Goal: Download file/media

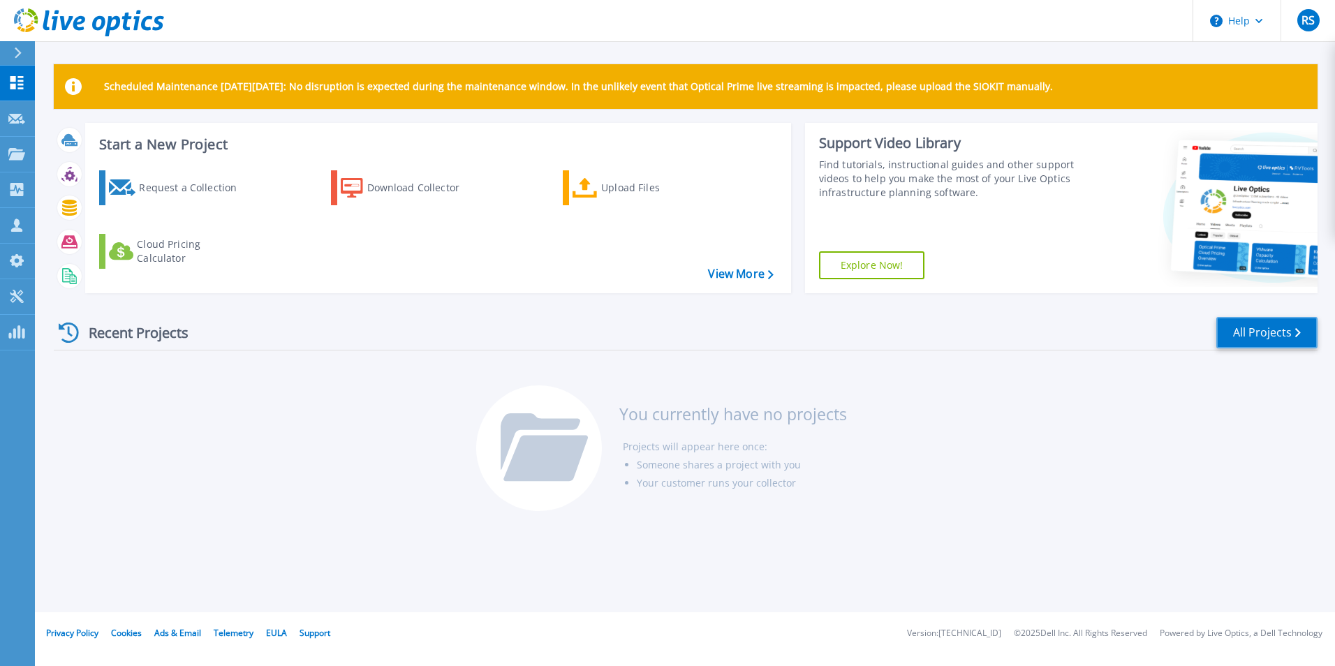
click at [1247, 332] on link "All Projects" at bounding box center [1266, 332] width 101 height 31
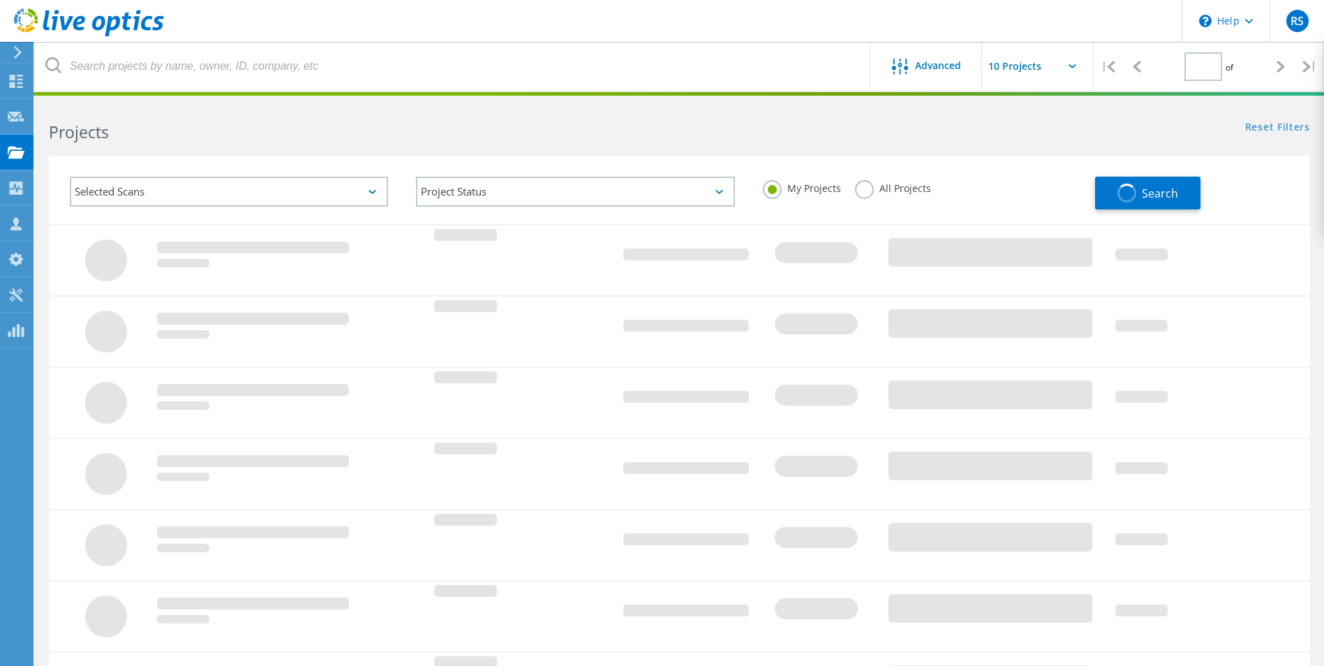
type input "1"
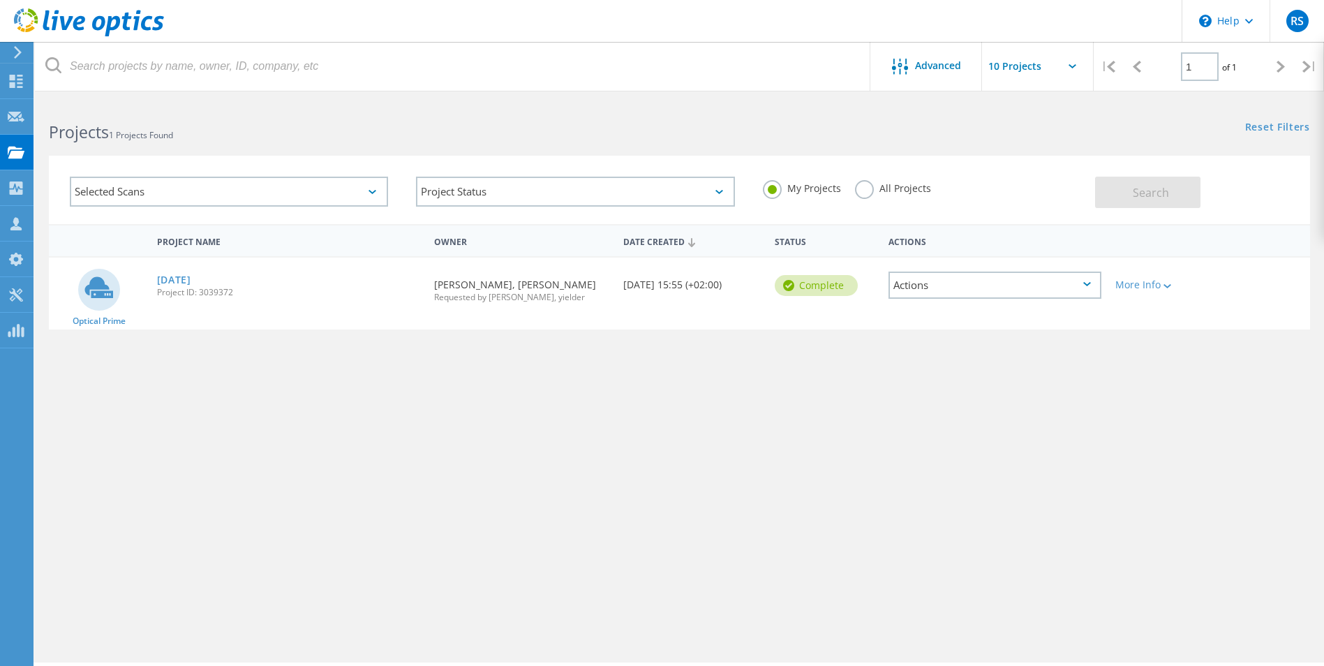
click at [93, 291] on icon at bounding box center [99, 286] width 29 height 21
click at [177, 281] on link "03sept2025" at bounding box center [174, 280] width 34 height 10
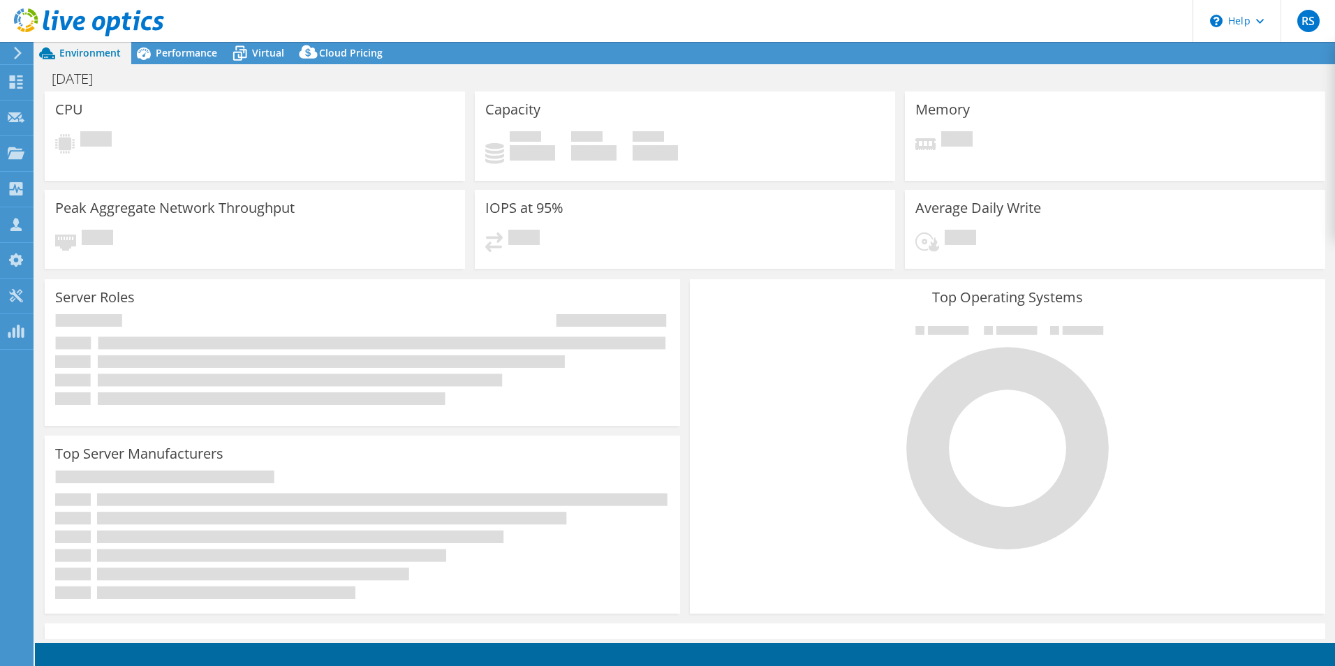
select select "EUFrankfurt"
select select "EUR"
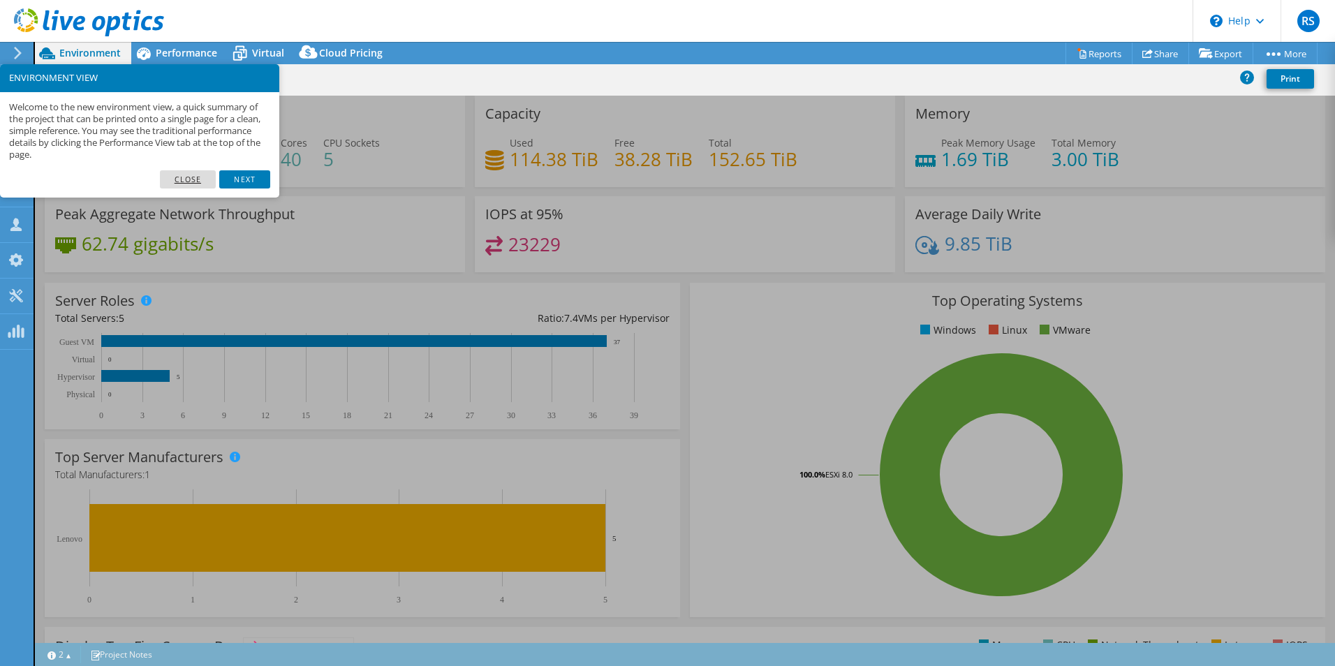
click at [188, 175] on link "Close" at bounding box center [188, 179] width 57 height 18
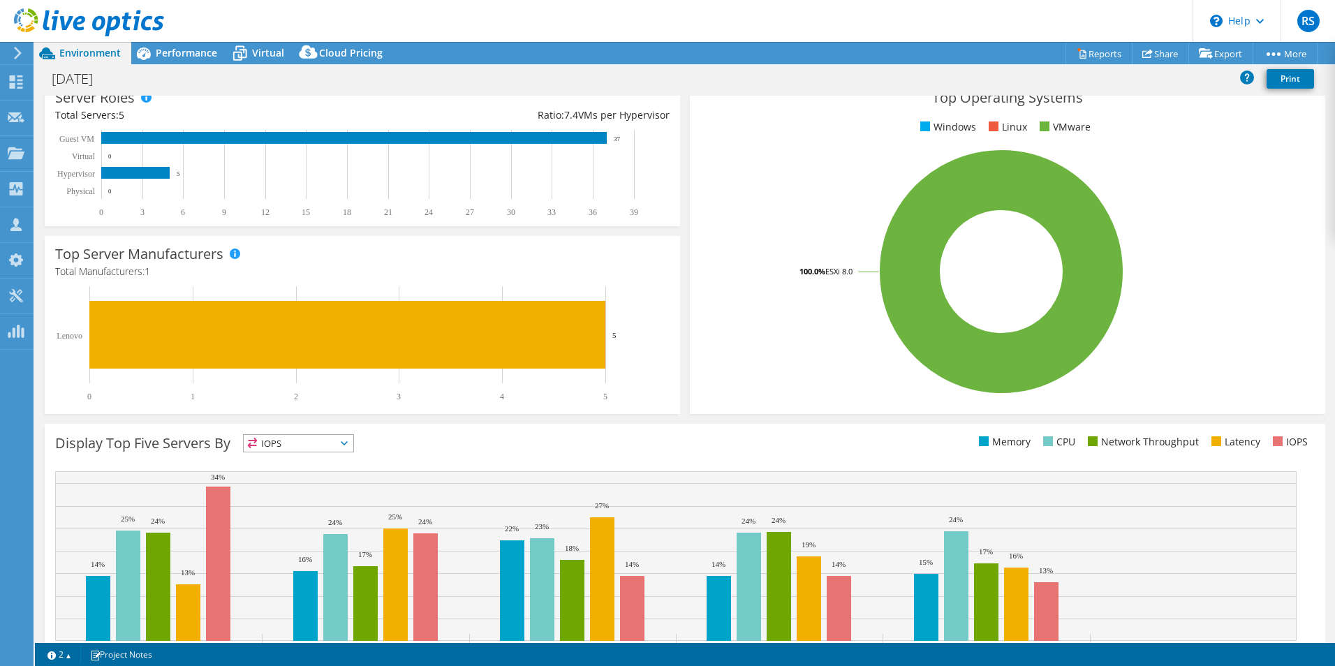
scroll to position [266, 0]
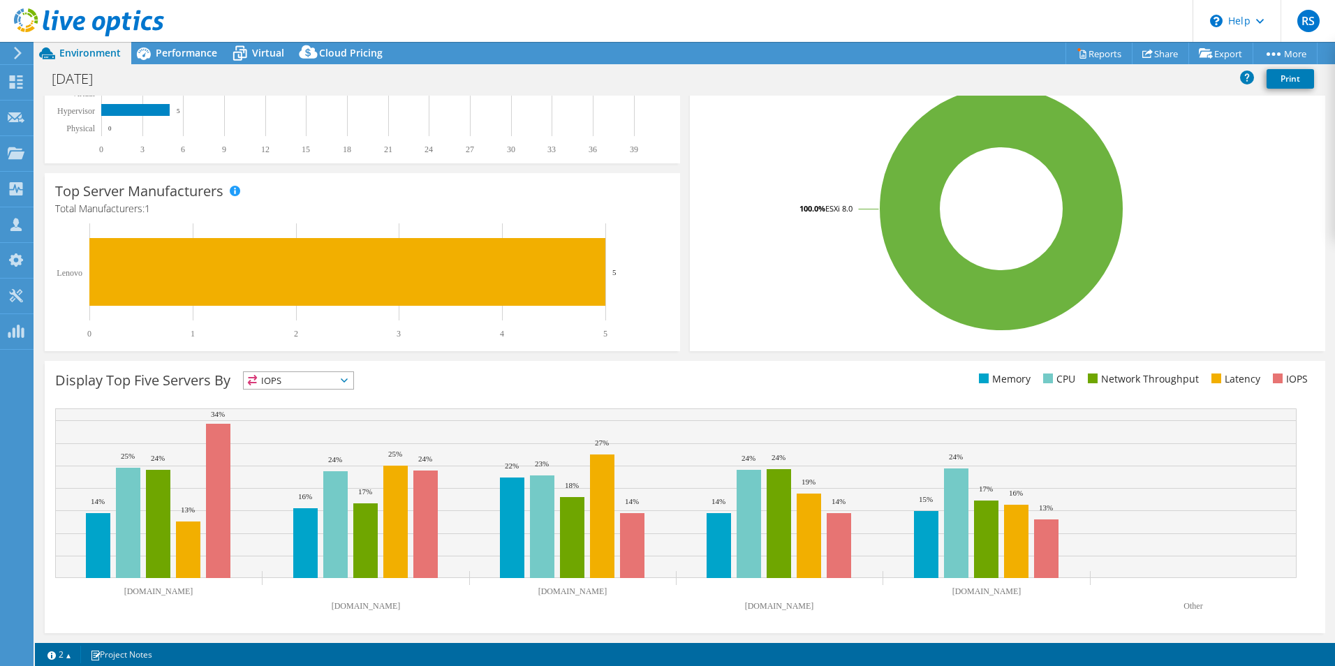
click at [352, 381] on span "IOPS" at bounding box center [299, 380] width 110 height 17
click at [305, 420] on li "Memory" at bounding box center [299, 418] width 110 height 20
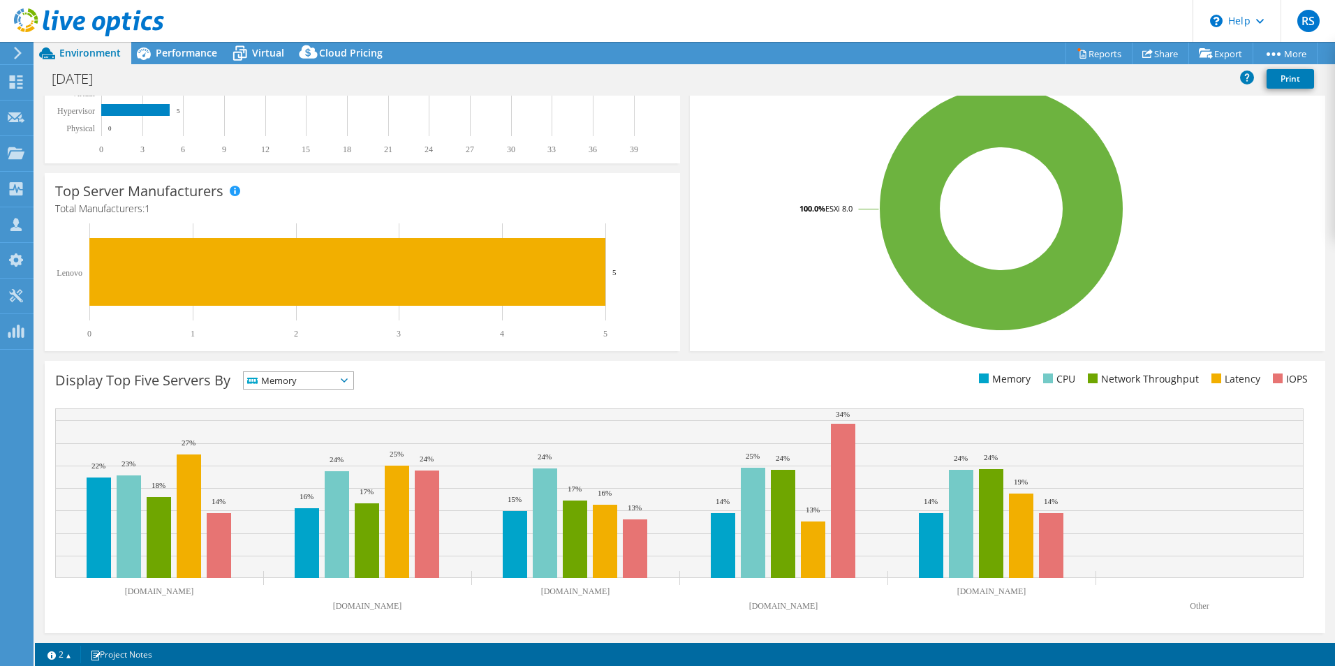
click at [348, 382] on icon at bounding box center [344, 380] width 7 height 4
click at [329, 435] on li "CPU" at bounding box center [299, 438] width 110 height 20
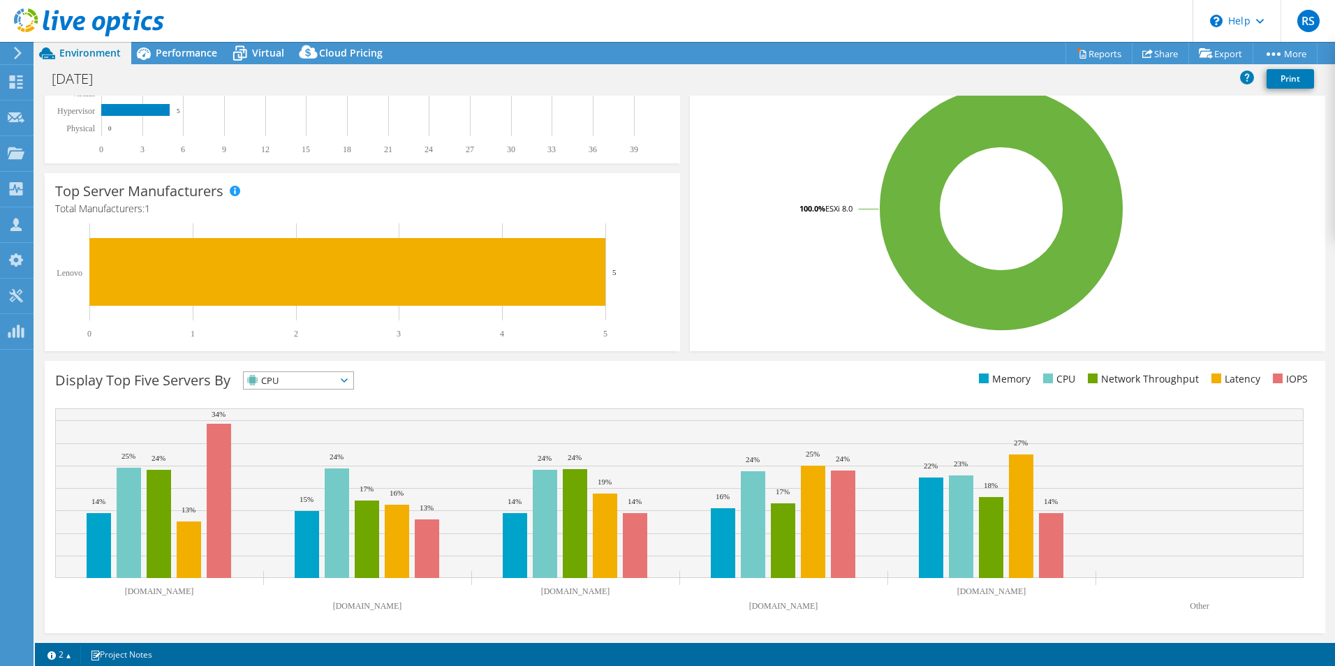
click at [353, 378] on span "CPU" at bounding box center [299, 380] width 110 height 17
click at [328, 475] on li "Latency" at bounding box center [299, 477] width 110 height 20
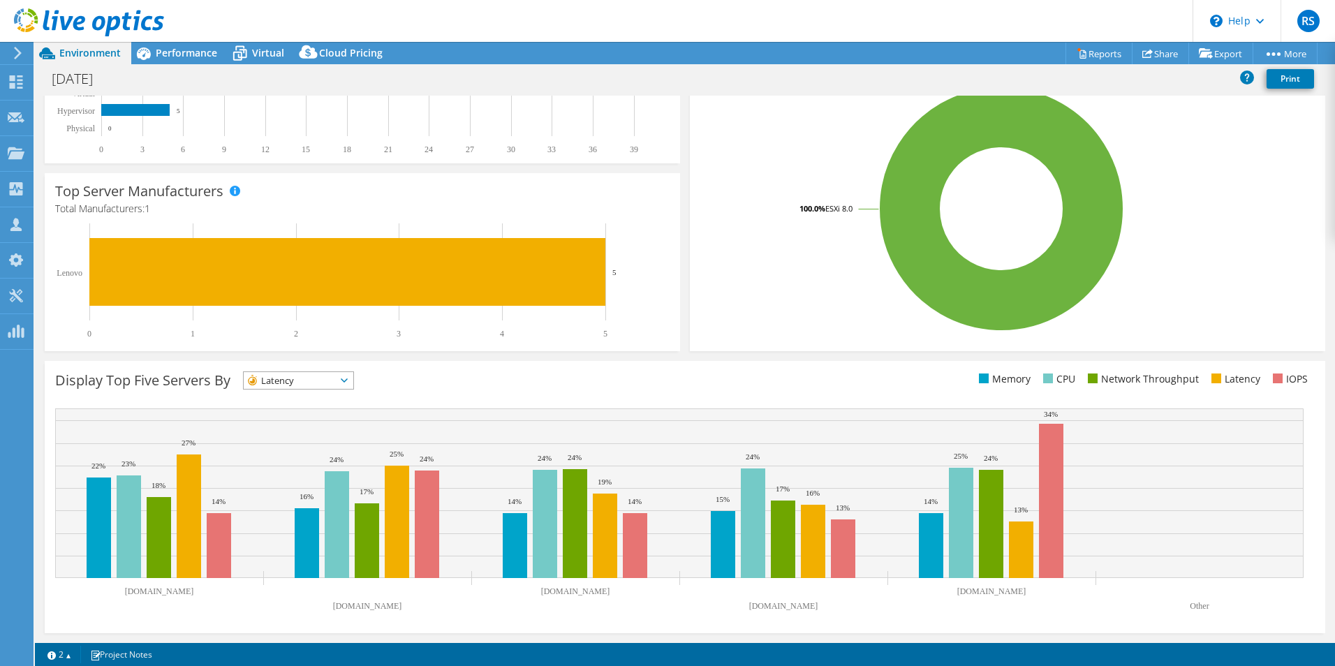
click at [348, 379] on icon at bounding box center [344, 380] width 7 height 4
click at [276, 438] on li "CPU" at bounding box center [299, 438] width 110 height 20
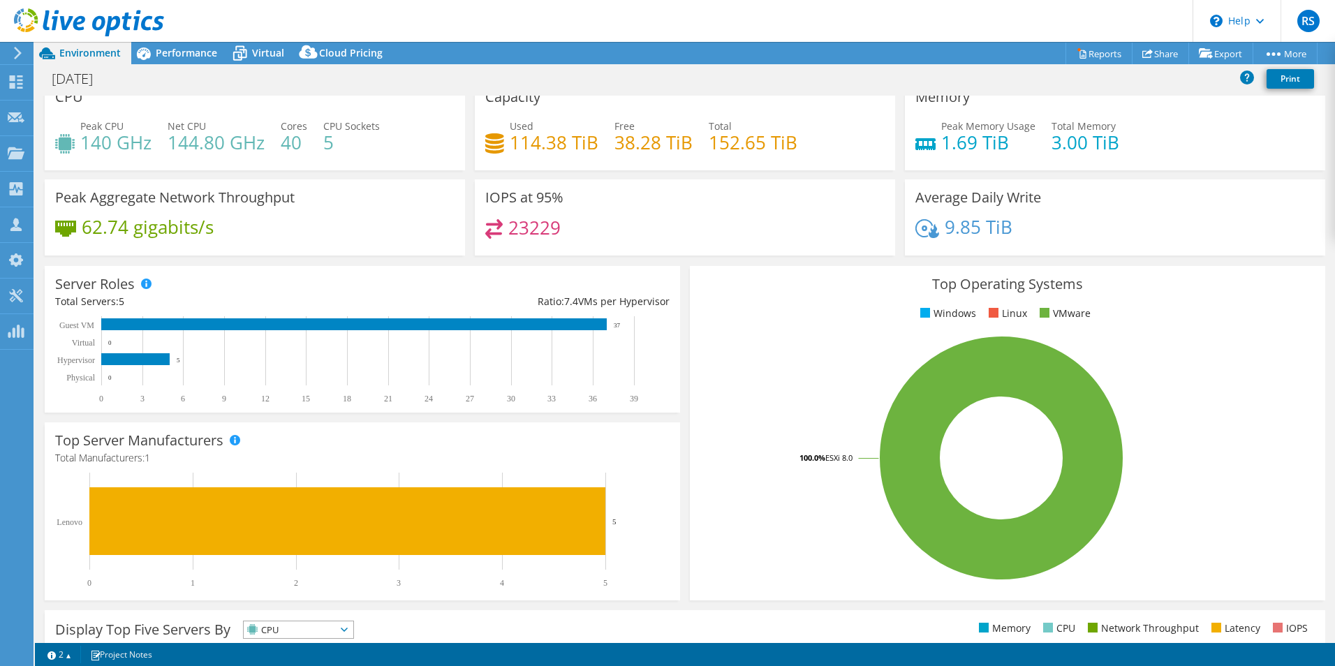
scroll to position [0, 0]
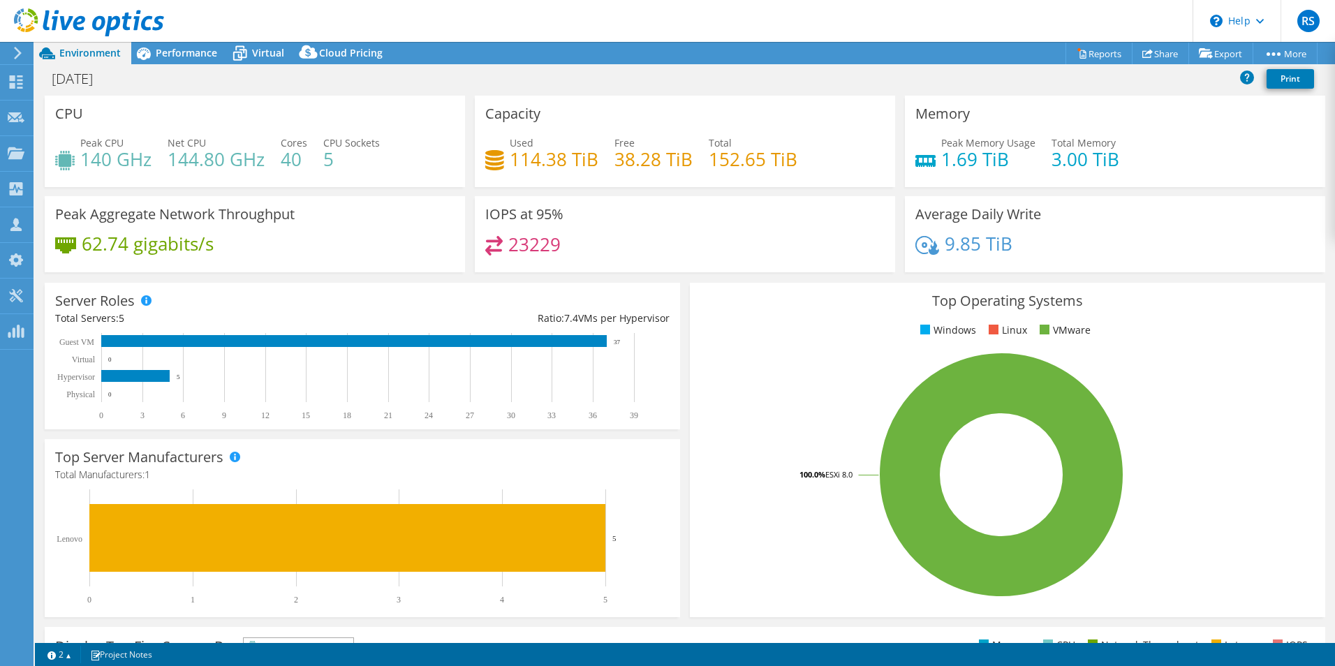
click at [551, 156] on h4 "114.38 TiB" at bounding box center [554, 158] width 89 height 15
click at [521, 110] on h3 "Capacity" at bounding box center [512, 113] width 55 height 15
drag, startPoint x: 656, startPoint y: 152, endPoint x: 666, endPoint y: 152, distance: 9.8
click at [660, 152] on h4 "38.28 TiB" at bounding box center [653, 158] width 78 height 15
click at [905, 154] on div "Memory Peak Memory Usage 1.69 TiB Total Memory 3.00 TiB" at bounding box center [1115, 141] width 420 height 91
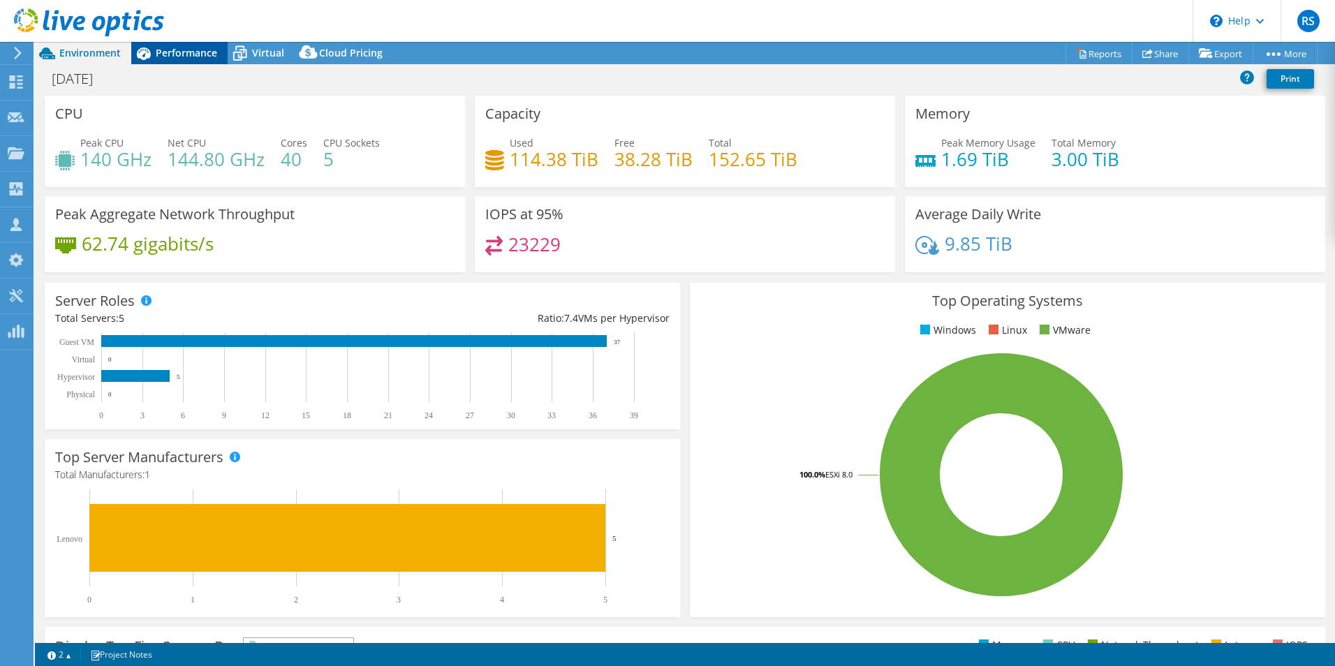
click at [197, 52] on span "Performance" at bounding box center [186, 52] width 61 height 13
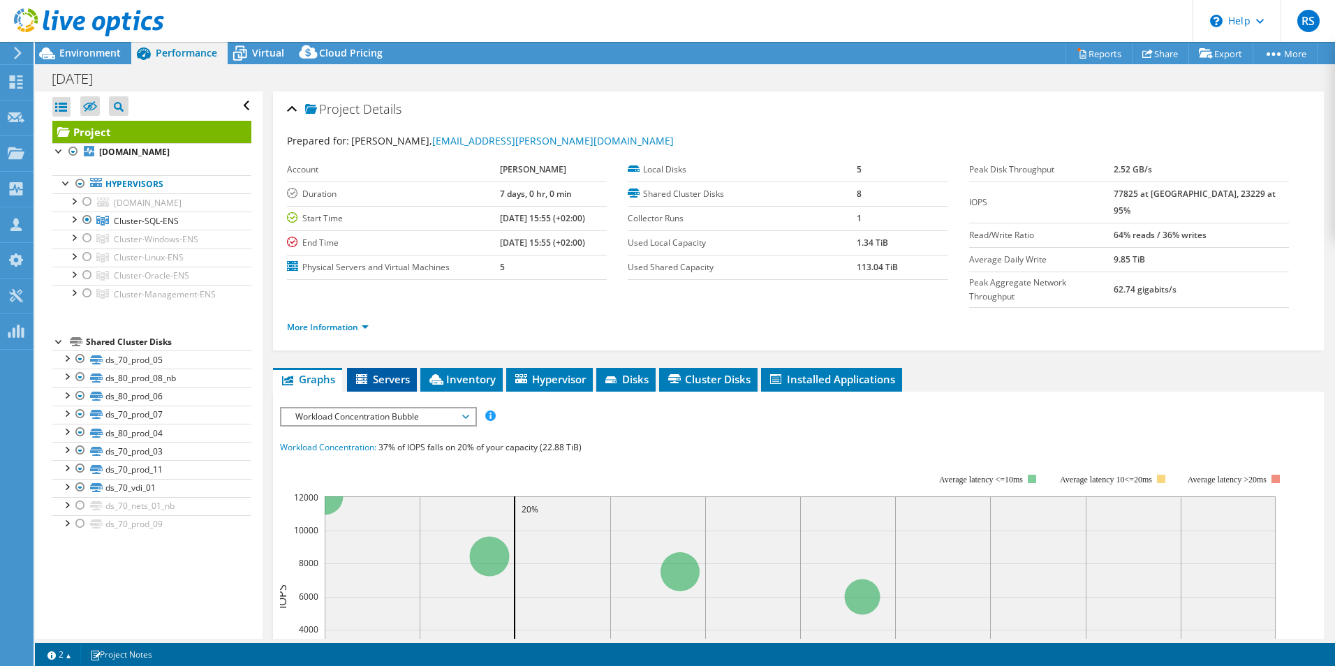
click at [389, 372] on span "Servers" at bounding box center [382, 379] width 56 height 14
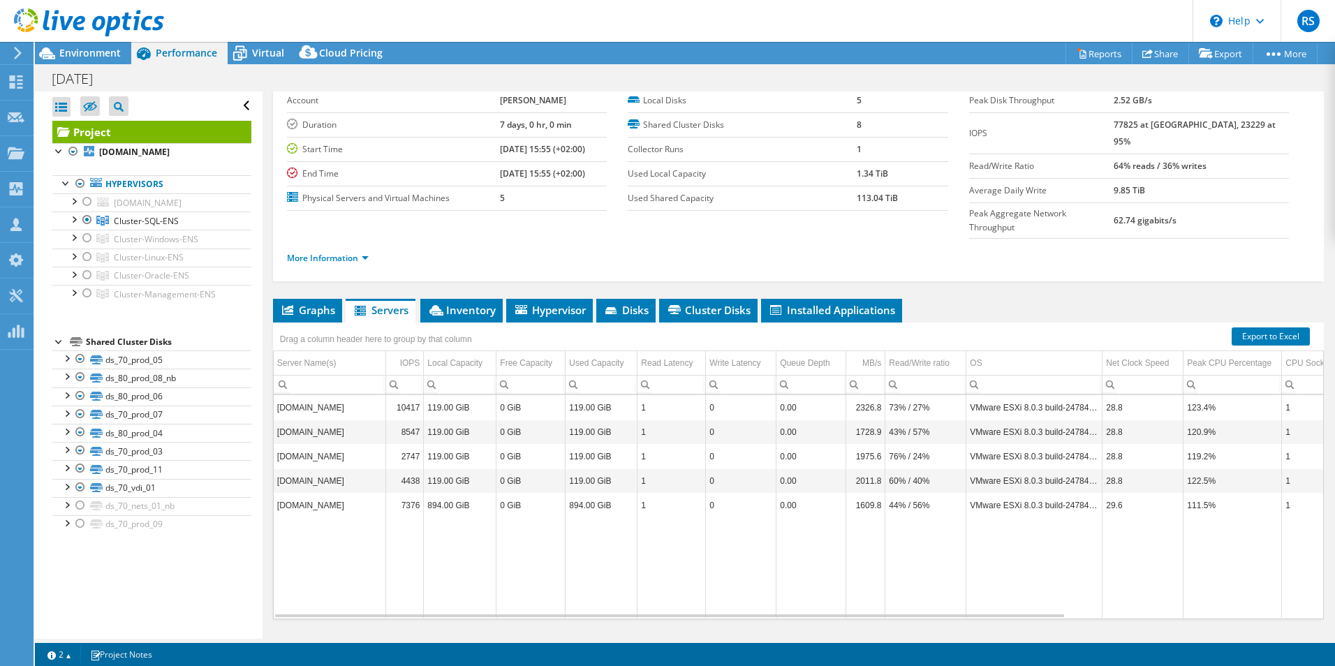
scroll to position [70, 0]
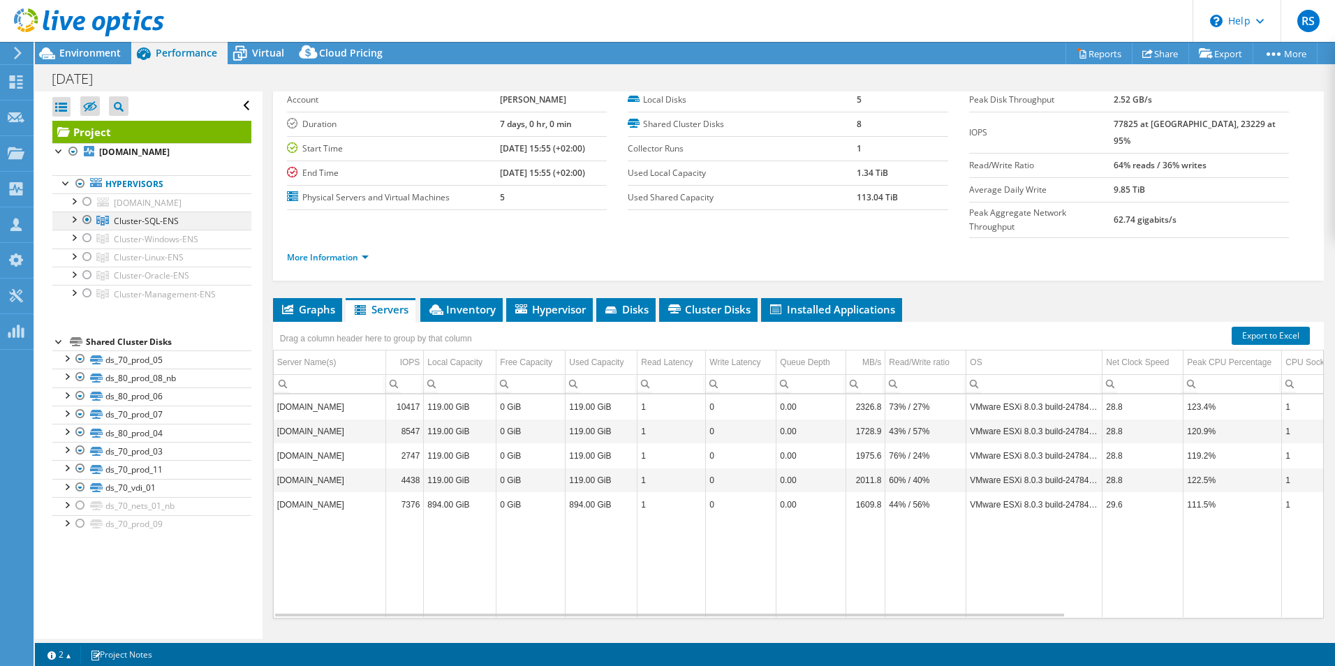
click at [74, 219] on div at bounding box center [73, 219] width 14 height 14
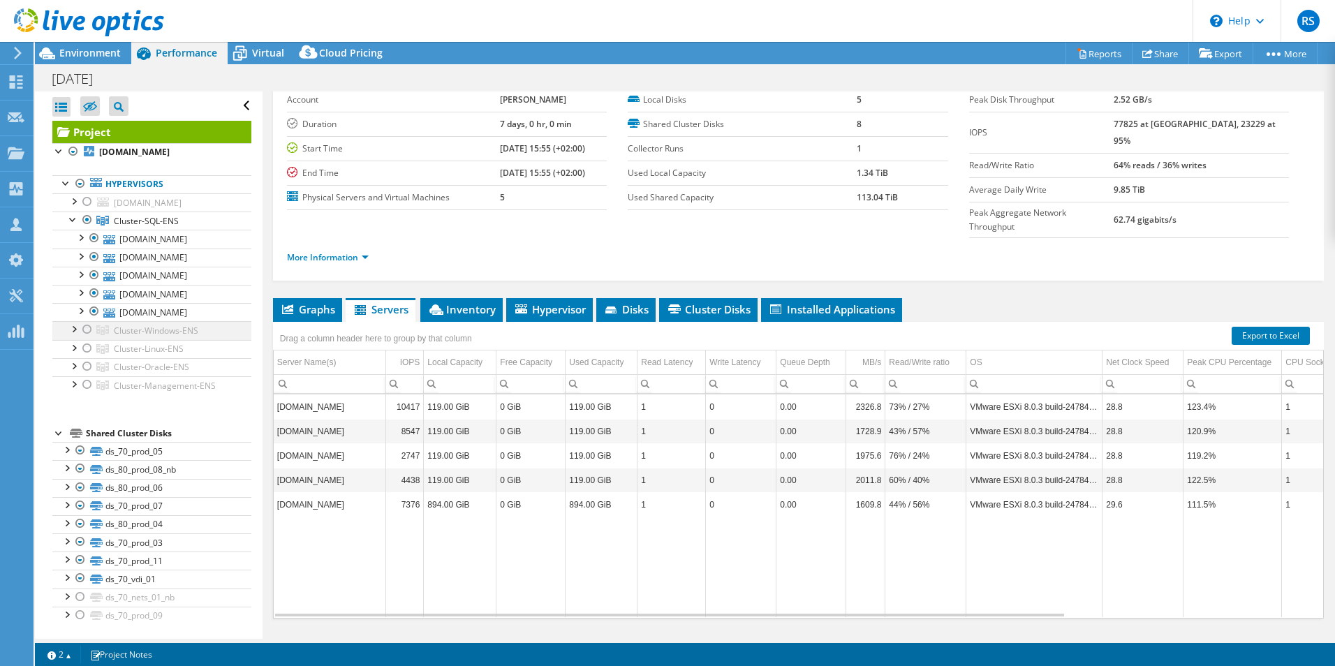
click at [91, 331] on div at bounding box center [87, 329] width 14 height 17
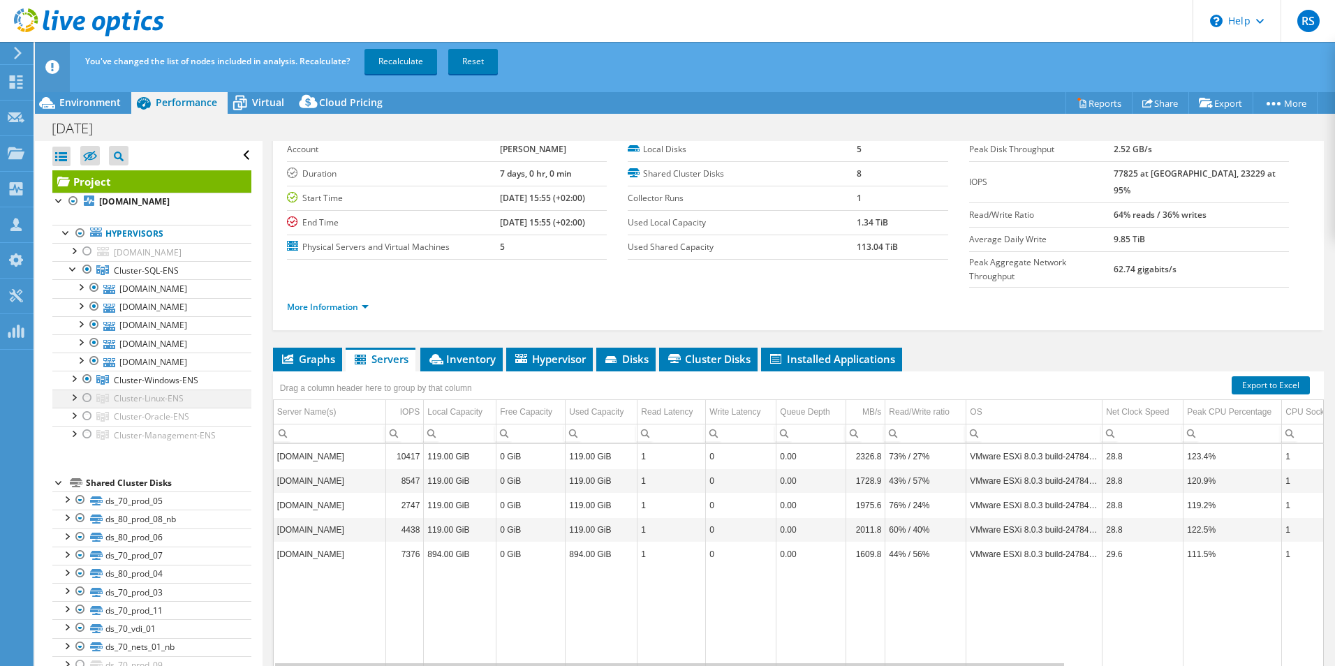
click at [90, 398] on div at bounding box center [87, 397] width 14 height 17
click at [86, 417] on div at bounding box center [87, 416] width 14 height 17
click at [84, 436] on div at bounding box center [87, 434] width 14 height 17
click at [74, 400] on div at bounding box center [73, 396] width 14 height 14
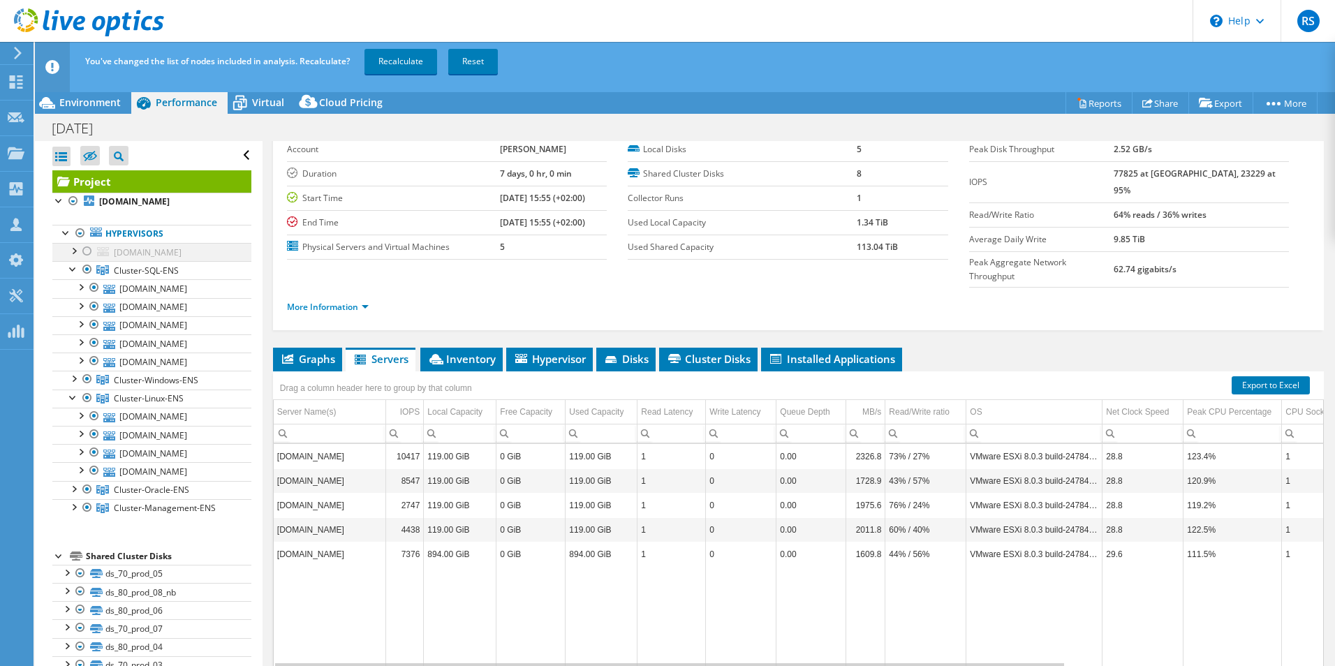
click at [85, 251] on div at bounding box center [87, 251] width 14 height 17
click at [77, 252] on div at bounding box center [73, 250] width 14 height 14
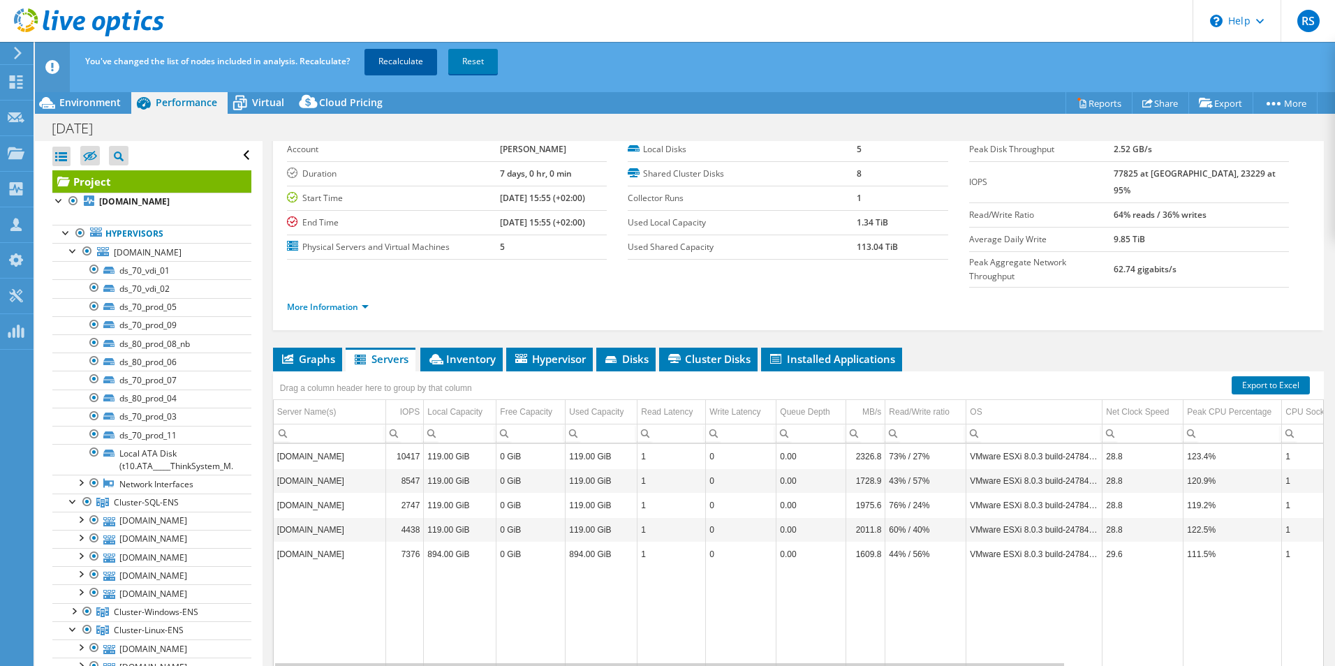
click at [400, 59] on link "Recalculate" at bounding box center [400, 61] width 73 height 25
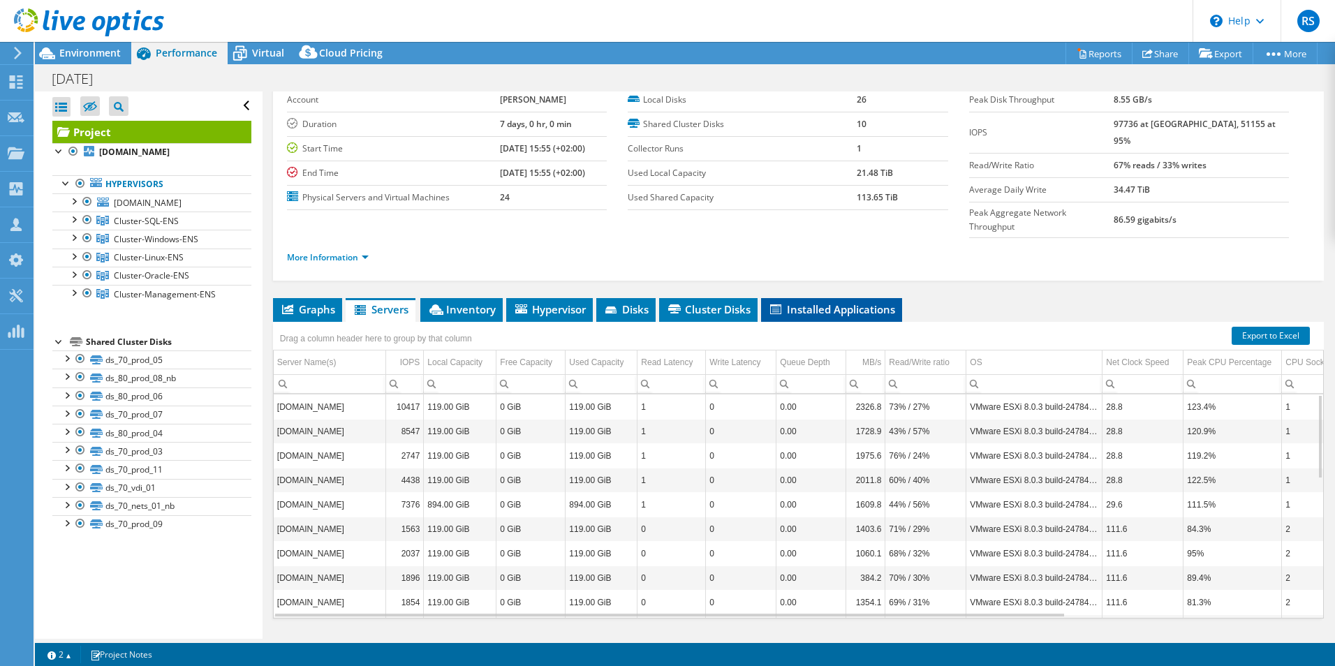
click at [837, 302] on span "Installed Applications" at bounding box center [831, 309] width 127 height 14
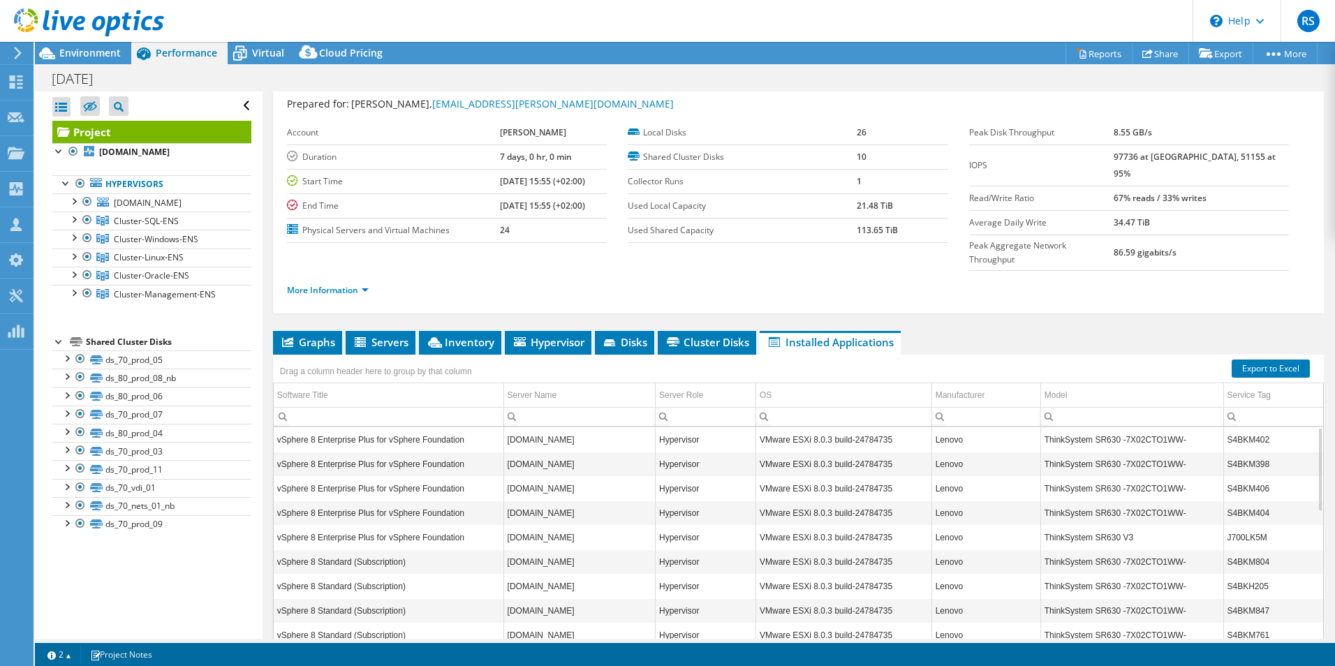
scroll to position [0, 0]
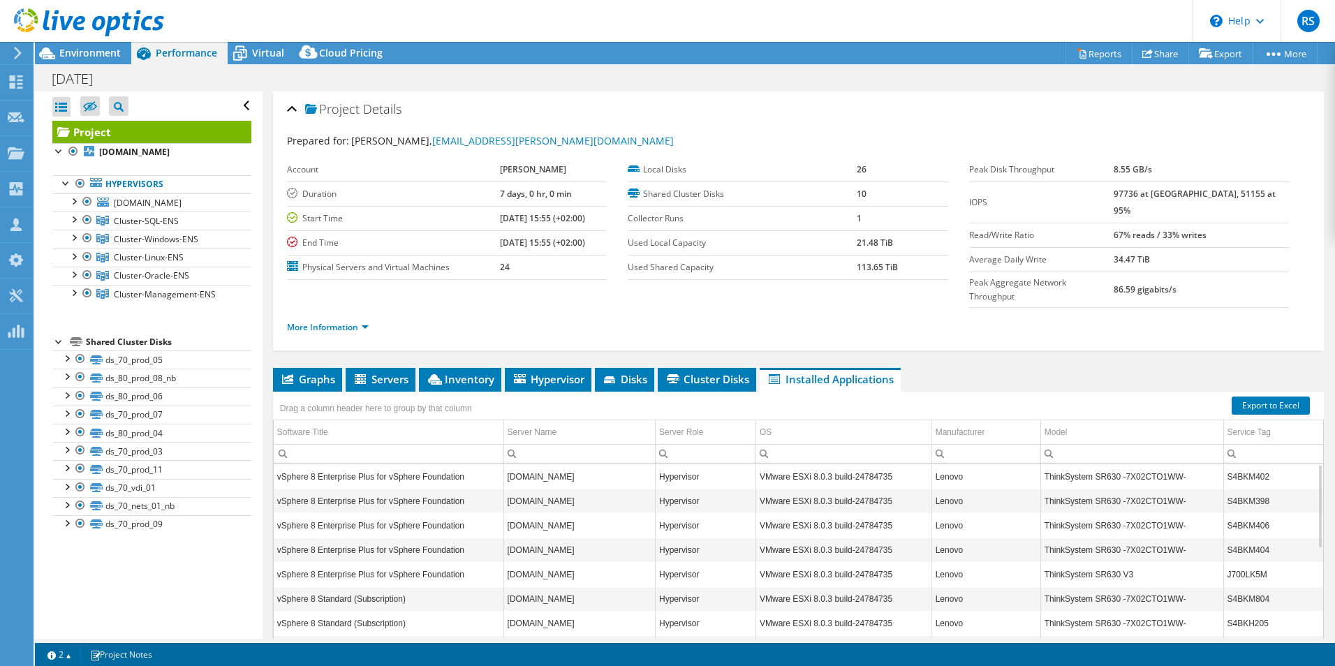
click at [567, 464] on td "[DOMAIN_NAME]" at bounding box center [578, 476] width 151 height 24
click at [570, 464] on td "[DOMAIN_NAME]" at bounding box center [578, 476] width 151 height 24
click at [570, 420] on td "Server Name" at bounding box center [578, 432] width 151 height 24
click at [460, 372] on span "Inventory" at bounding box center [460, 379] width 68 height 14
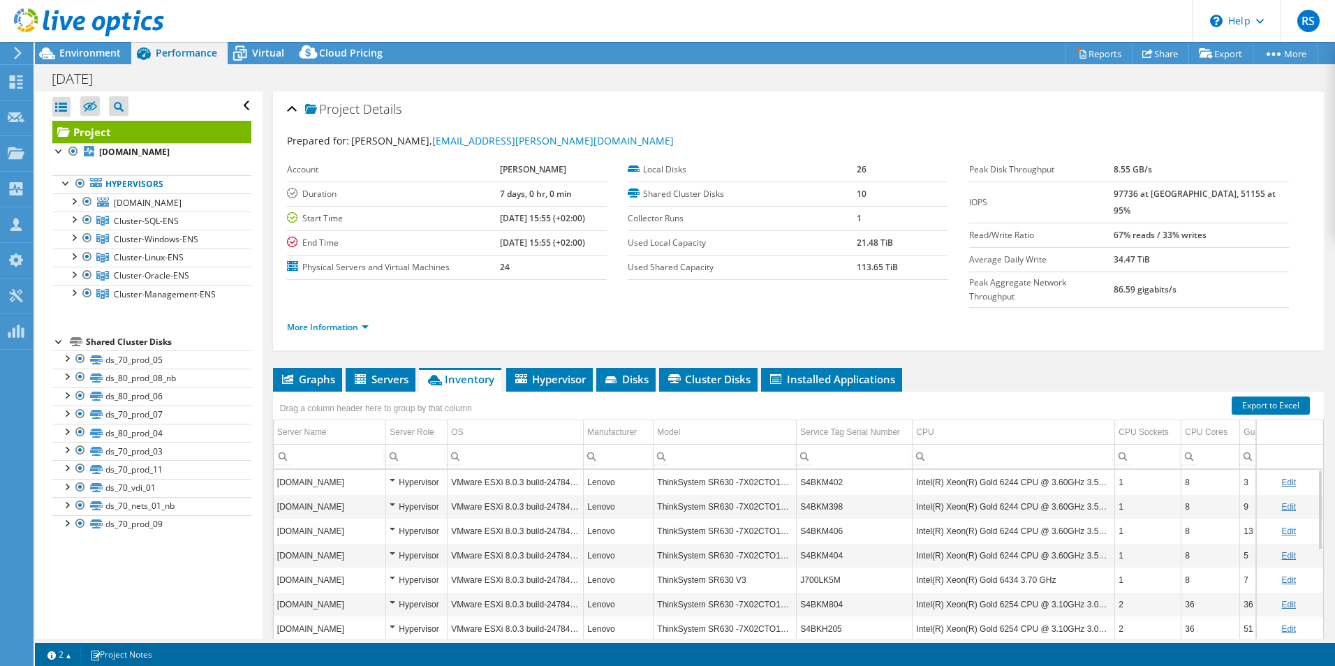
click at [500, 470] on td "VMware ESXi 8.0.3 build-24784735" at bounding box center [515, 482] width 136 height 24
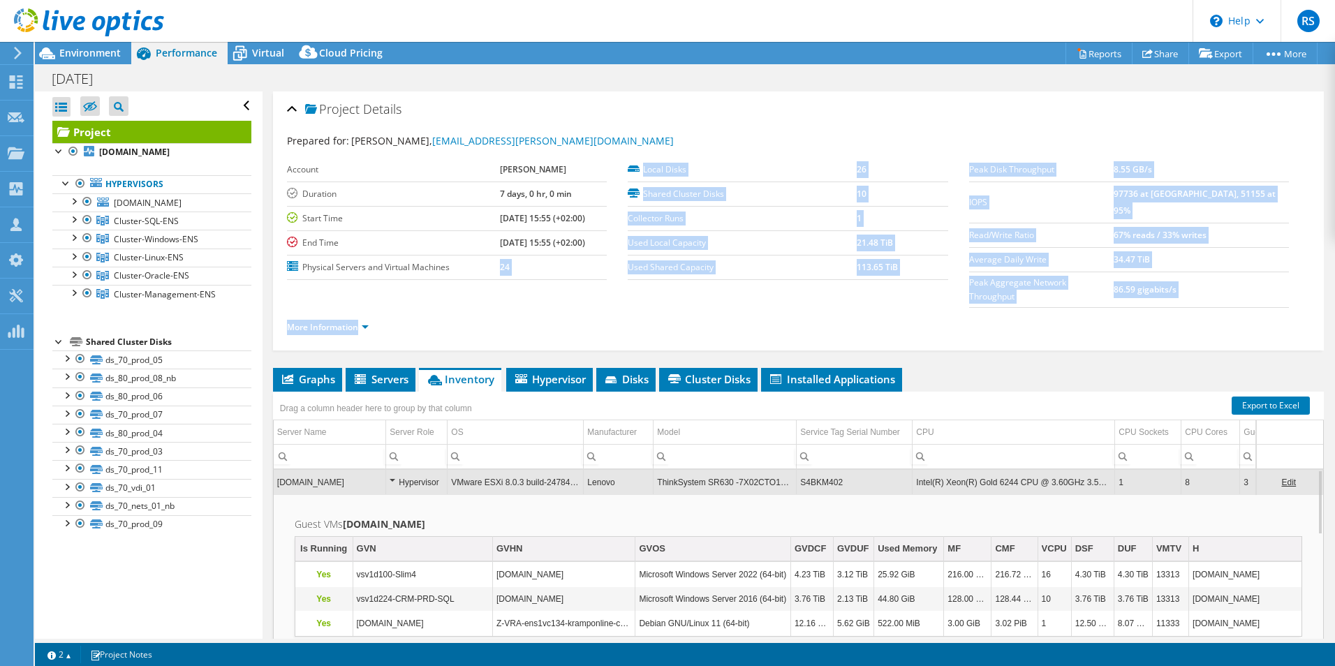
click at [468, 313] on section "Prepared for: stef michielsen, stef.michielsen@kramp.com Account Kramp Duration…" at bounding box center [798, 240] width 1023 height 214
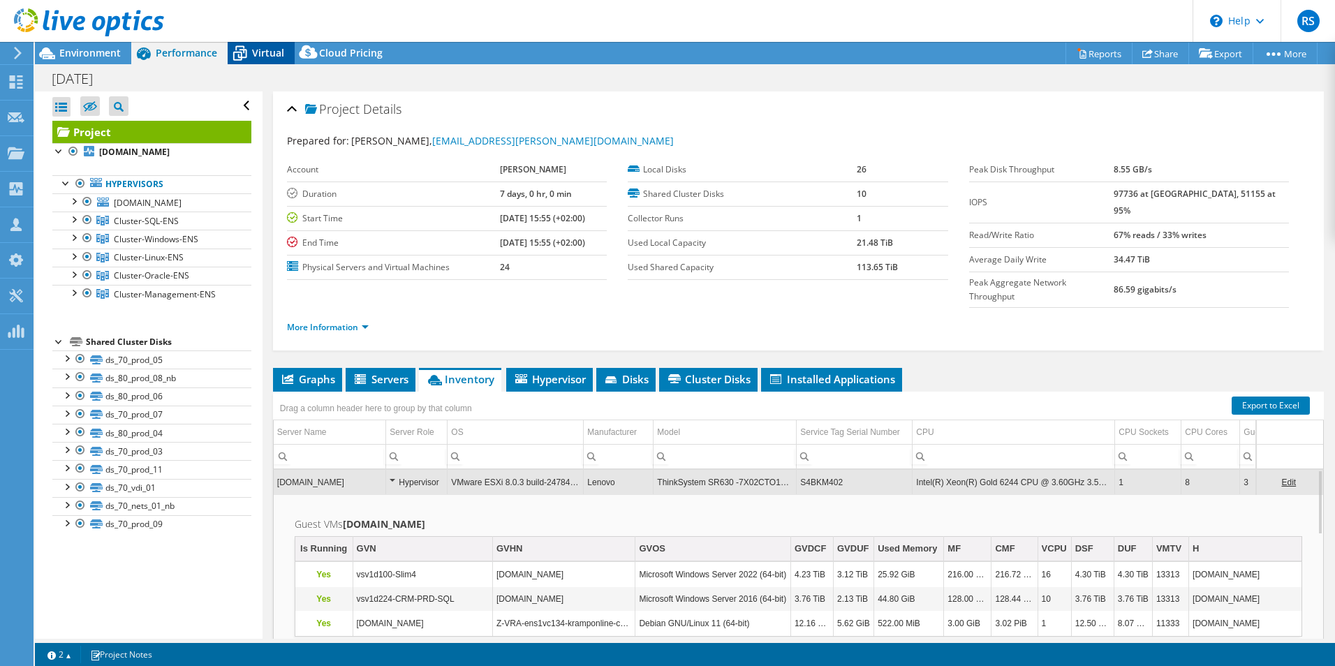
drag, startPoint x: 265, startPoint y: 53, endPoint x: 253, endPoint y: 50, distance: 12.2
click at [264, 52] on span "Virtual" at bounding box center [268, 52] width 32 height 13
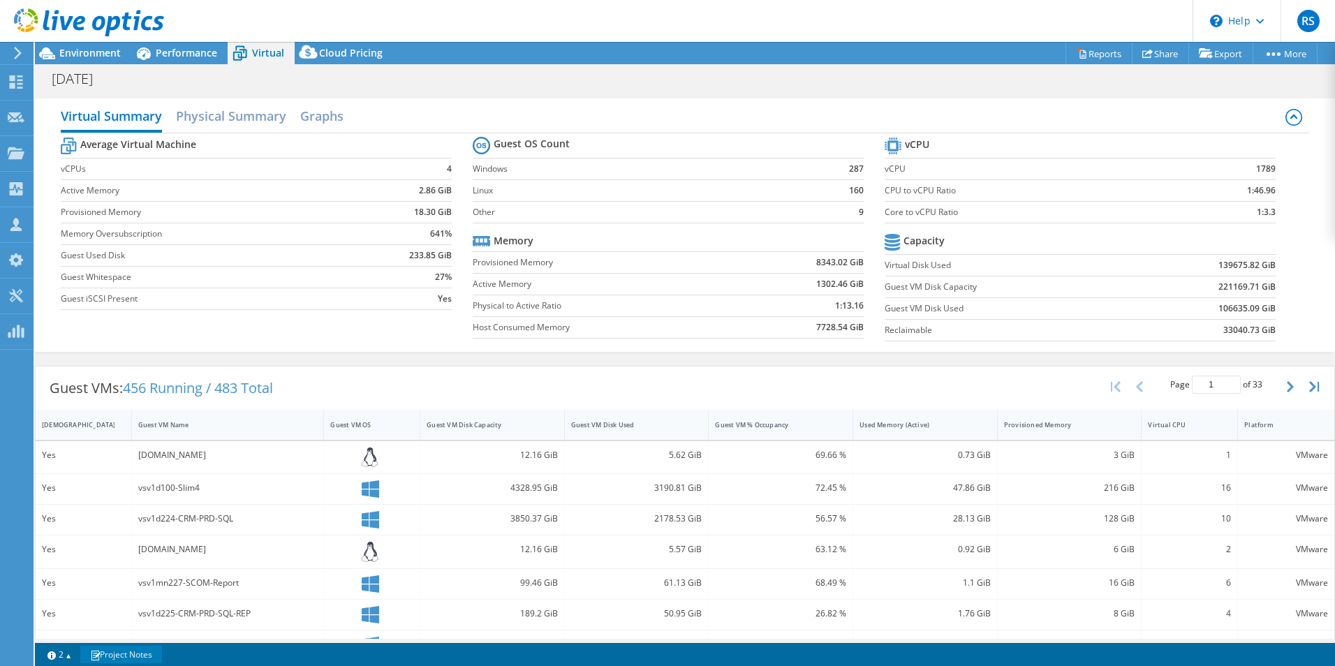
click at [133, 657] on link "Project Notes" at bounding box center [121, 654] width 82 height 17
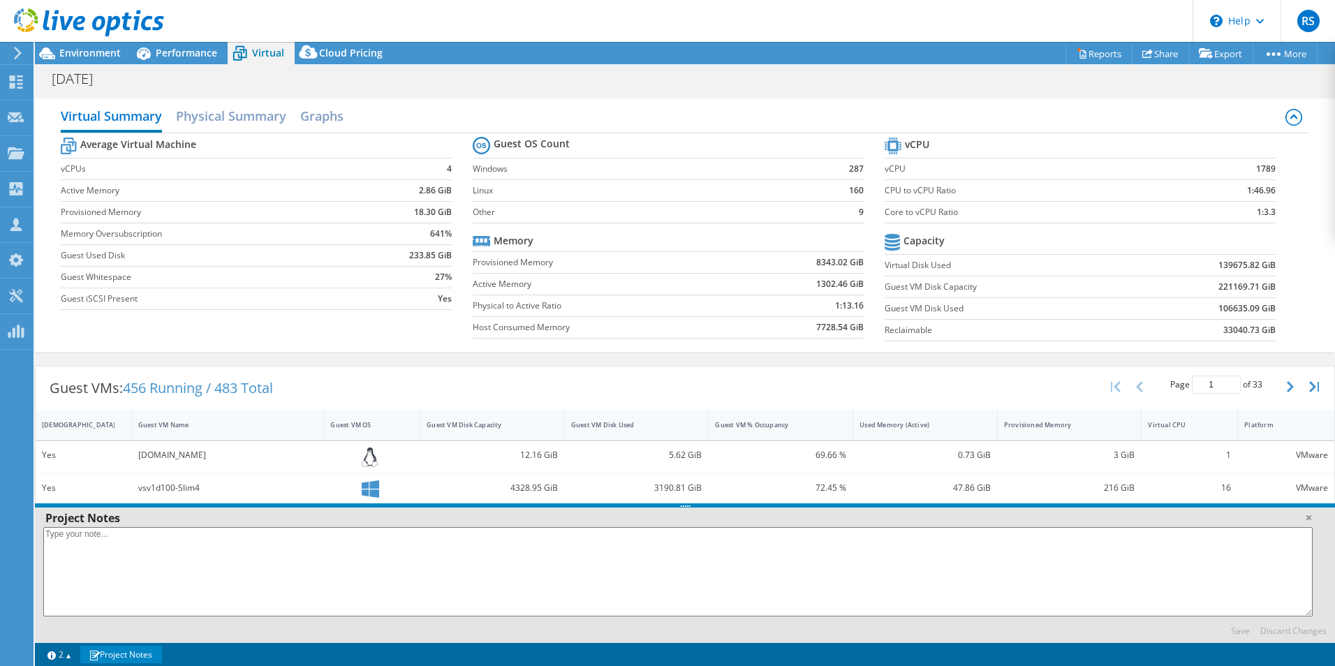
click at [102, 533] on textarea at bounding box center [677, 571] width 1269 height 89
click at [1307, 519] on link at bounding box center [1308, 517] width 14 height 14
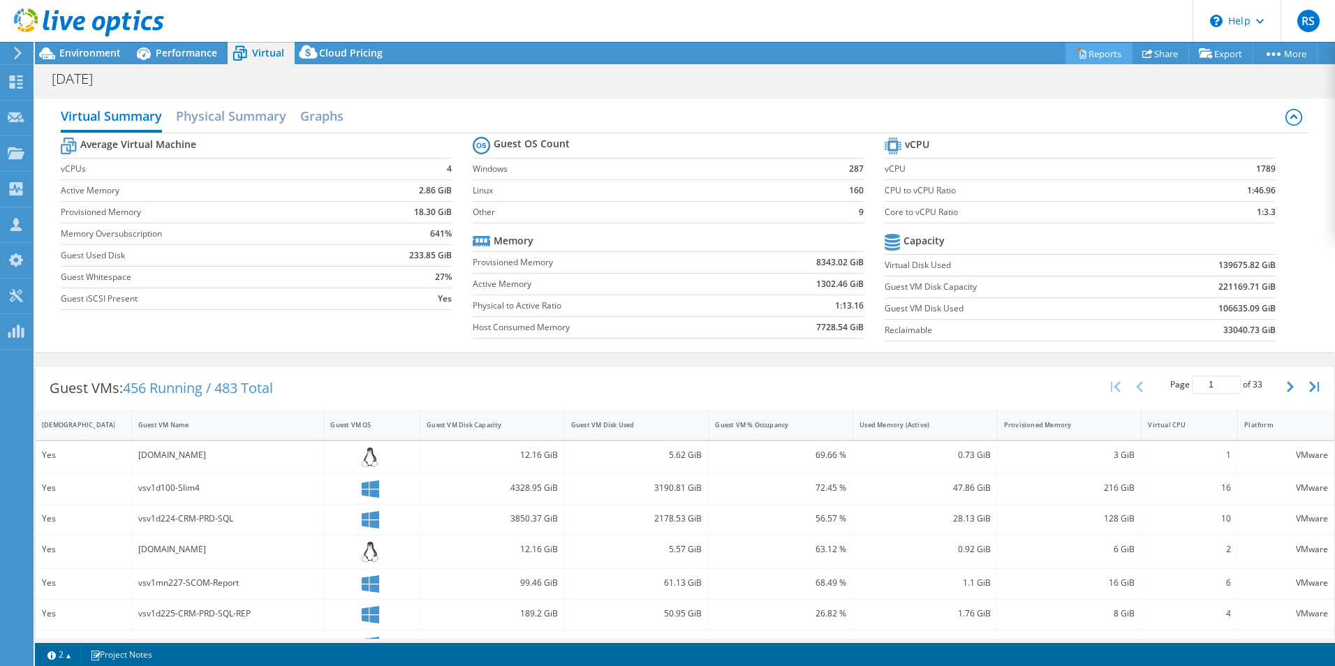
click at [1108, 50] on link "Reports" at bounding box center [1098, 54] width 67 height 22
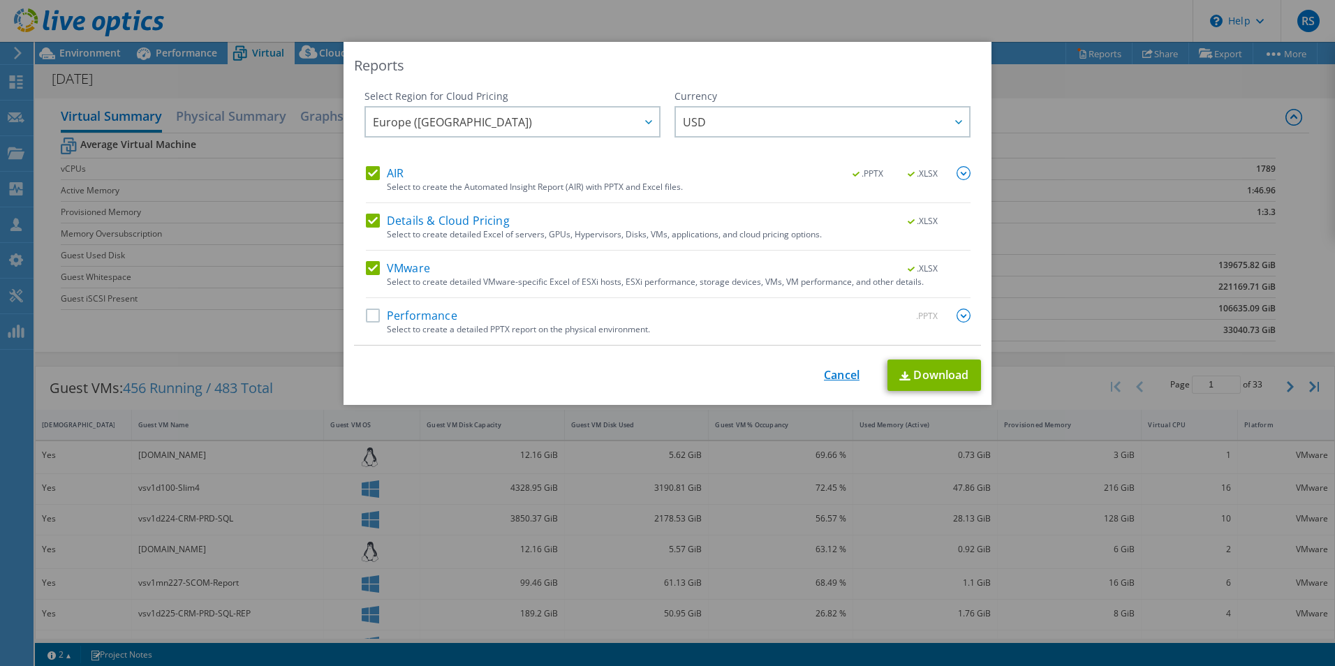
click at [833, 376] on link "Cancel" at bounding box center [842, 375] width 36 height 13
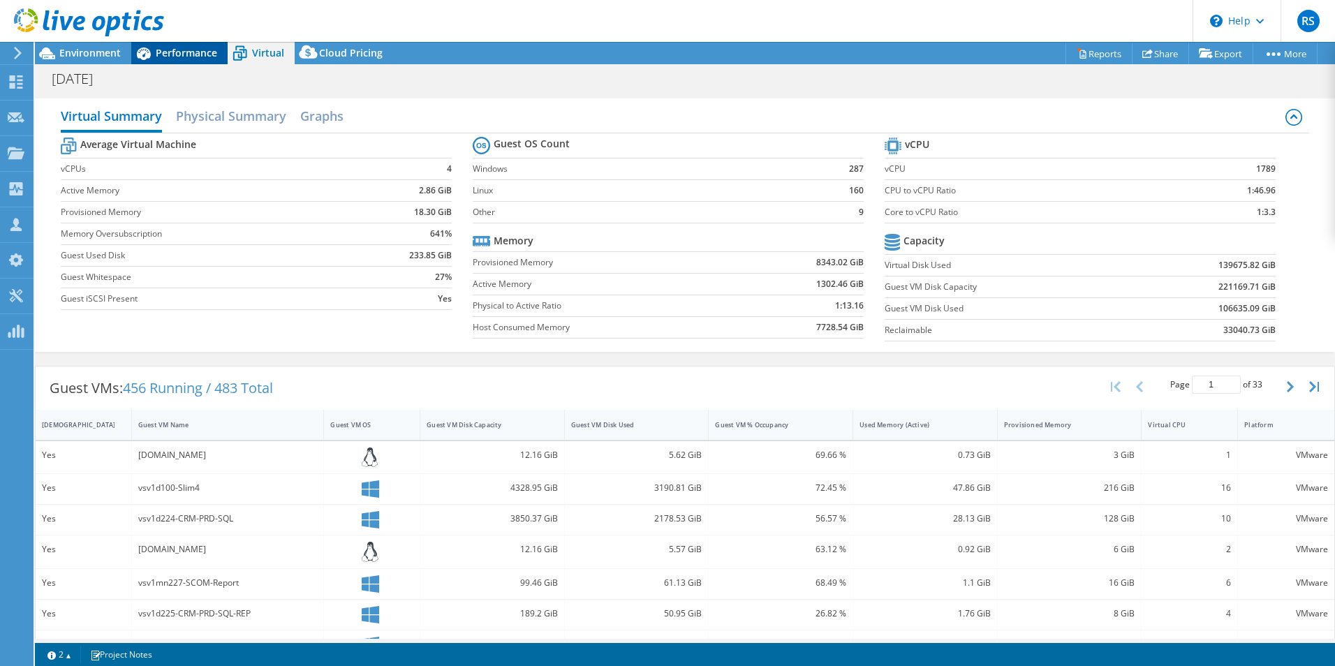
click at [182, 49] on span "Performance" at bounding box center [186, 52] width 61 height 13
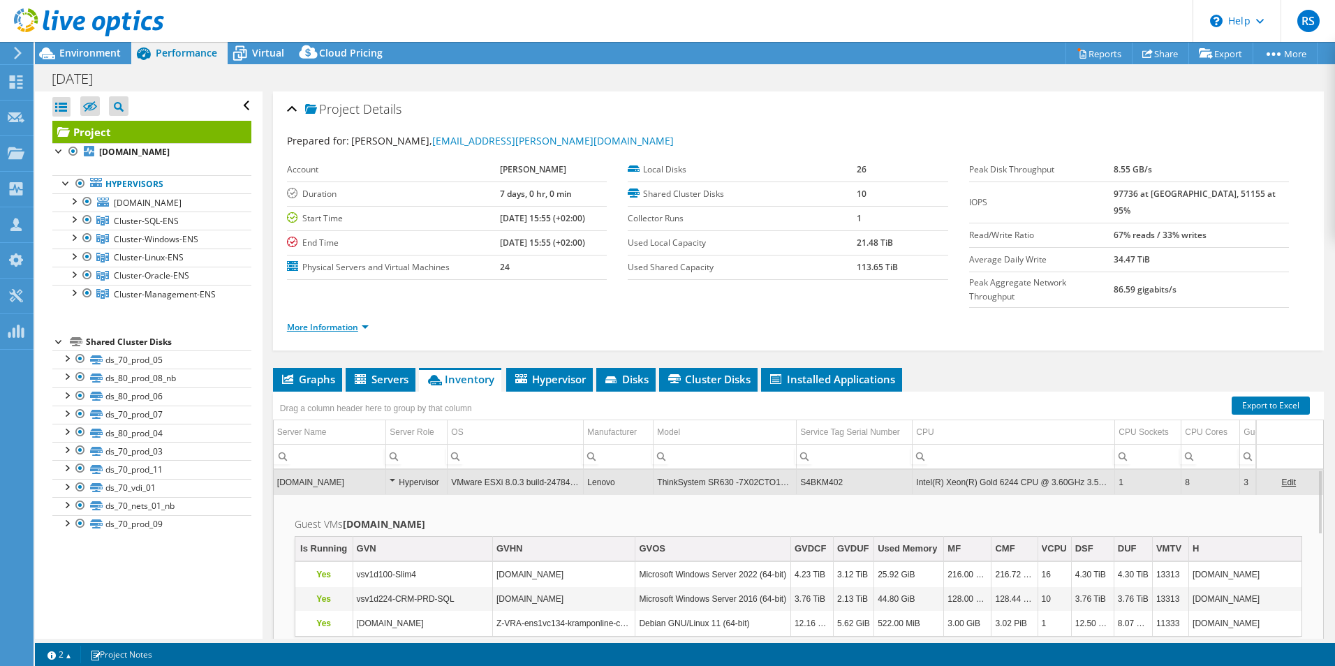
click at [332, 321] on link "More Information" at bounding box center [328, 327] width 82 height 12
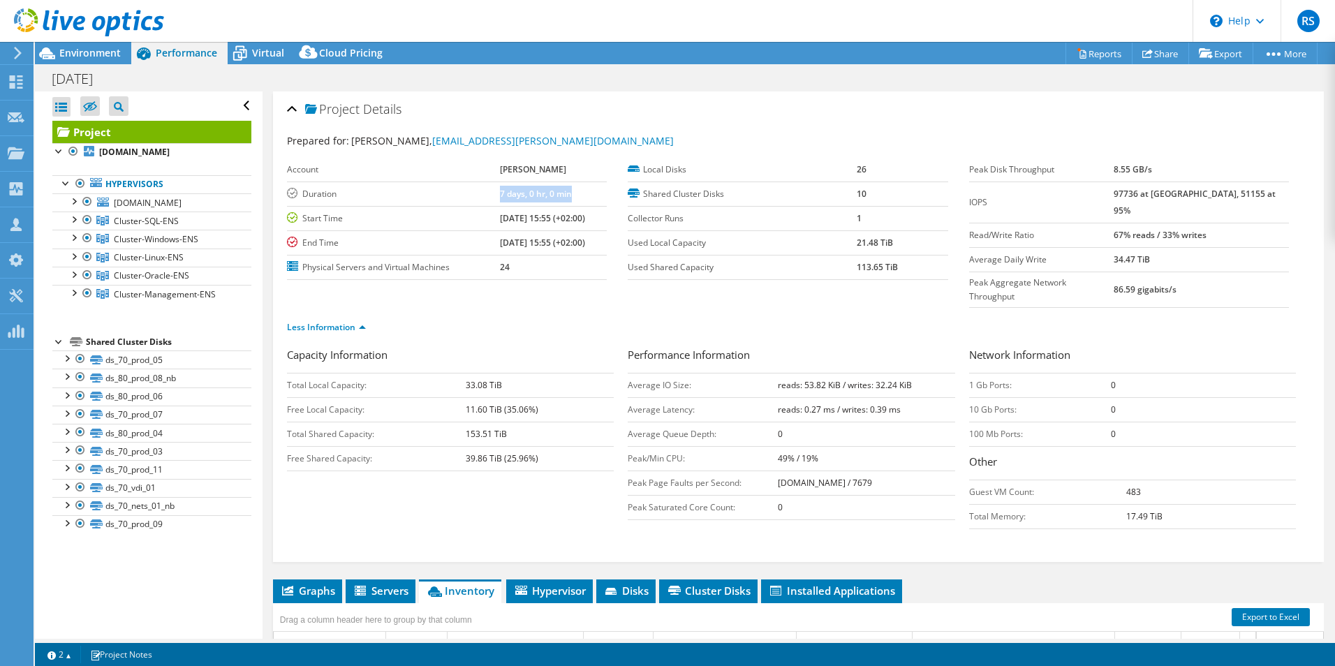
drag, startPoint x: 480, startPoint y: 194, endPoint x: 554, endPoint y: 188, distance: 74.2
click at [554, 188] on tr "Duration 7 days, 0 hr, 0 min" at bounding box center [447, 193] width 320 height 24
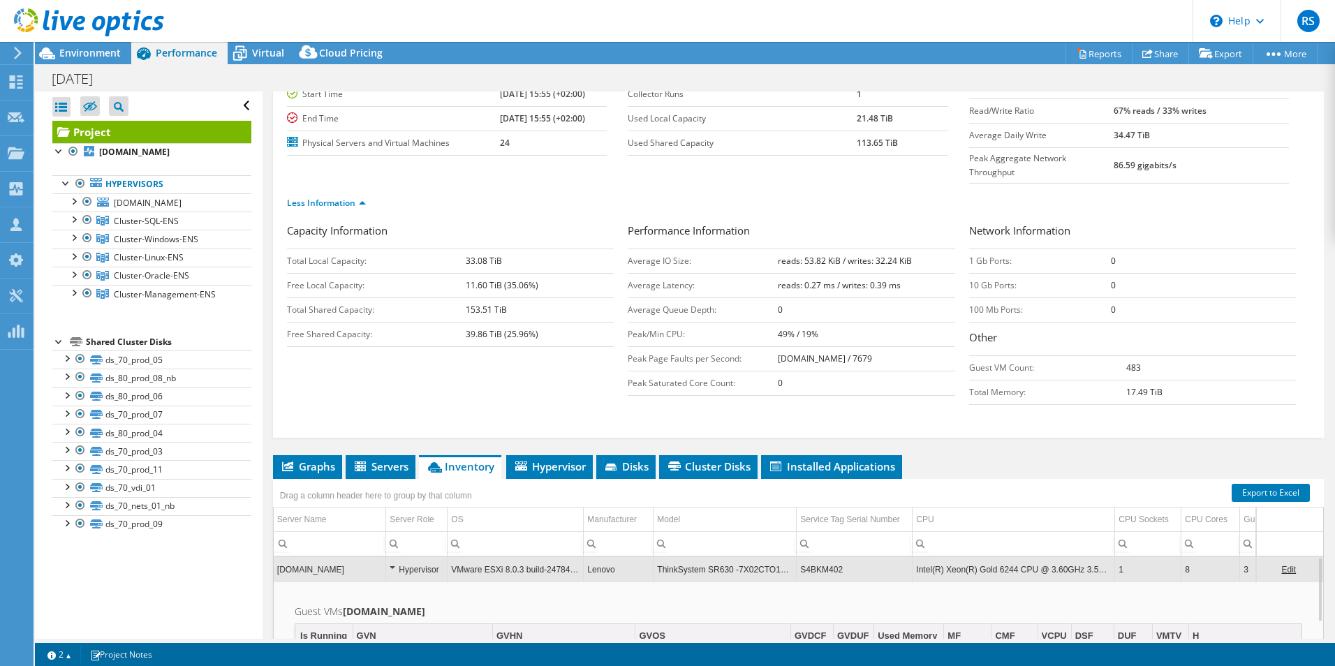
scroll to position [140, 0]
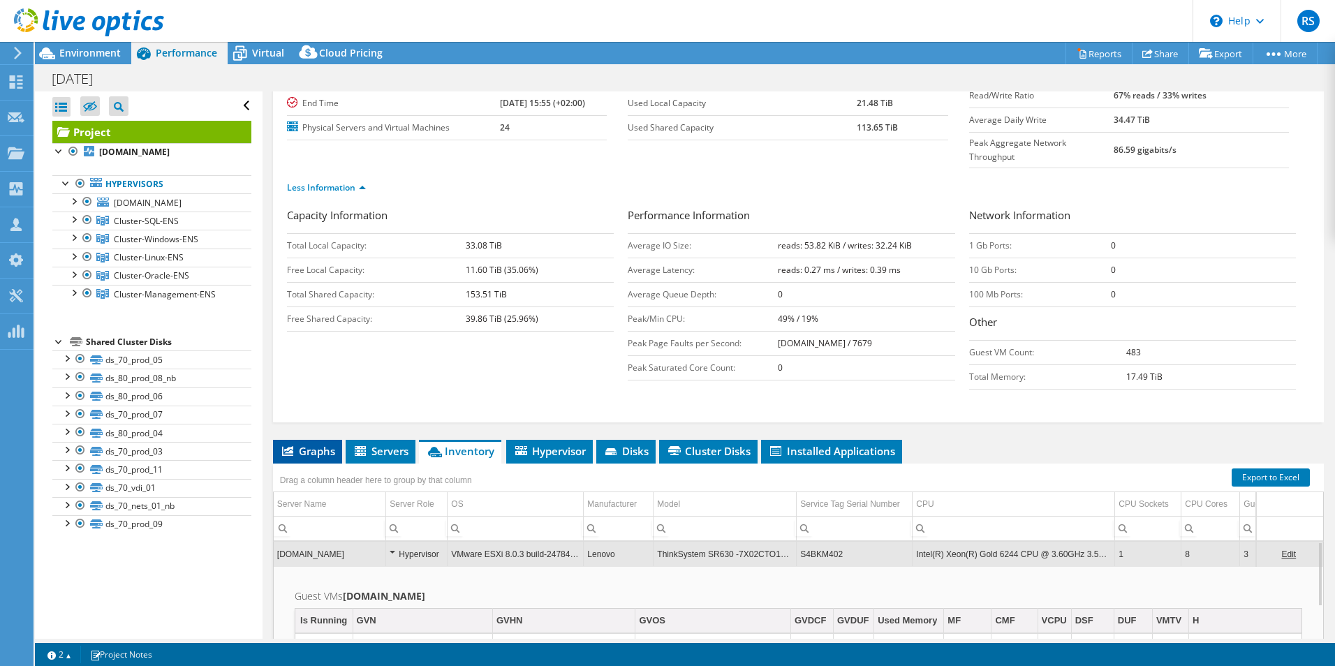
click at [304, 444] on span "Graphs" at bounding box center [307, 451] width 55 height 14
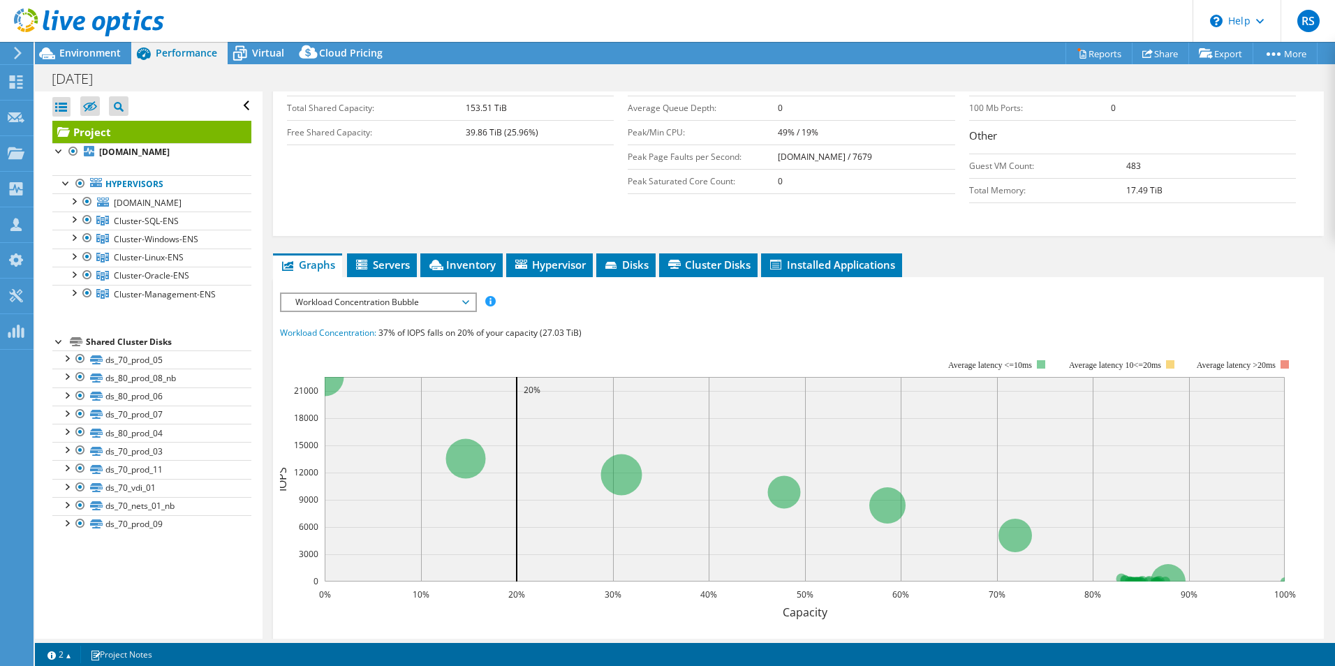
scroll to position [349, 0]
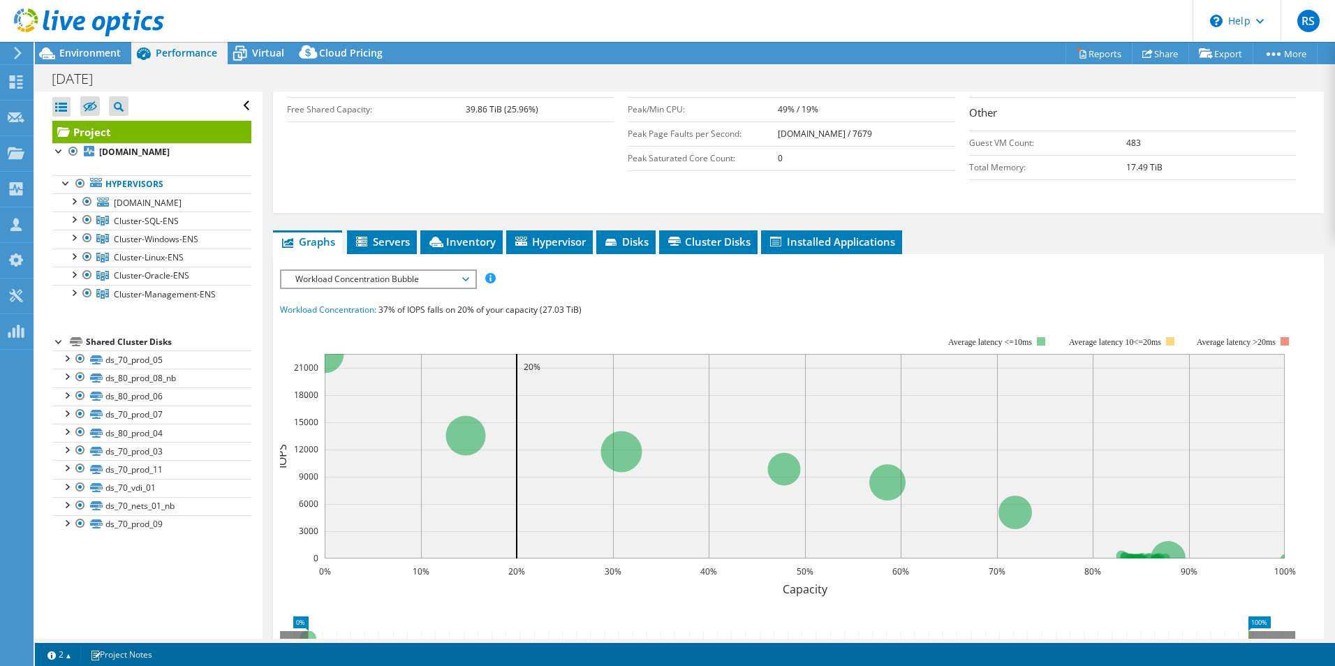
click at [464, 271] on span "Workload Concentration Bubble" at bounding box center [377, 279] width 179 height 17
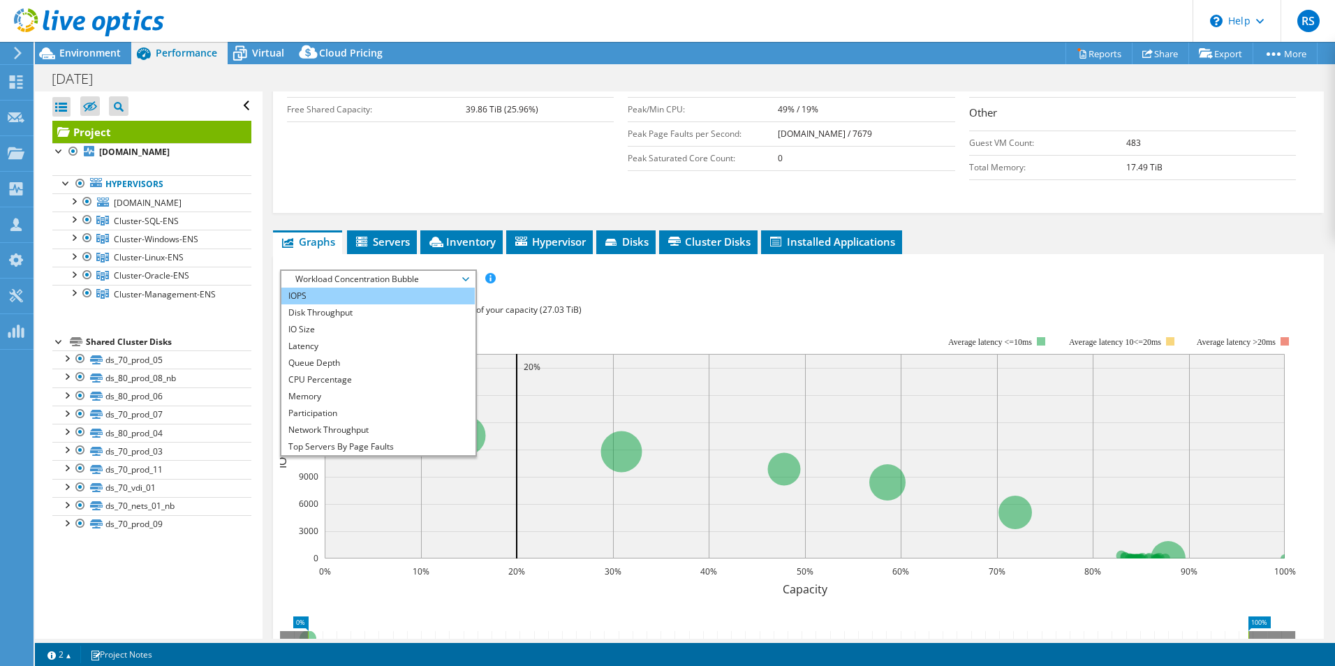
click at [417, 288] on li "IOPS" at bounding box center [377, 296] width 193 height 17
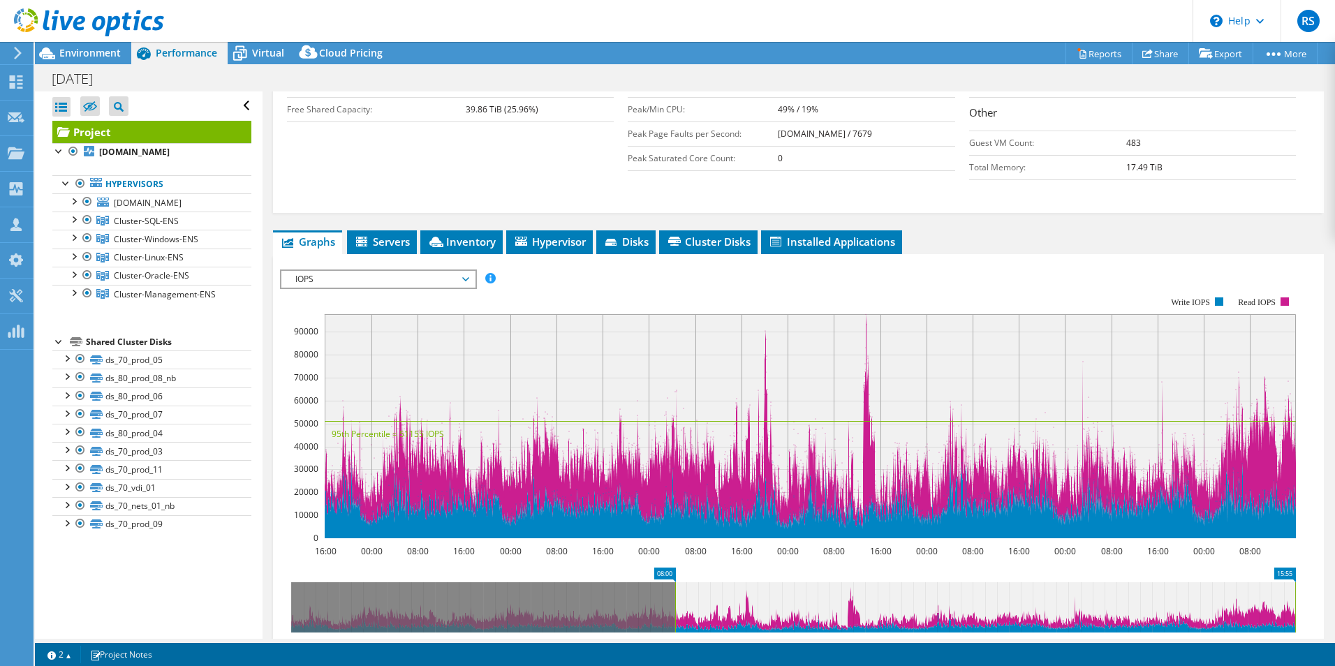
drag, startPoint x: 299, startPoint y: 543, endPoint x: 683, endPoint y: 546, distance: 383.9
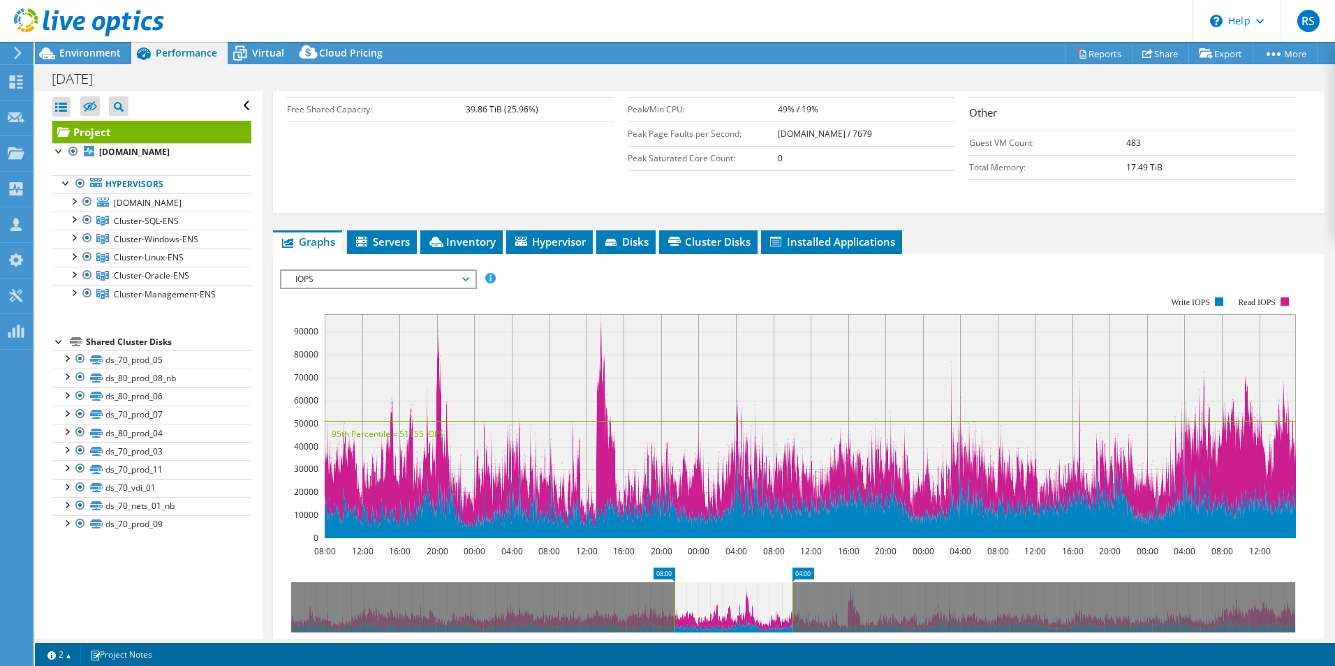
drag, startPoint x: 1277, startPoint y: 544, endPoint x: 774, endPoint y: 564, distance: 503.7
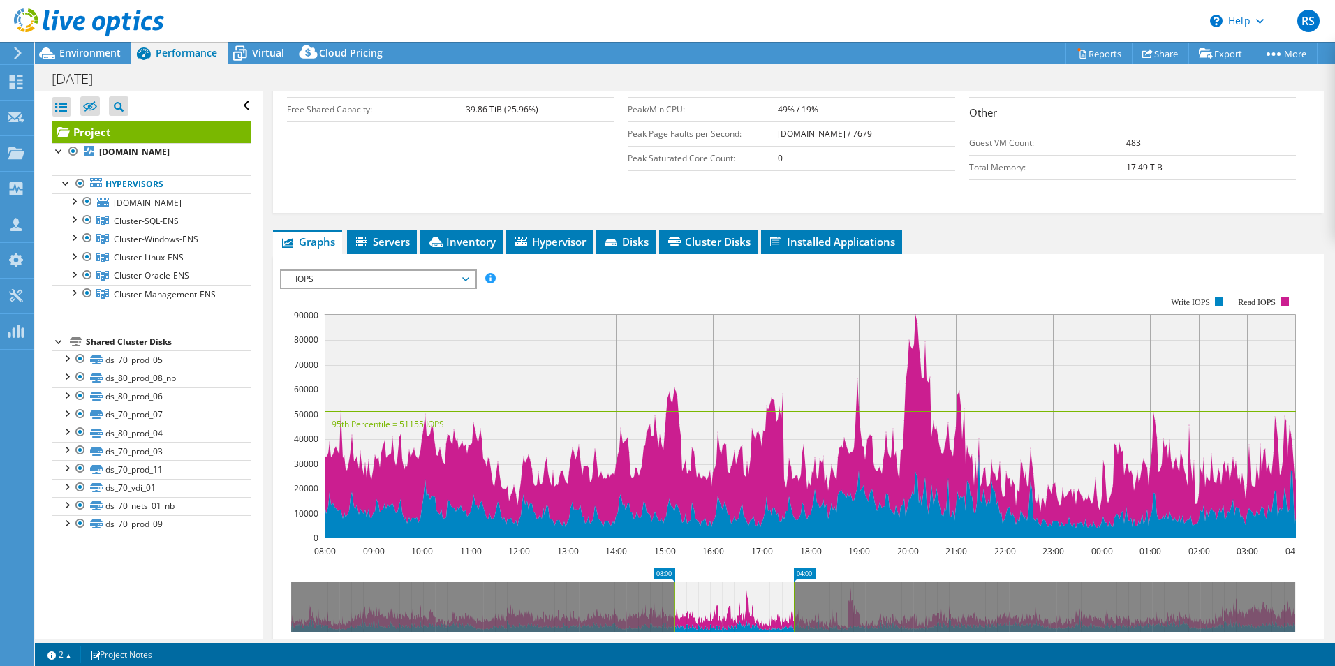
click at [471, 271] on span "IOPS" at bounding box center [377, 279] width 193 height 17
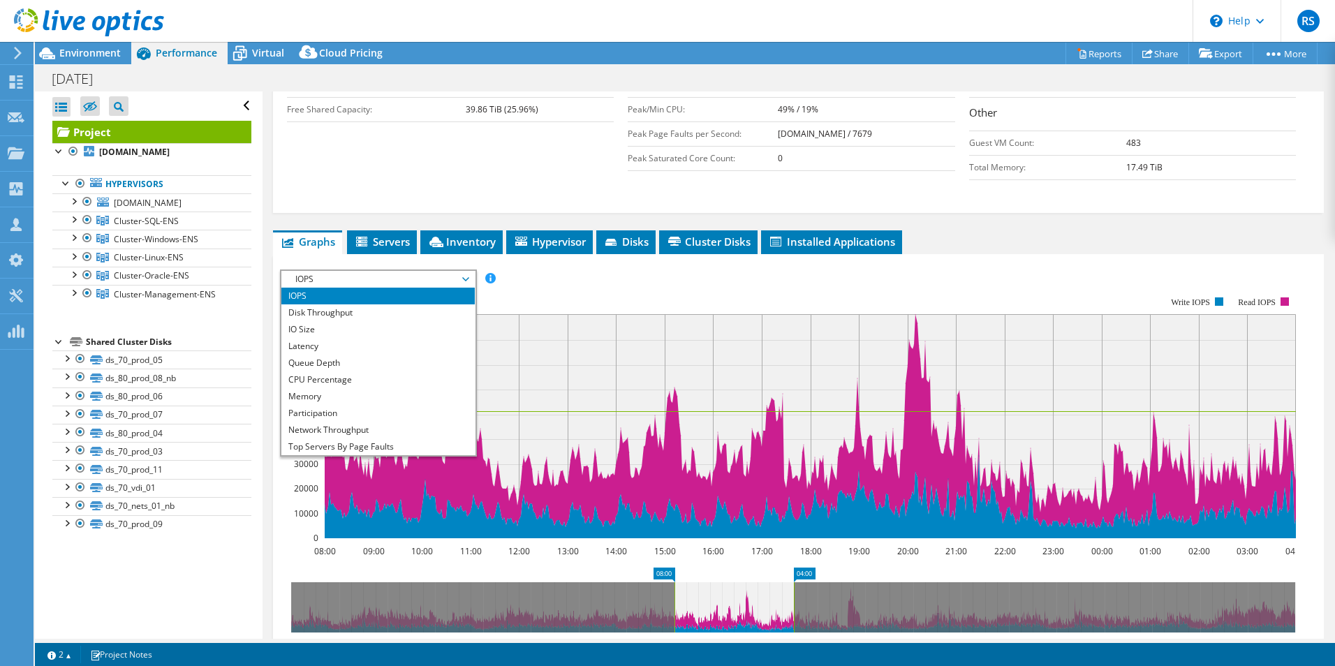
scroll to position [50, 0]
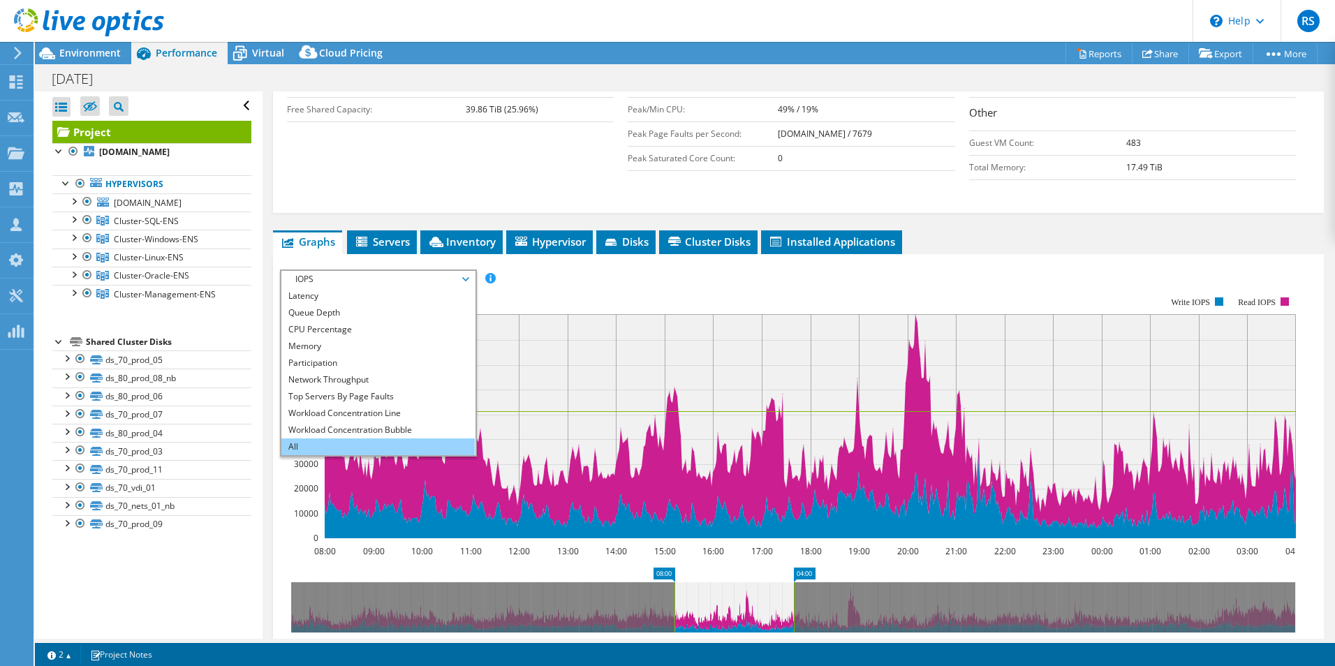
click at [357, 438] on li "All" at bounding box center [377, 446] width 193 height 17
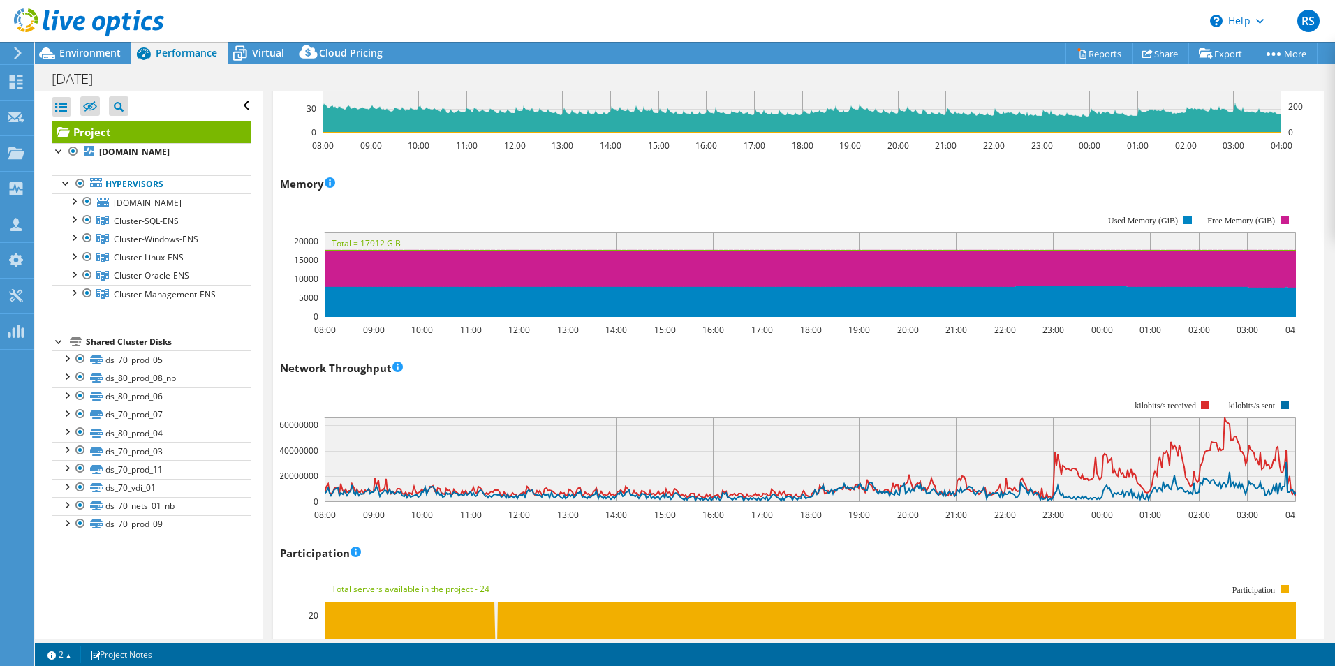
scroll to position [1536, 0]
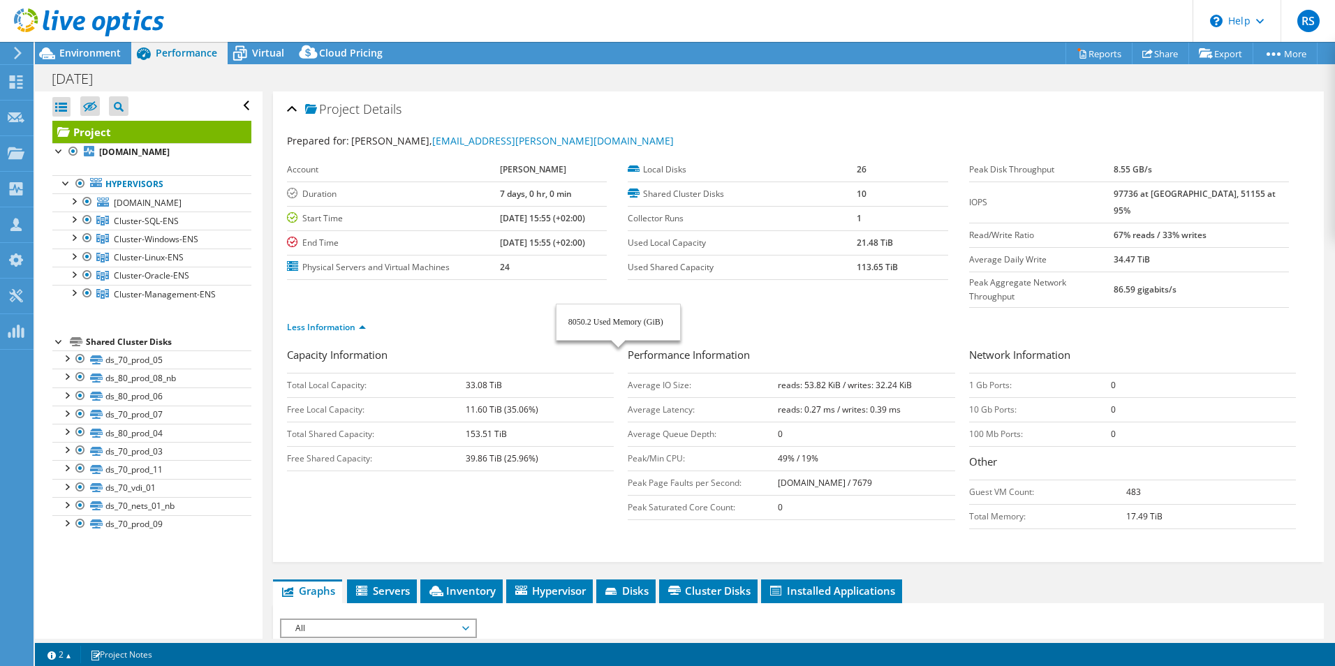
select select "EUFrankfurt"
select select "EUR"
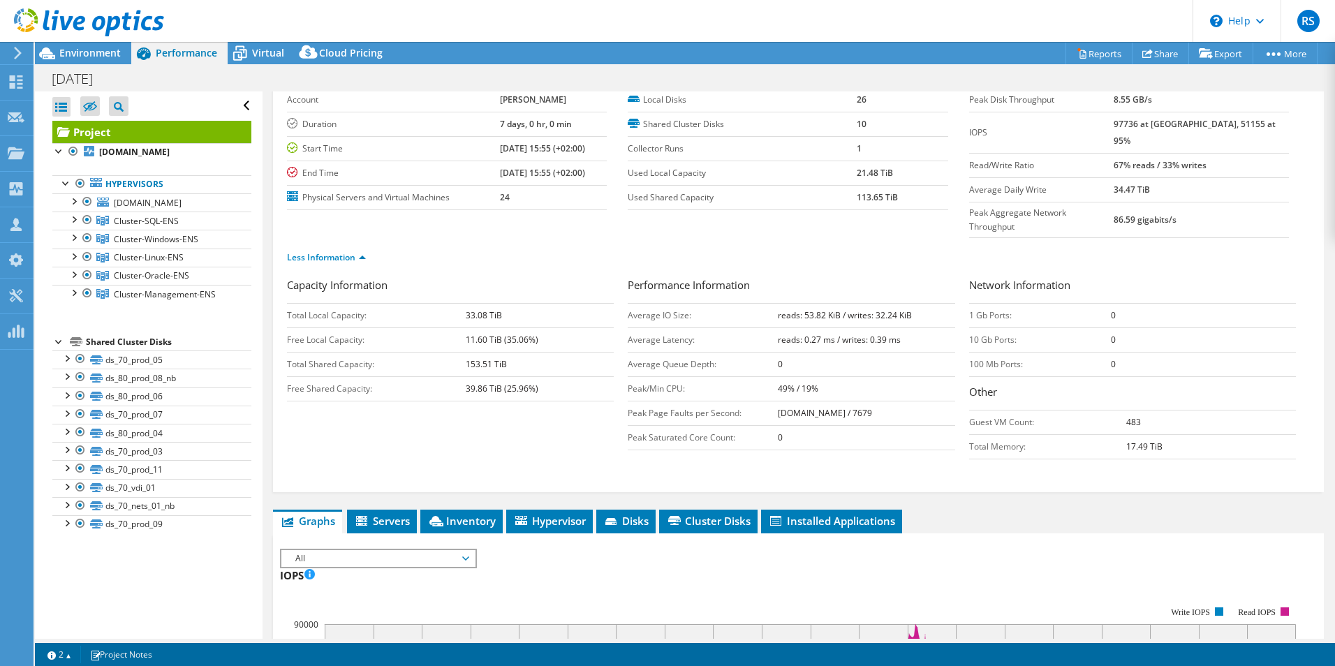
scroll to position [140, 0]
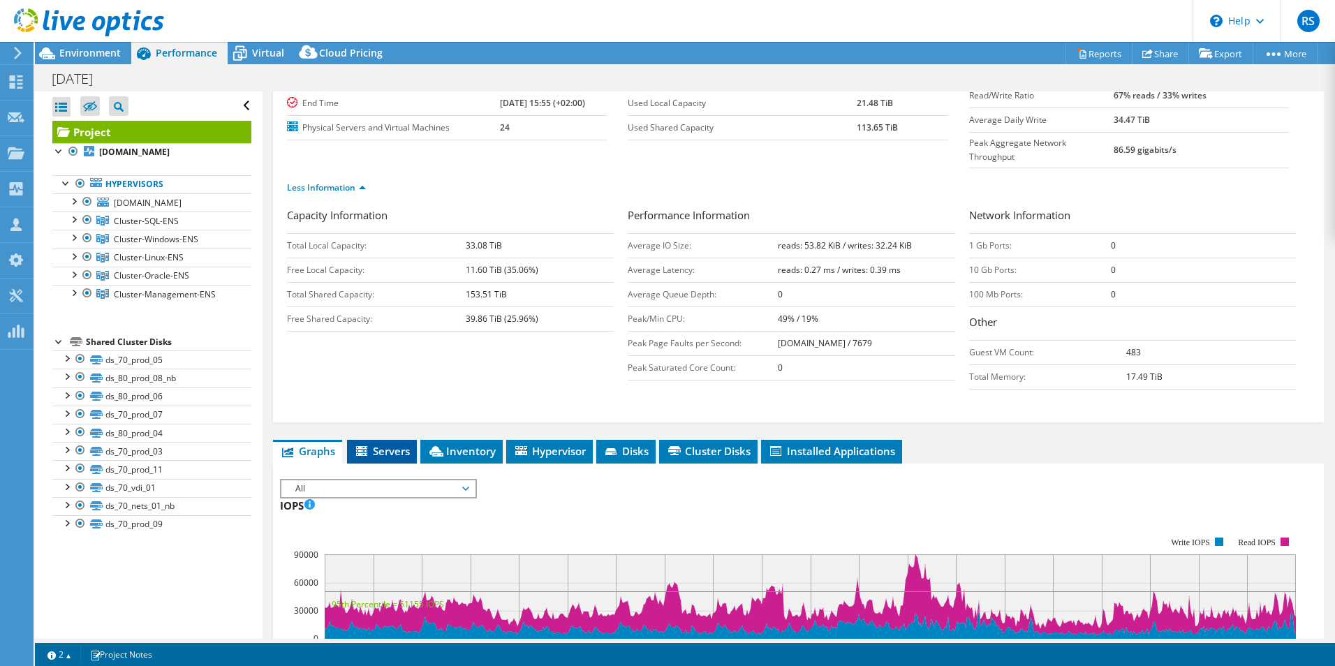
click at [394, 444] on span "Servers" at bounding box center [382, 451] width 56 height 14
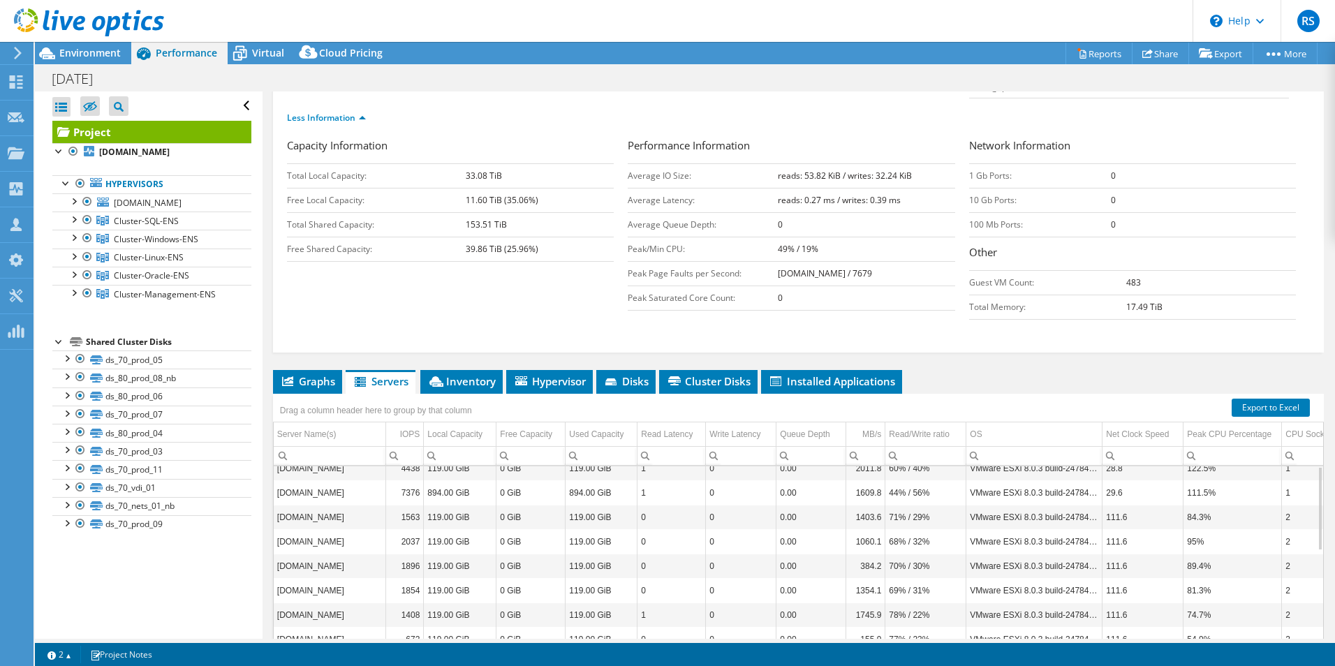
scroll to position [279, 0]
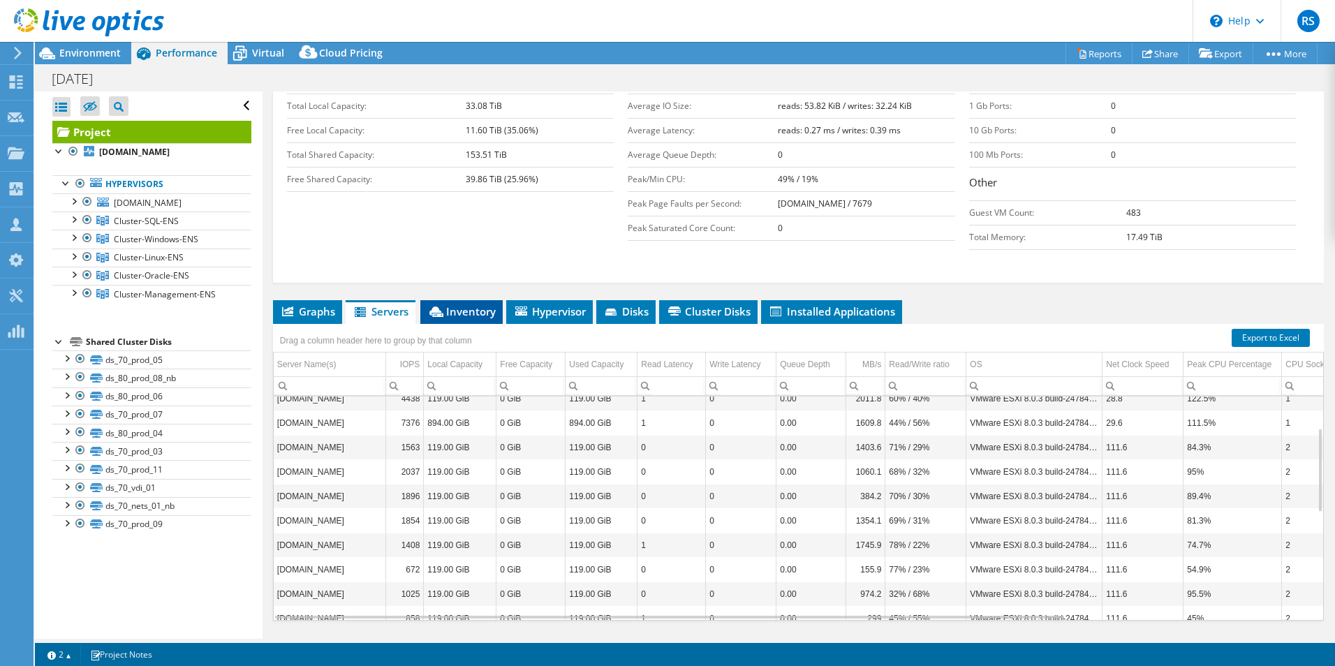
click at [470, 300] on li "Inventory" at bounding box center [461, 312] width 82 height 24
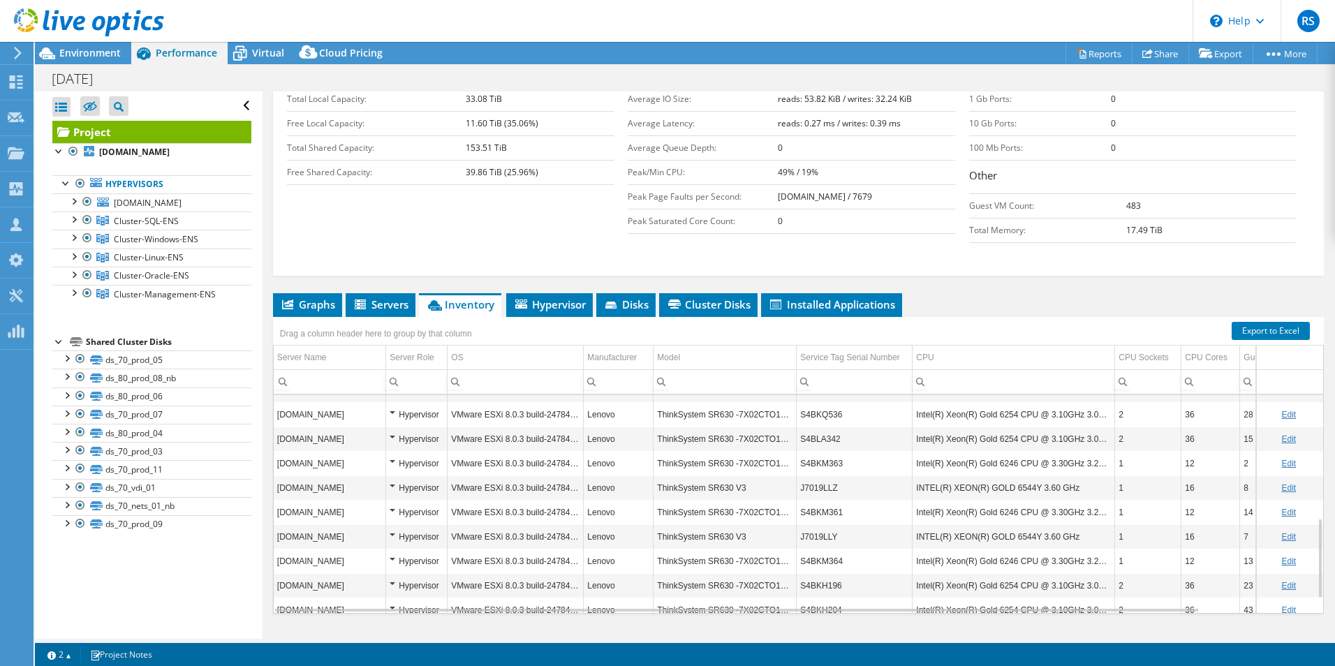
scroll to position [375, 0]
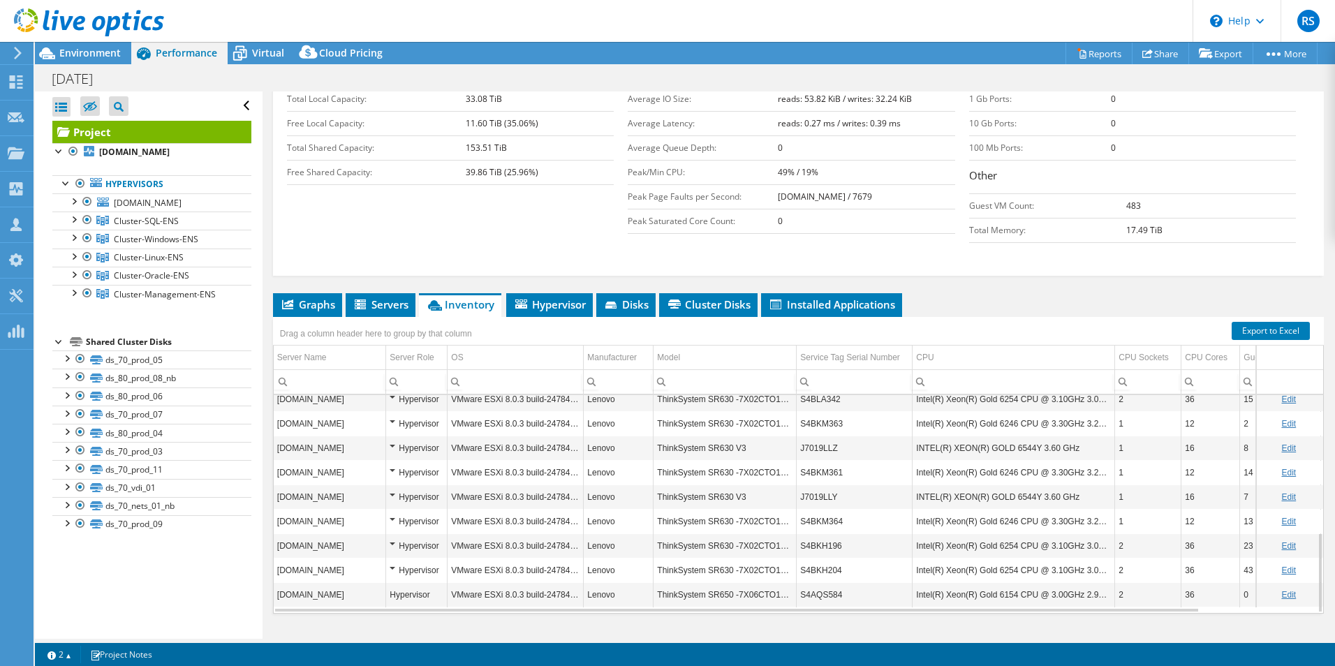
click at [548, 411] on td "VMware ESXi 8.0.3 build-24784735" at bounding box center [515, 423] width 136 height 24
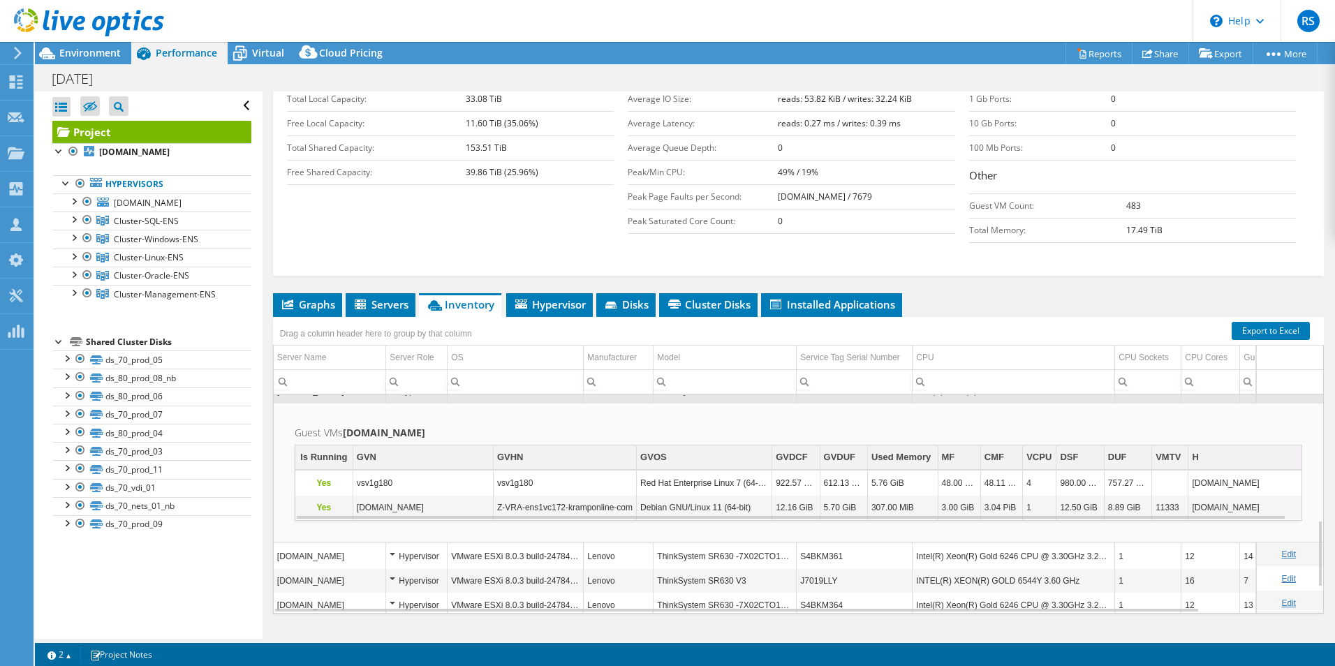
scroll to position [216, 0]
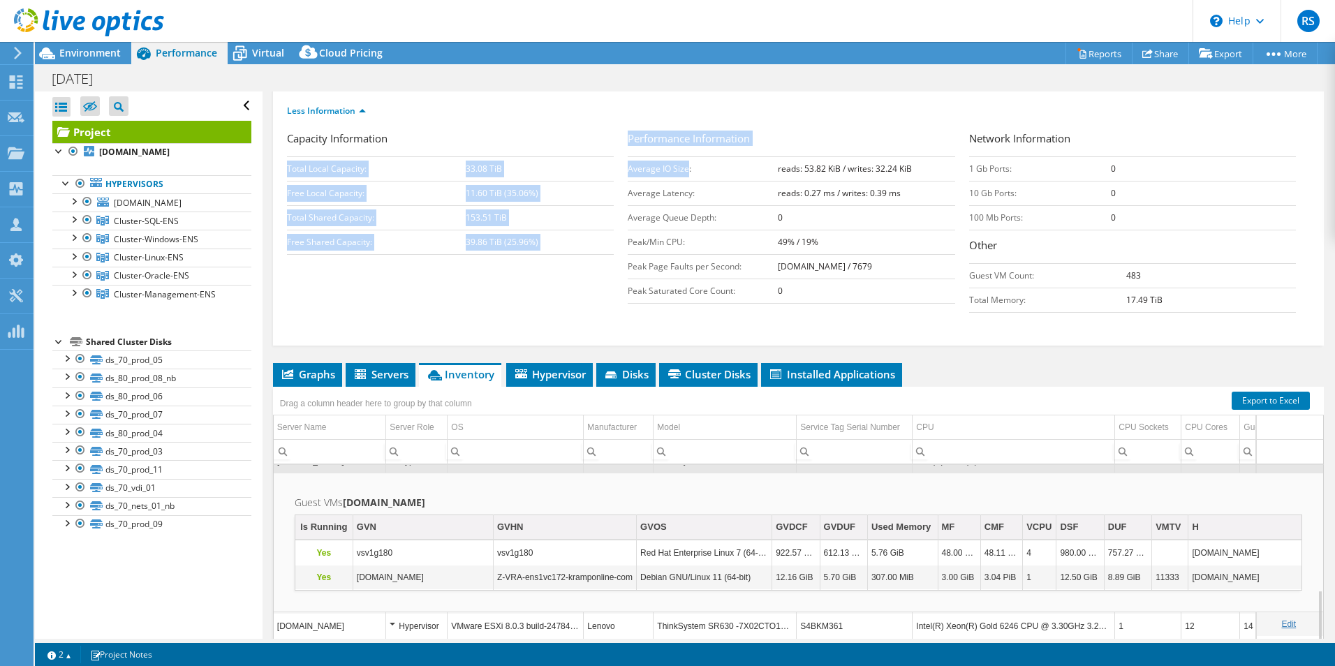
drag, startPoint x: 623, startPoint y: 137, endPoint x: 683, endPoint y: 138, distance: 60.0
click at [683, 138] on div "Capacity Information Total Local Capacity: 33.08 TiB Free Local Capacity: 11.60…" at bounding box center [798, 225] width 1023 height 189
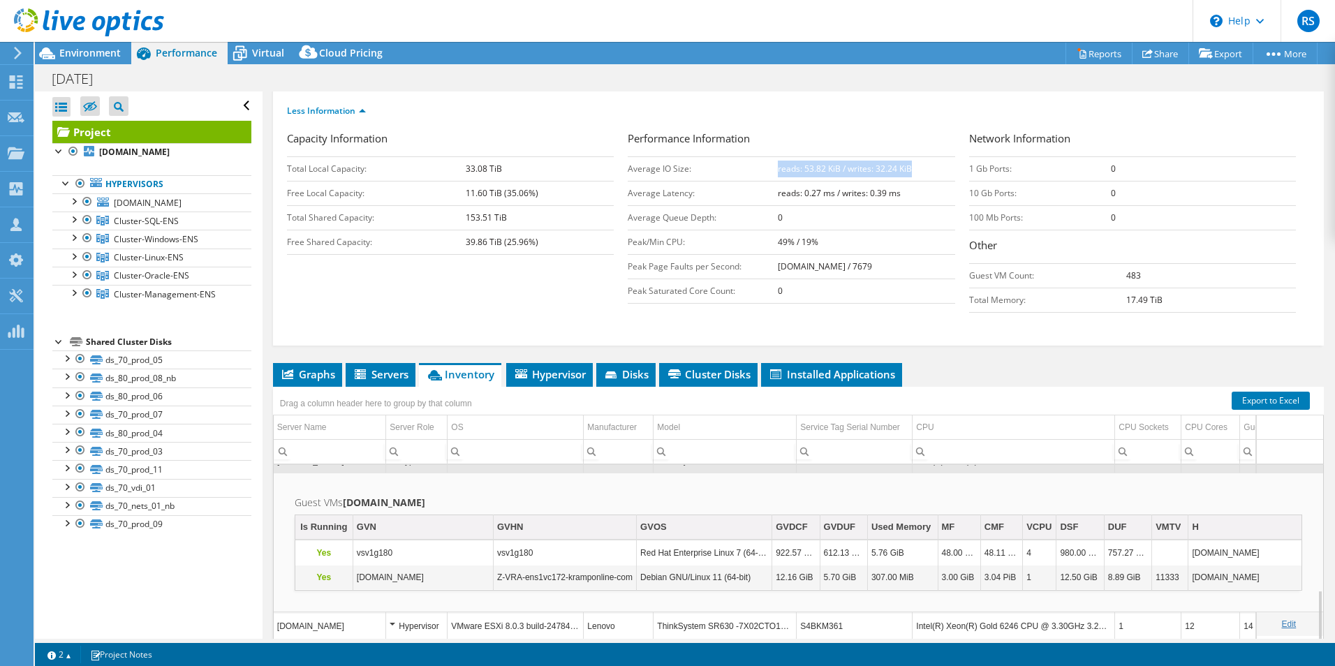
drag, startPoint x: 771, startPoint y: 141, endPoint x: 905, endPoint y: 141, distance: 133.3
click at [905, 156] on td "reads: 53.82 KiB / writes: 32.24 KiB" at bounding box center [866, 168] width 177 height 24
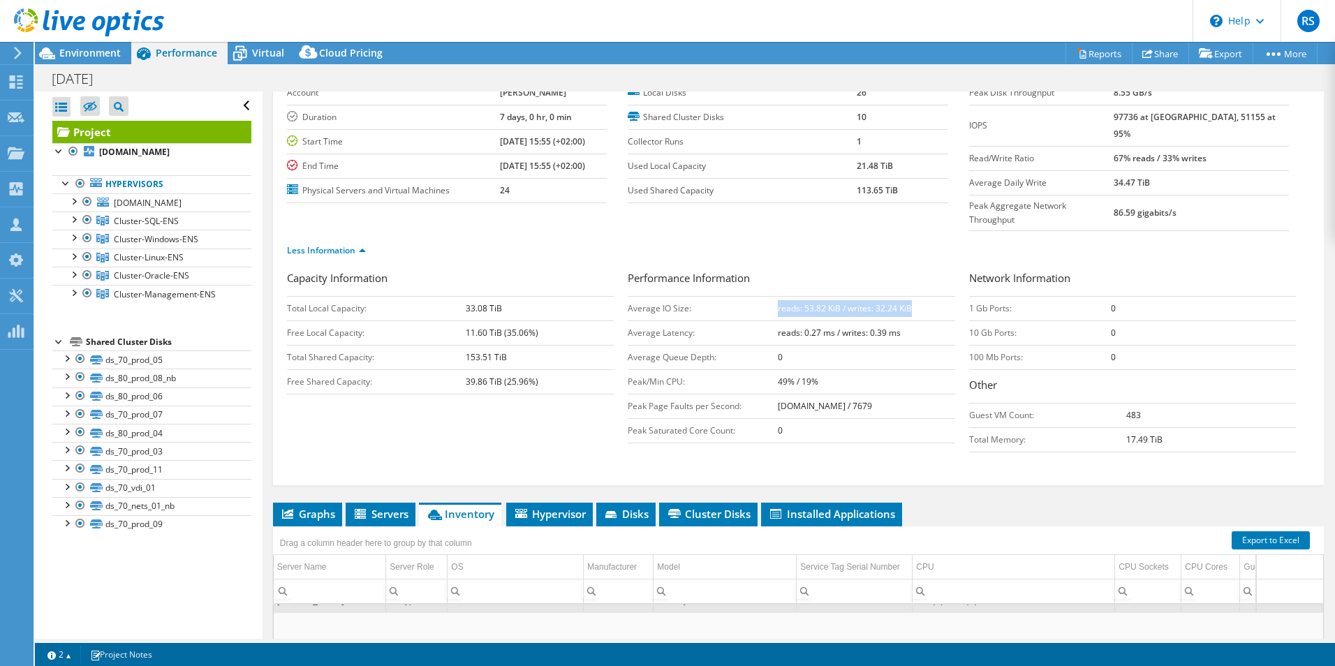
scroll to position [0, 0]
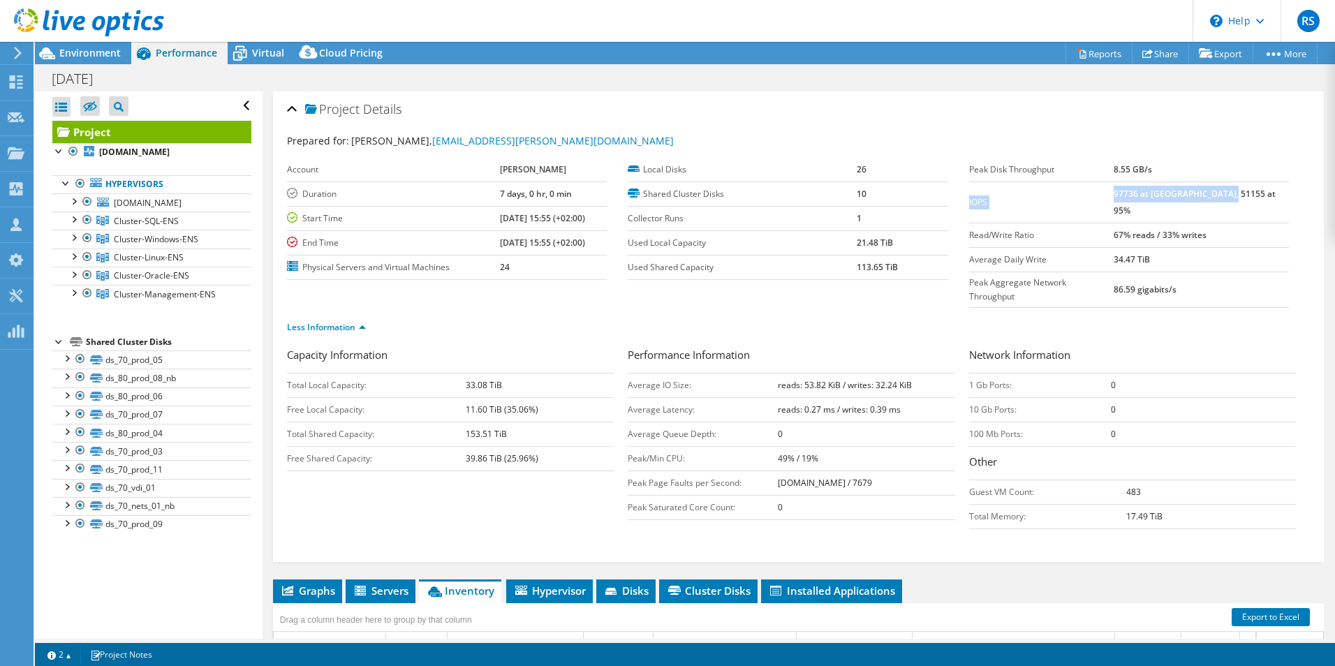
drag, startPoint x: 963, startPoint y: 195, endPoint x: 1259, endPoint y: 194, distance: 296.7
click at [1259, 194] on tr "IOPS 97736 at [GEOGRAPHIC_DATA], 51155 at 95%" at bounding box center [1129, 201] width 320 height 41
click at [990, 228] on label "Read/Write Ratio" at bounding box center [1041, 235] width 145 height 14
drag, startPoint x: 1004, startPoint y: 218, endPoint x: 984, endPoint y: 218, distance: 19.5
click at [984, 228] on label "Read/Write Ratio" at bounding box center [1041, 235] width 145 height 14
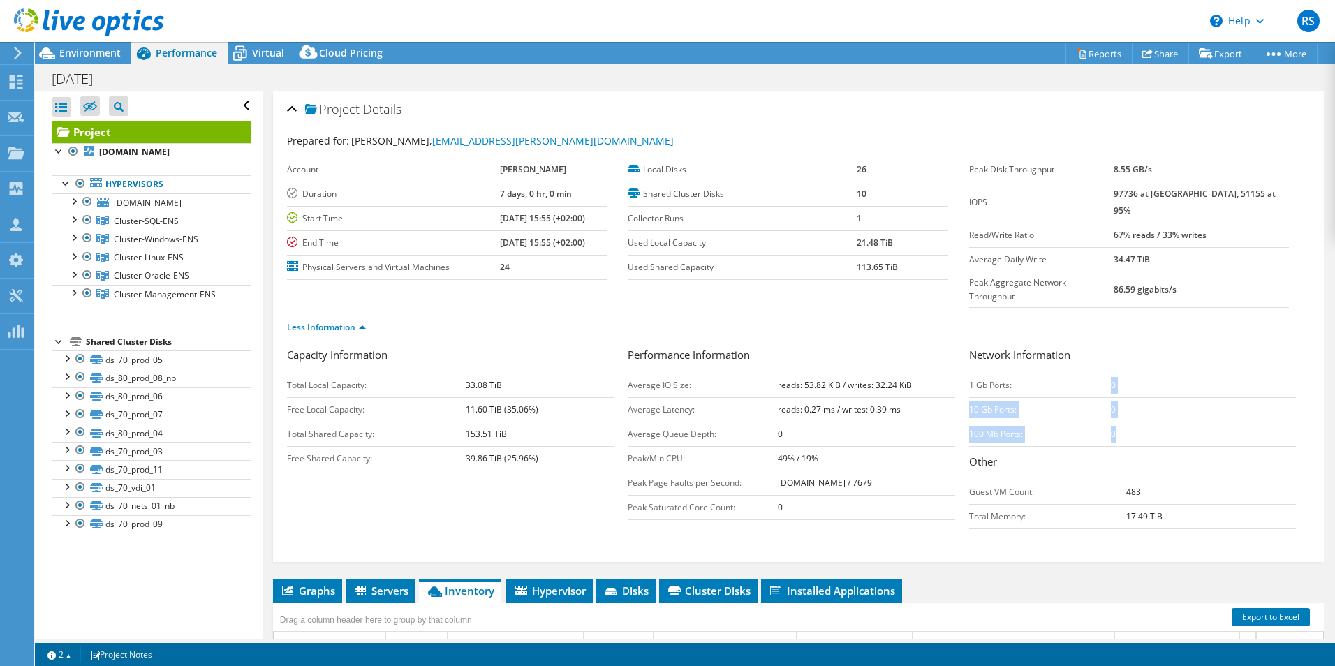
drag, startPoint x: 1111, startPoint y: 402, endPoint x: 1102, endPoint y: 359, distance: 43.4
click at [1102, 373] on tbody "1 Gb Ports: 0 10 Gb Ports: 0 100 Mb Ports: 0" at bounding box center [1132, 409] width 327 height 73
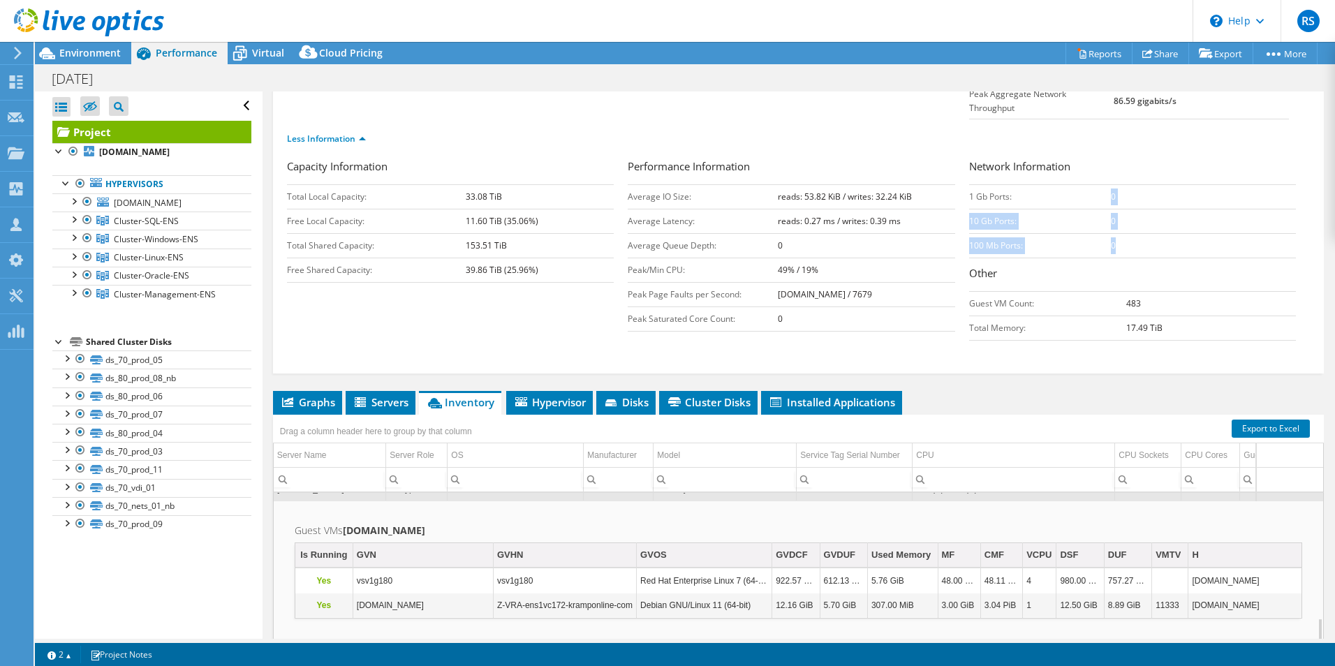
scroll to position [209, 0]
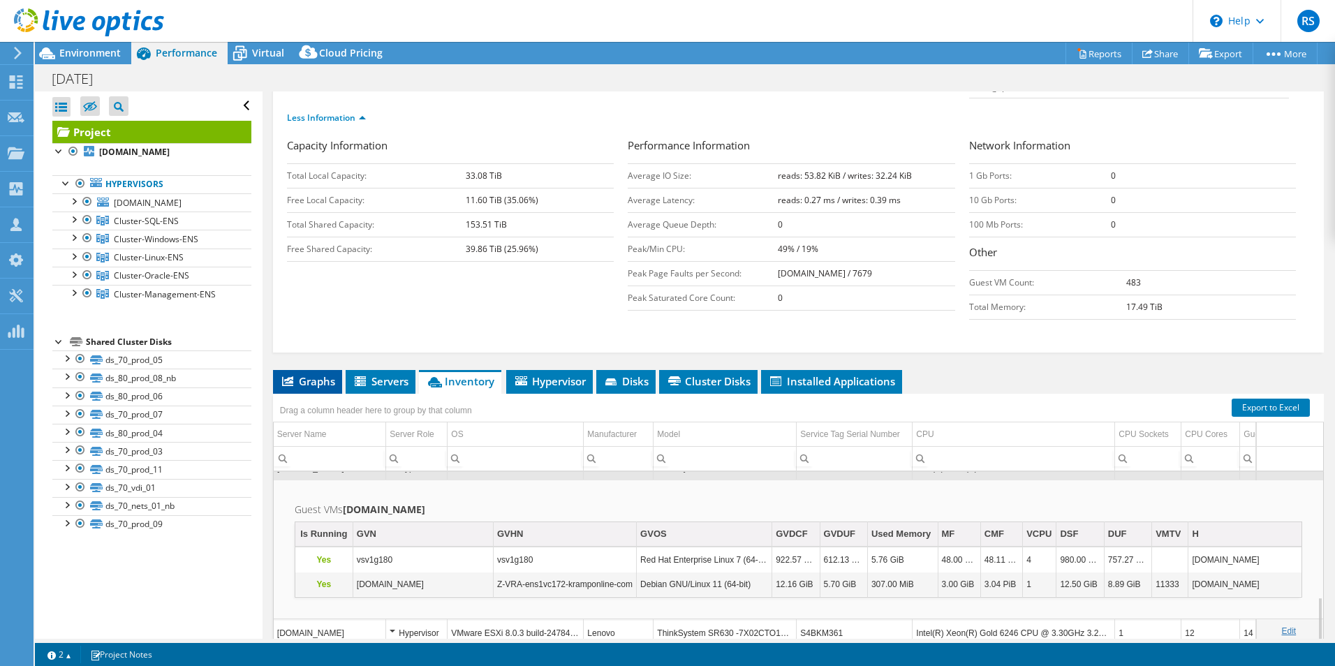
click at [304, 374] on span "Graphs" at bounding box center [307, 381] width 55 height 14
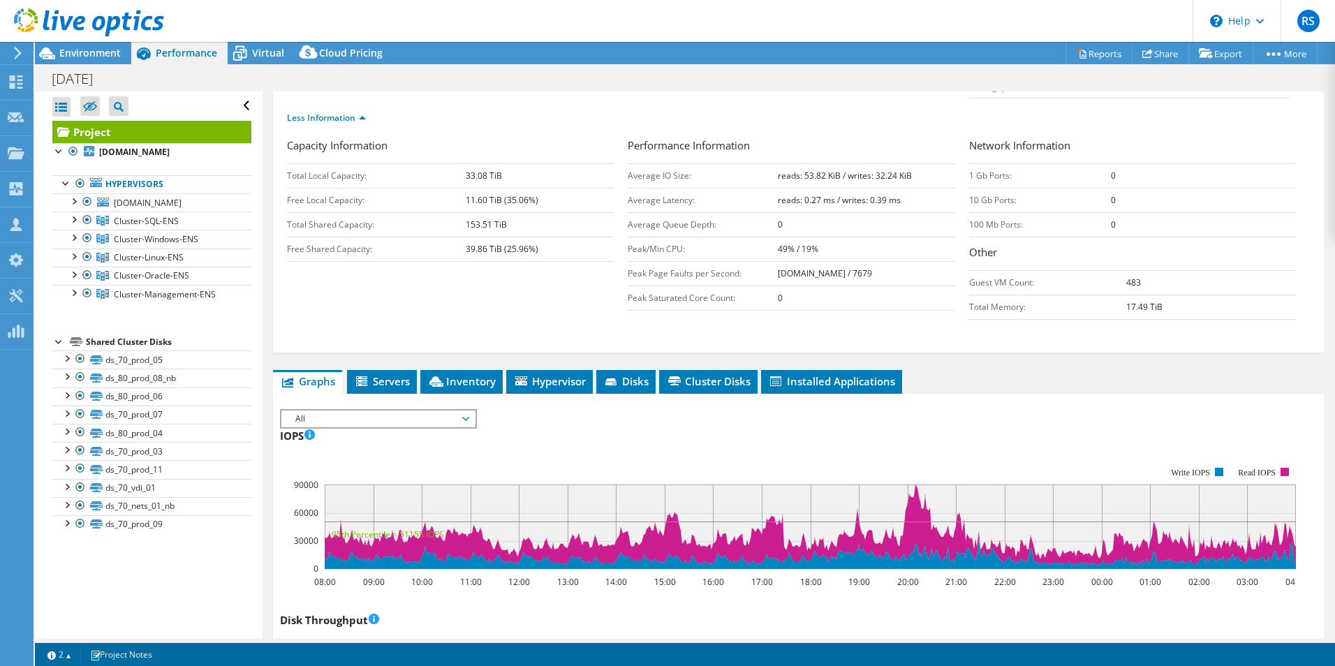
click at [468, 417] on icon at bounding box center [465, 419] width 7 height 4
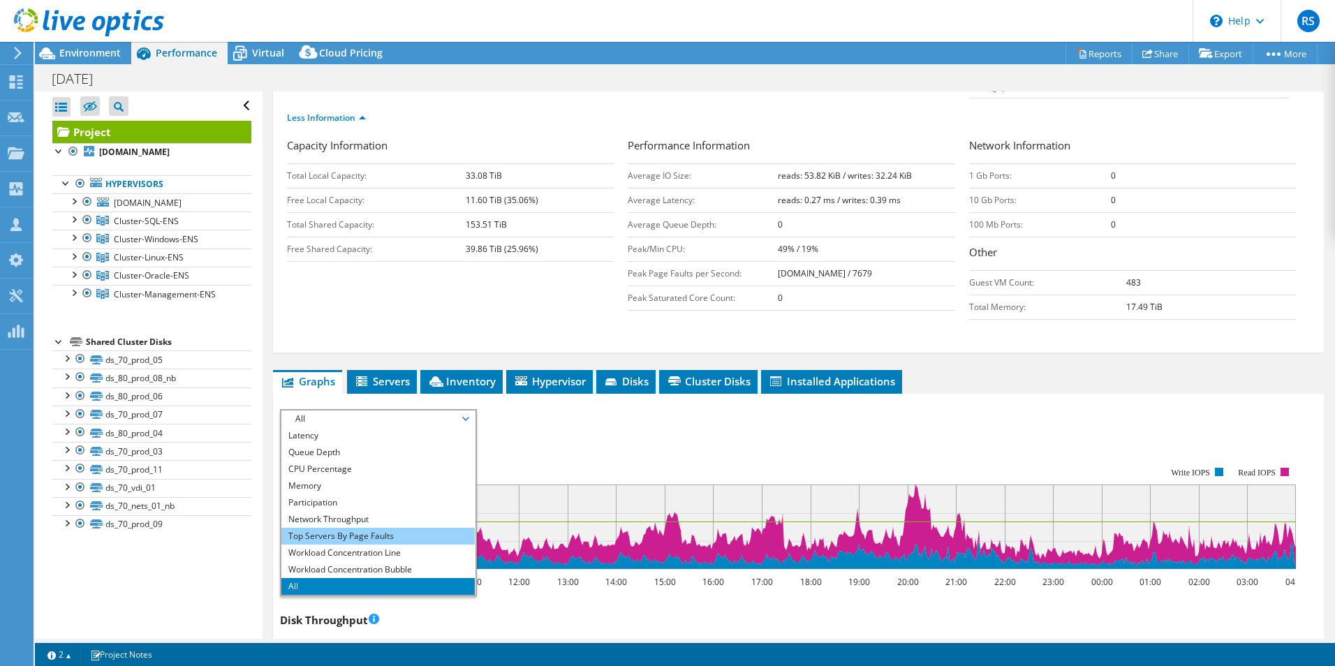
click at [422, 528] on li "Top Servers By Page Faults" at bounding box center [377, 536] width 193 height 17
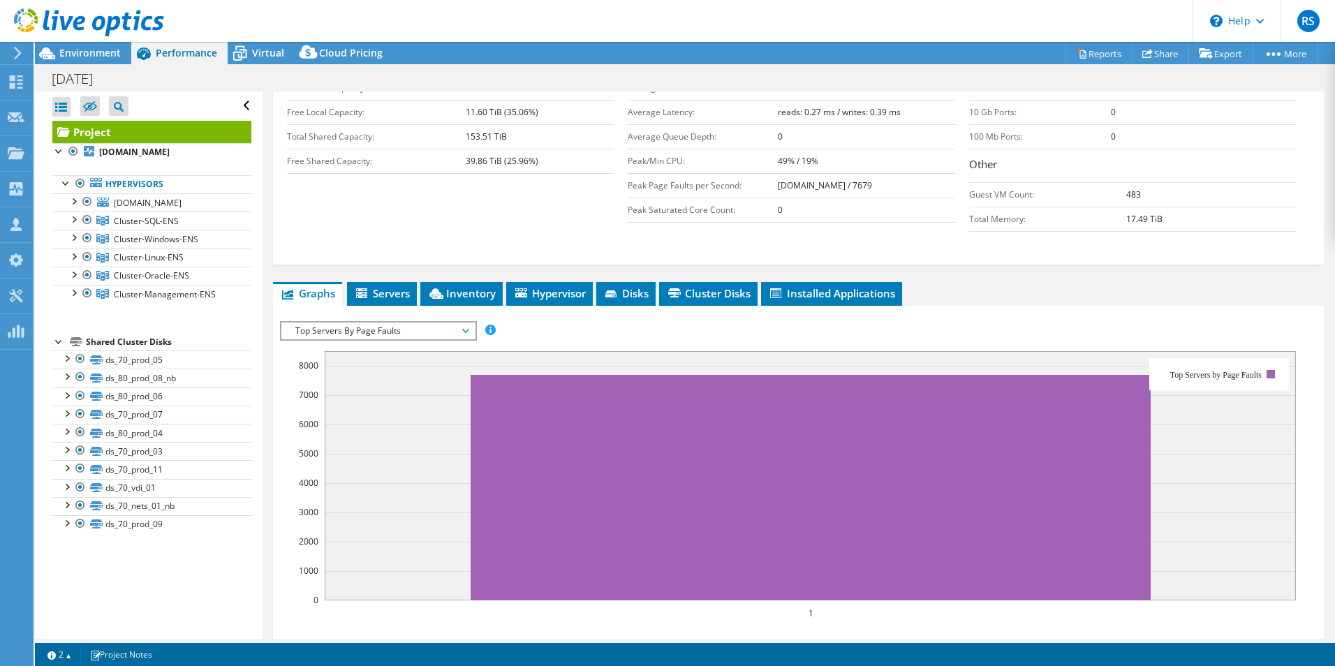
scroll to position [279, 0]
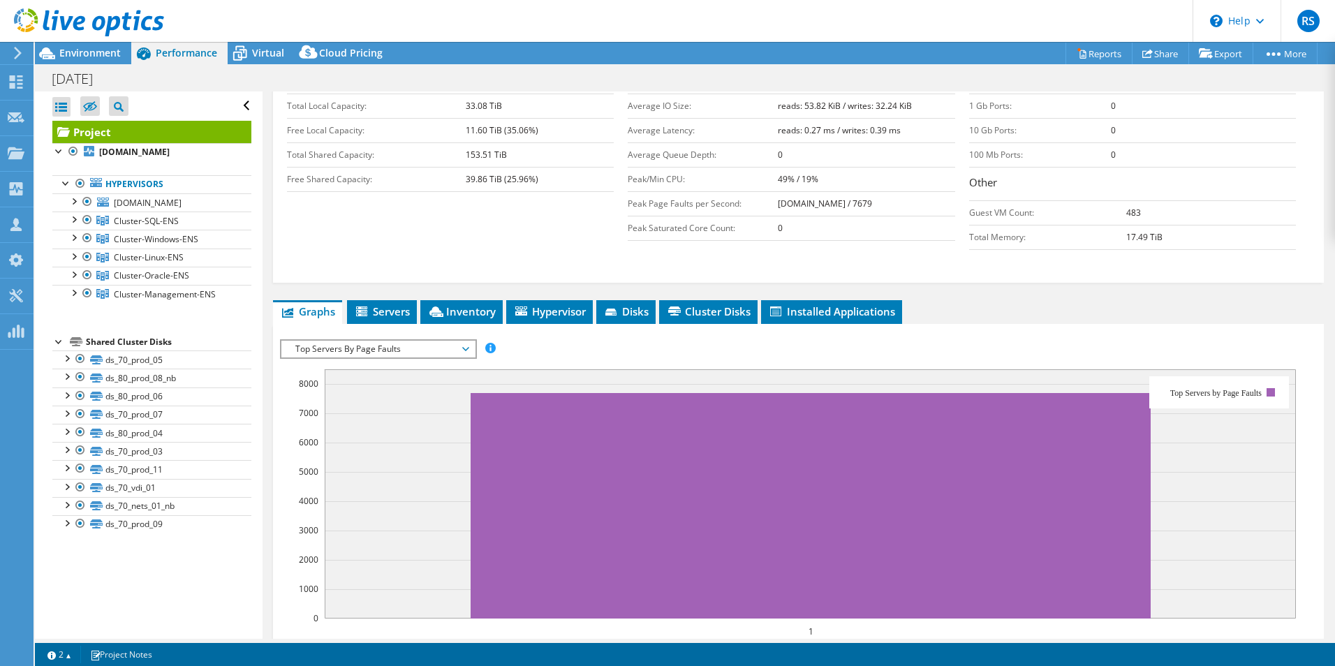
click at [459, 341] on span "Top Servers By Page Faults" at bounding box center [377, 349] width 179 height 17
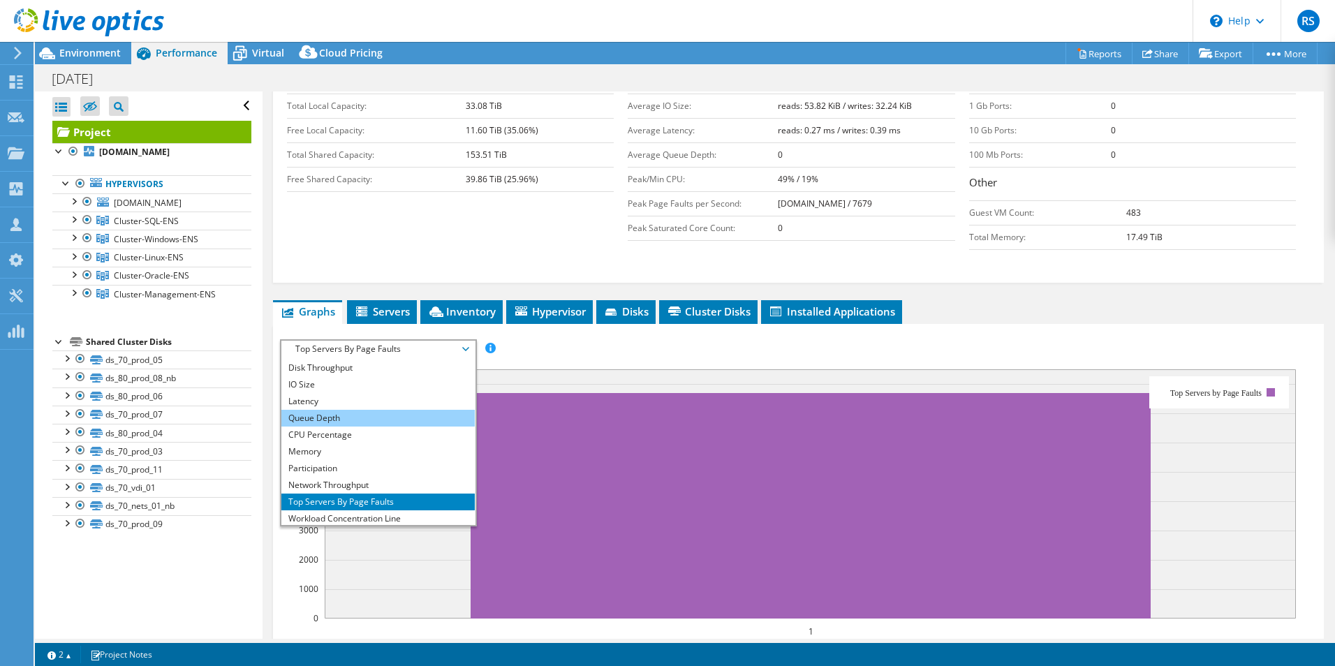
scroll to position [0, 0]
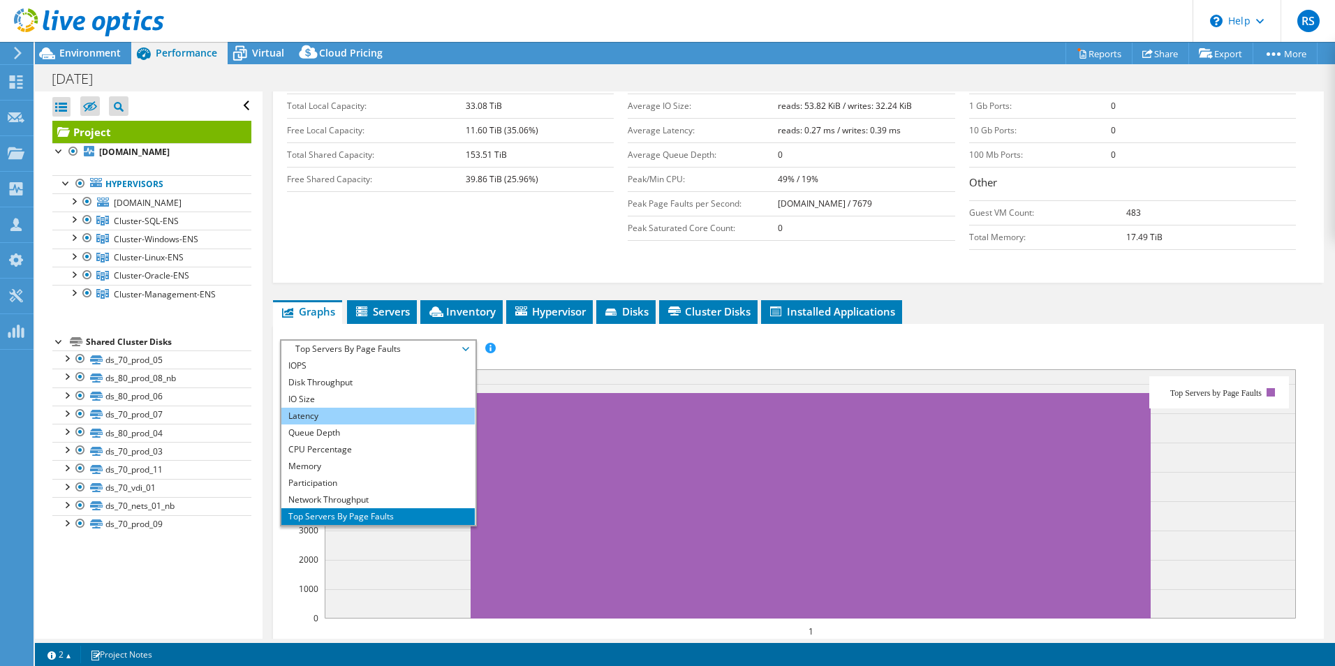
click at [437, 408] on li "Latency" at bounding box center [377, 416] width 193 height 17
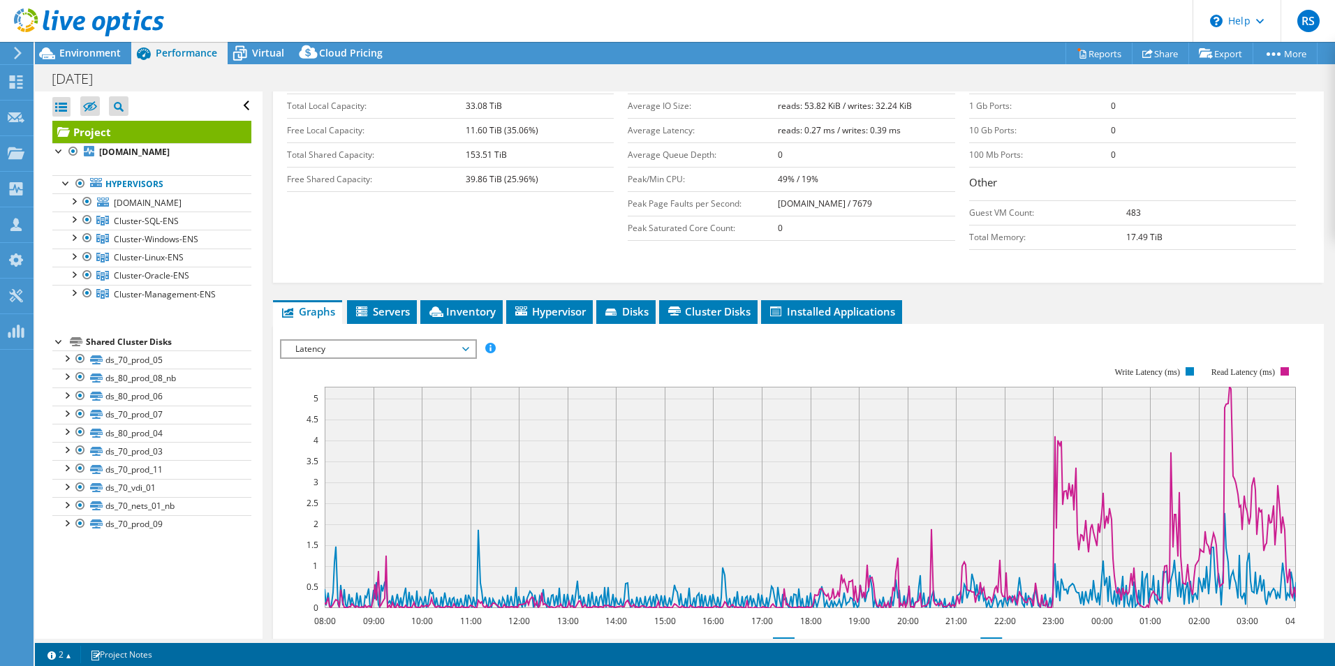
drag, startPoint x: 657, startPoint y: 617, endPoint x: 997, endPoint y: 660, distance: 342.6
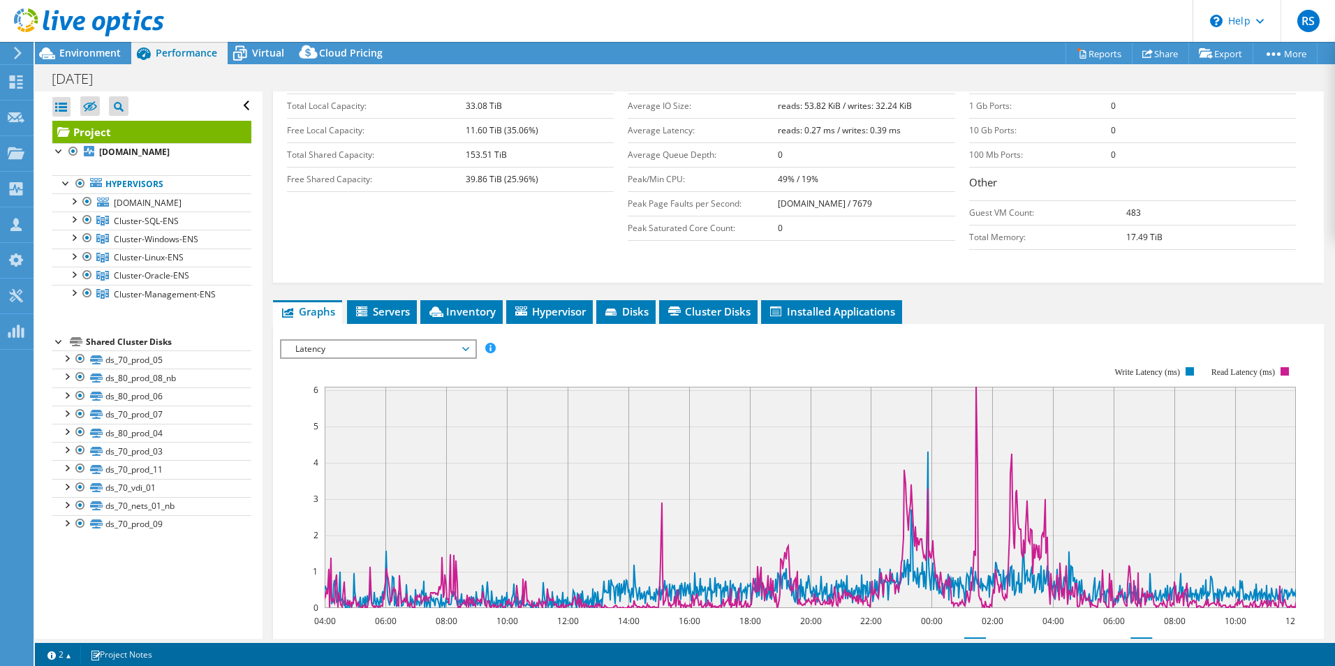
drag, startPoint x: 780, startPoint y: 614, endPoint x: 1143, endPoint y: 644, distance: 364.2
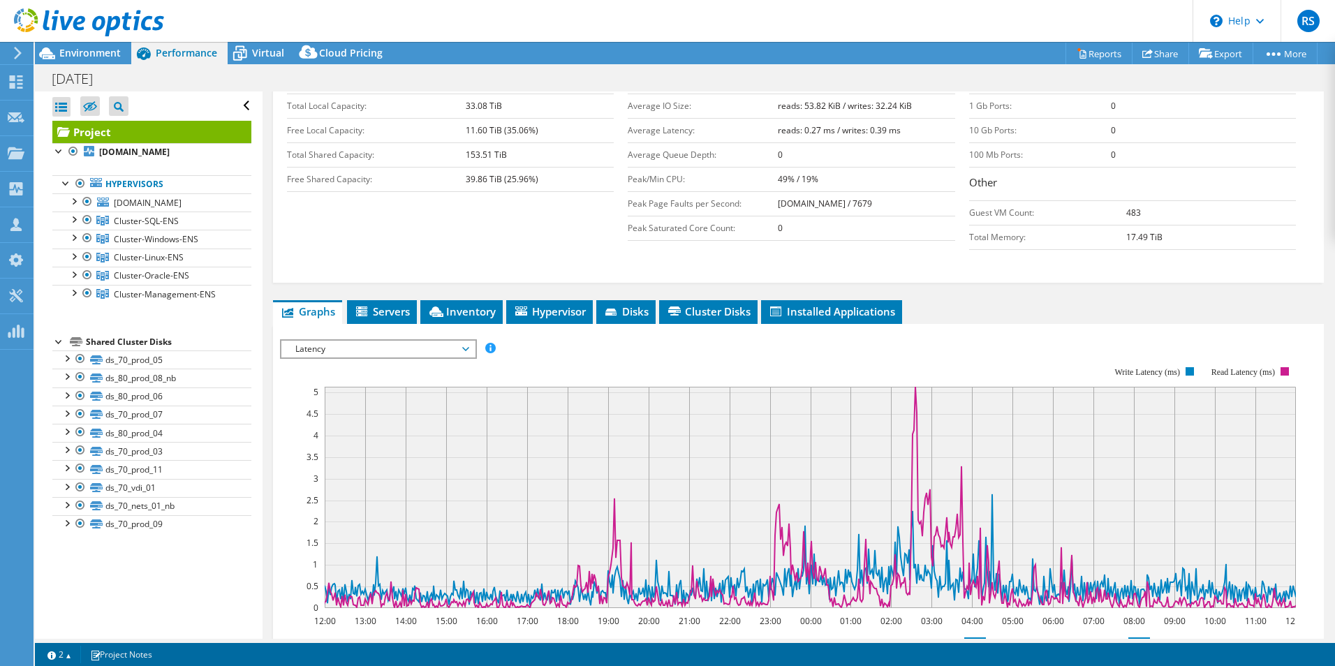
drag, startPoint x: 935, startPoint y: 618, endPoint x: 849, endPoint y: 609, distance: 86.3
drag, startPoint x: 972, startPoint y: 613, endPoint x: 891, endPoint y: 614, distance: 81.7
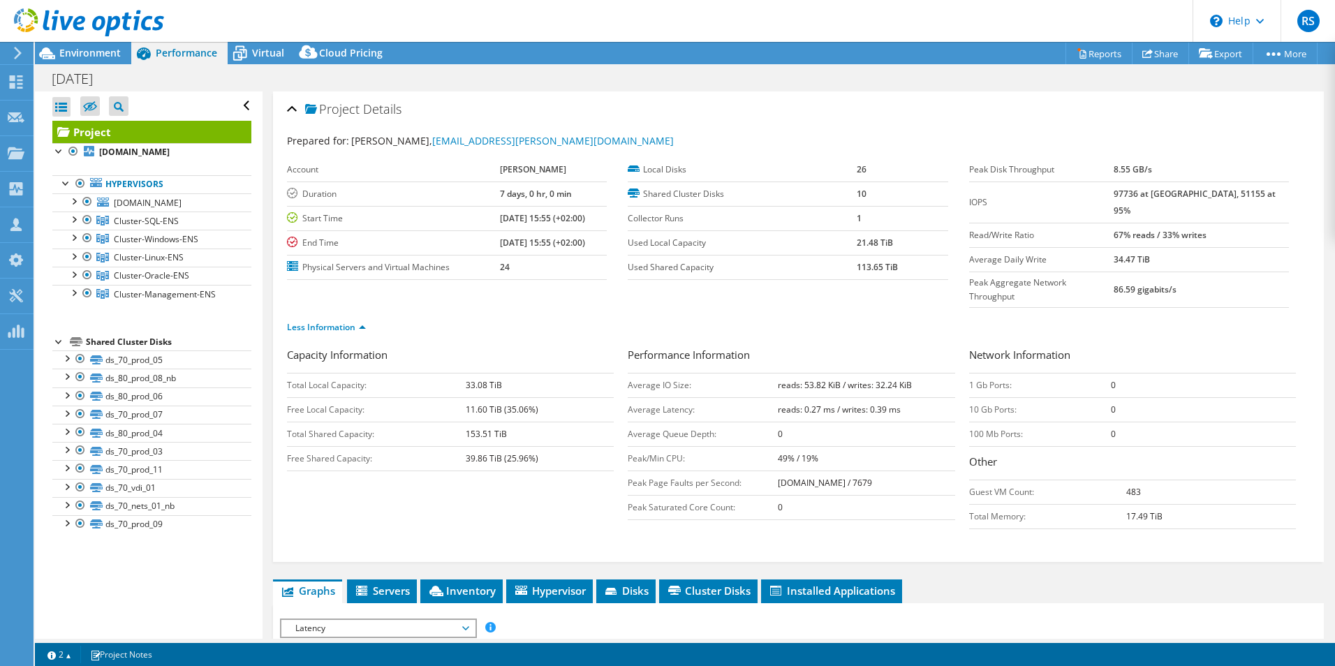
select select "EUFrankfurt"
select select "EUR"
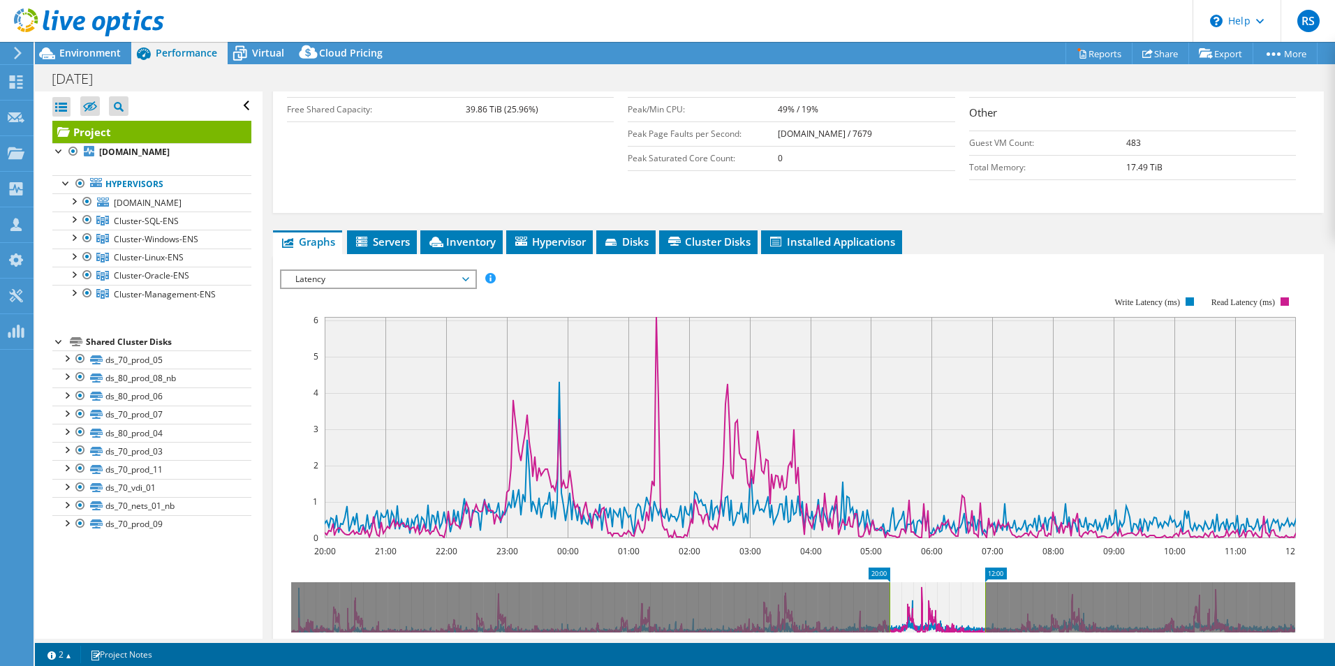
scroll to position [279, 0]
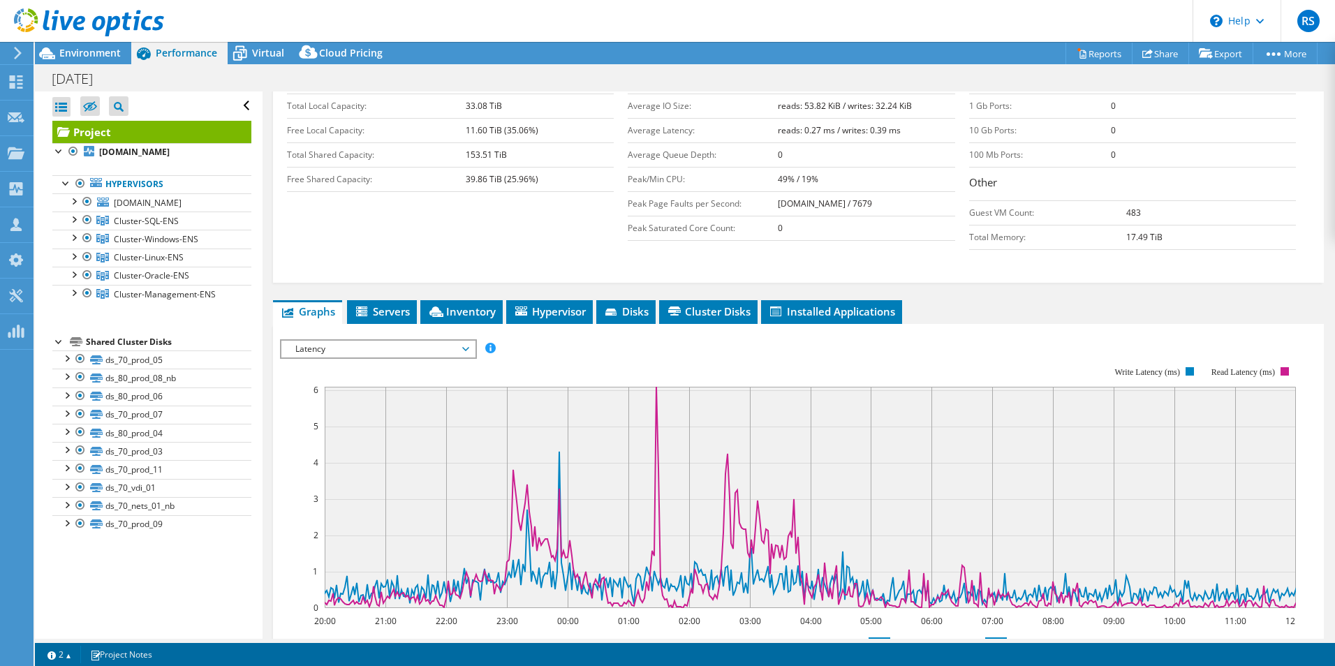
click at [472, 341] on span "Latency" at bounding box center [377, 349] width 193 height 17
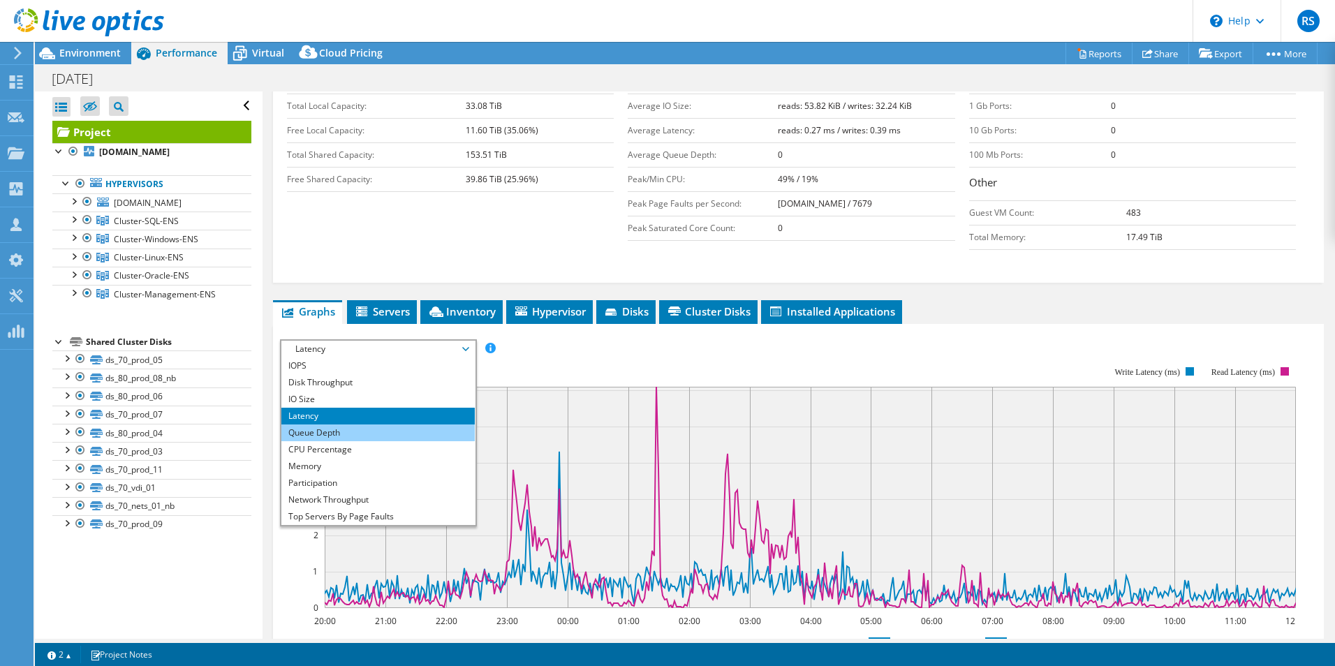
click at [439, 424] on li "Queue Depth" at bounding box center [377, 432] width 193 height 17
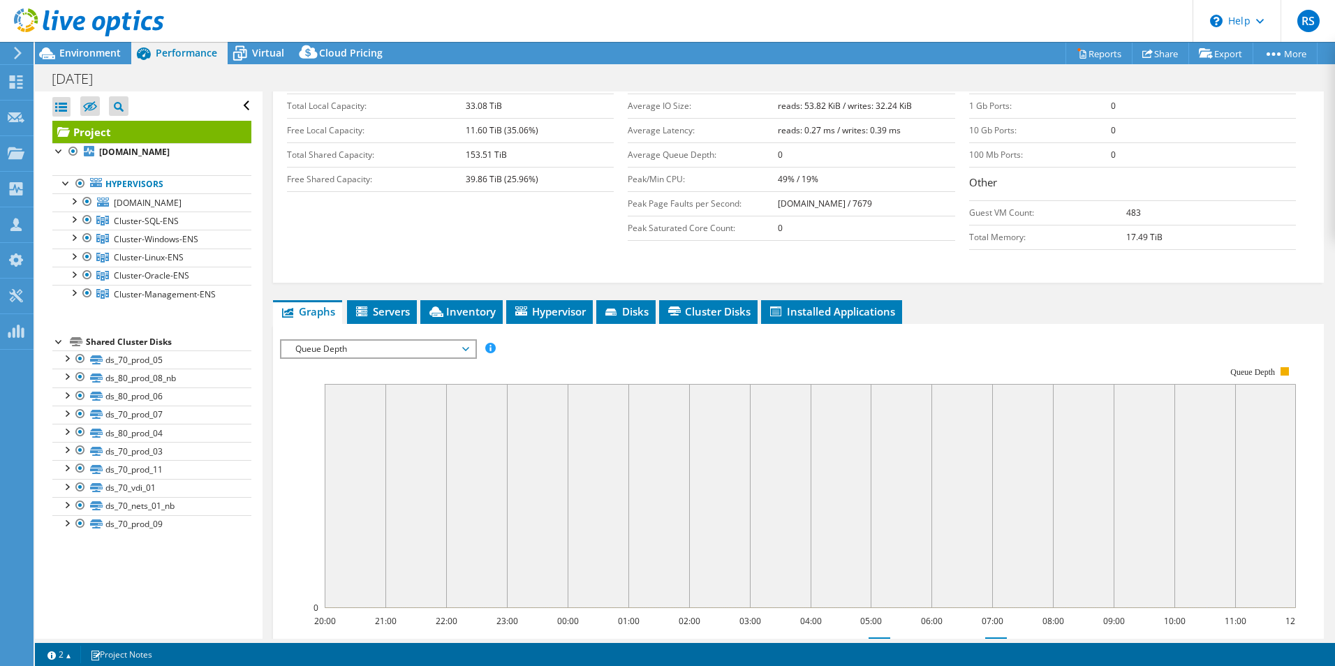
click at [382, 341] on span "Queue Depth" at bounding box center [377, 349] width 179 height 17
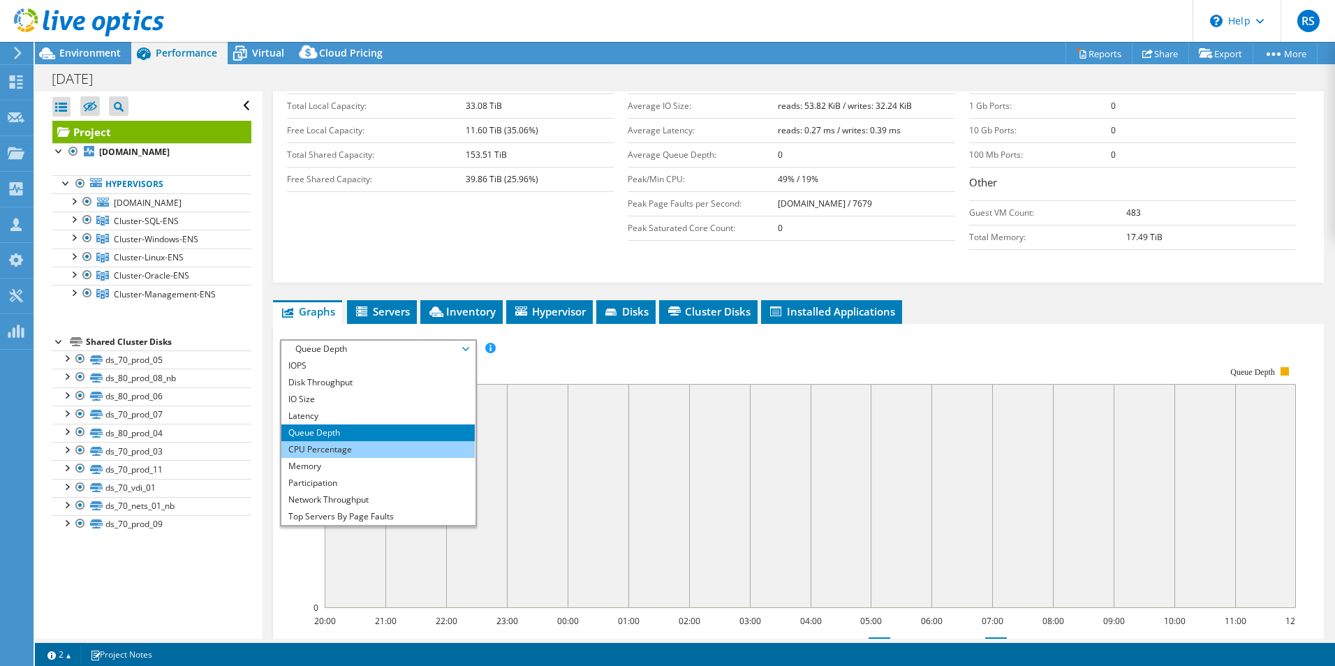
click at [353, 441] on li "CPU Percentage" at bounding box center [377, 449] width 193 height 17
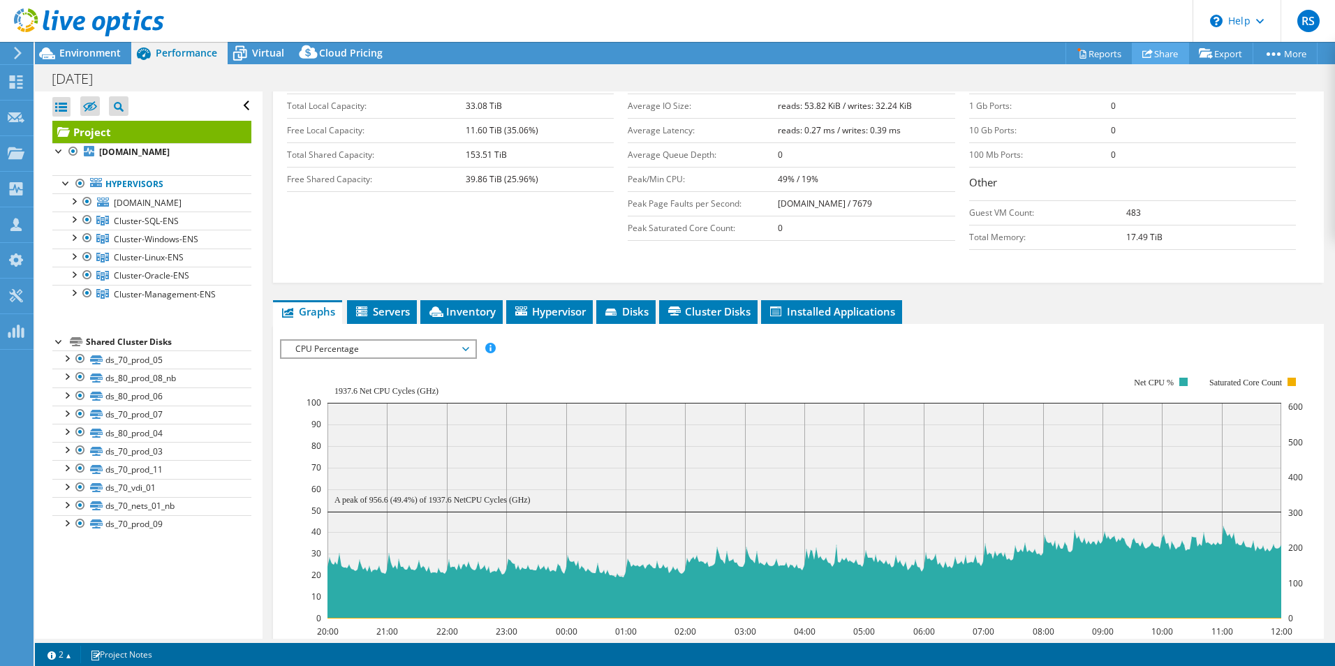
click at [1150, 50] on link "Share" at bounding box center [1159, 54] width 57 height 22
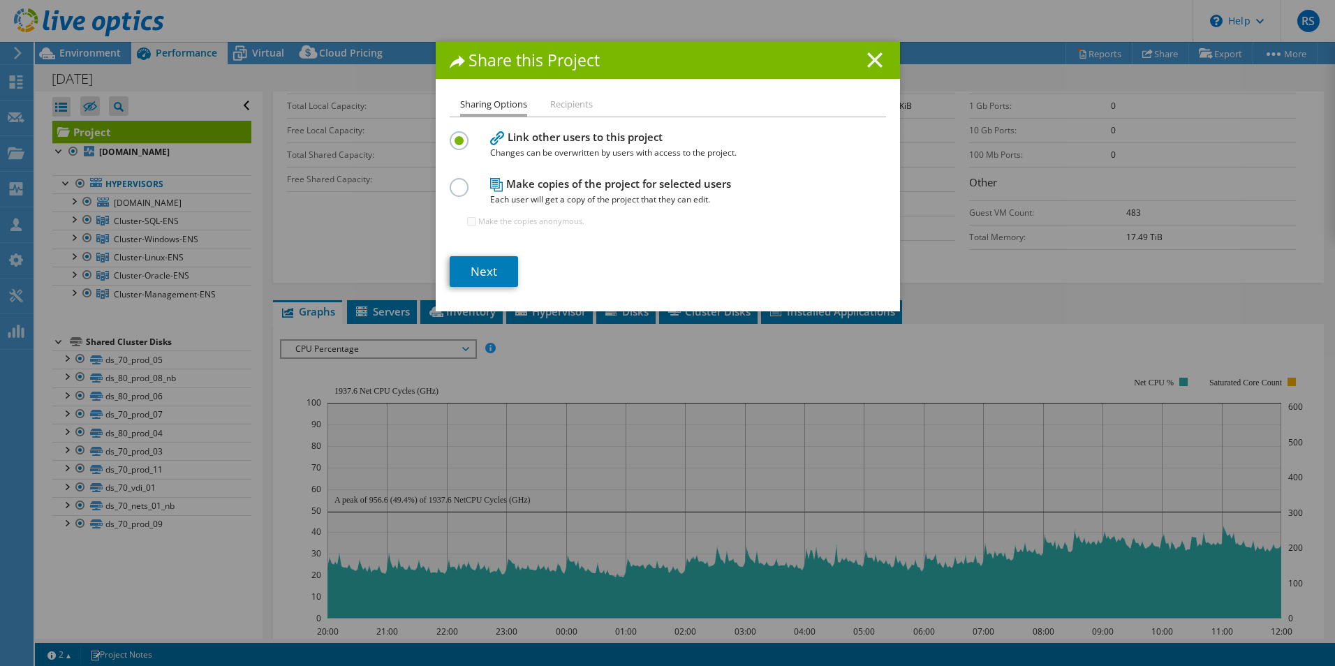
click at [873, 63] on line at bounding box center [875, 60] width 14 height 14
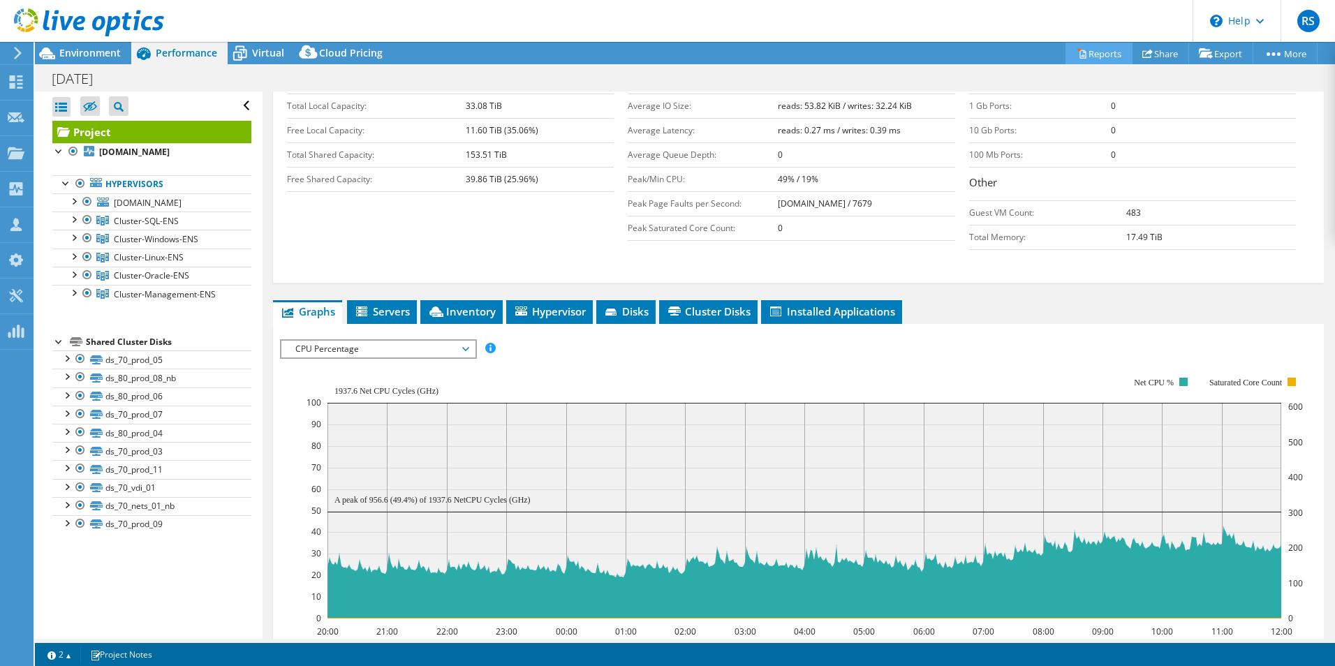
click at [1105, 54] on link "Reports" at bounding box center [1098, 54] width 67 height 22
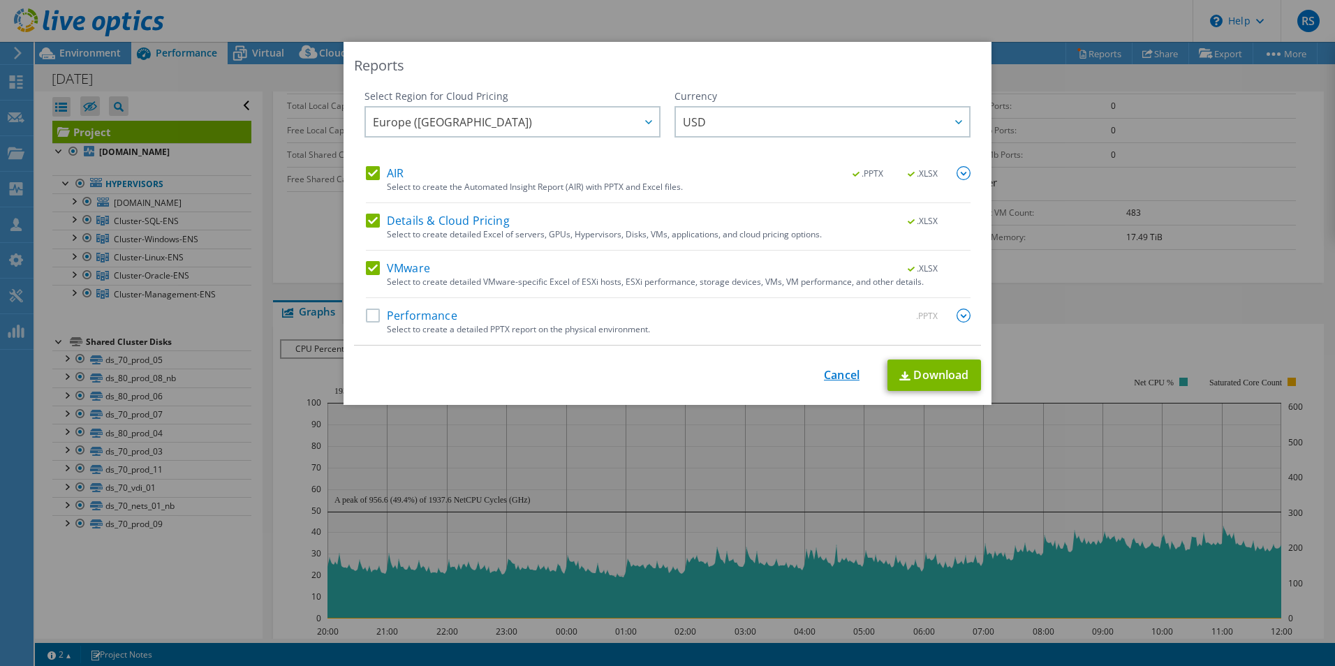
click at [844, 375] on link "Cancel" at bounding box center [842, 375] width 36 height 13
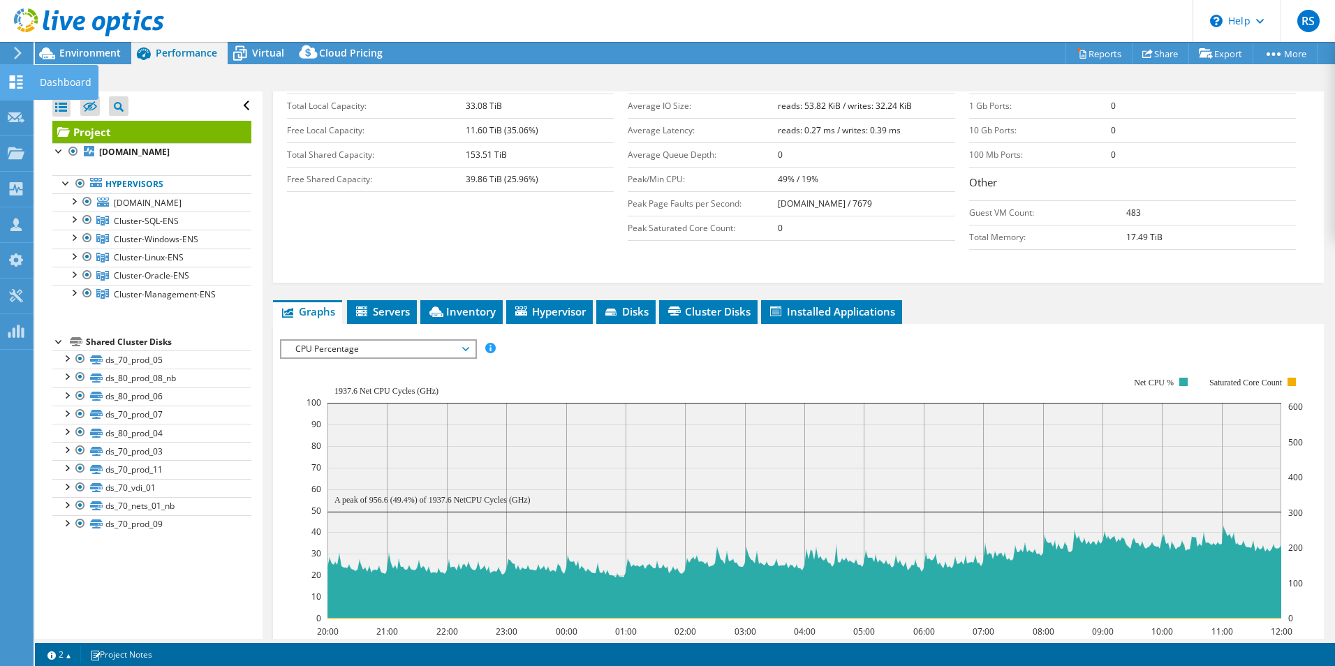
click at [19, 77] on icon at bounding box center [16, 81] width 17 height 13
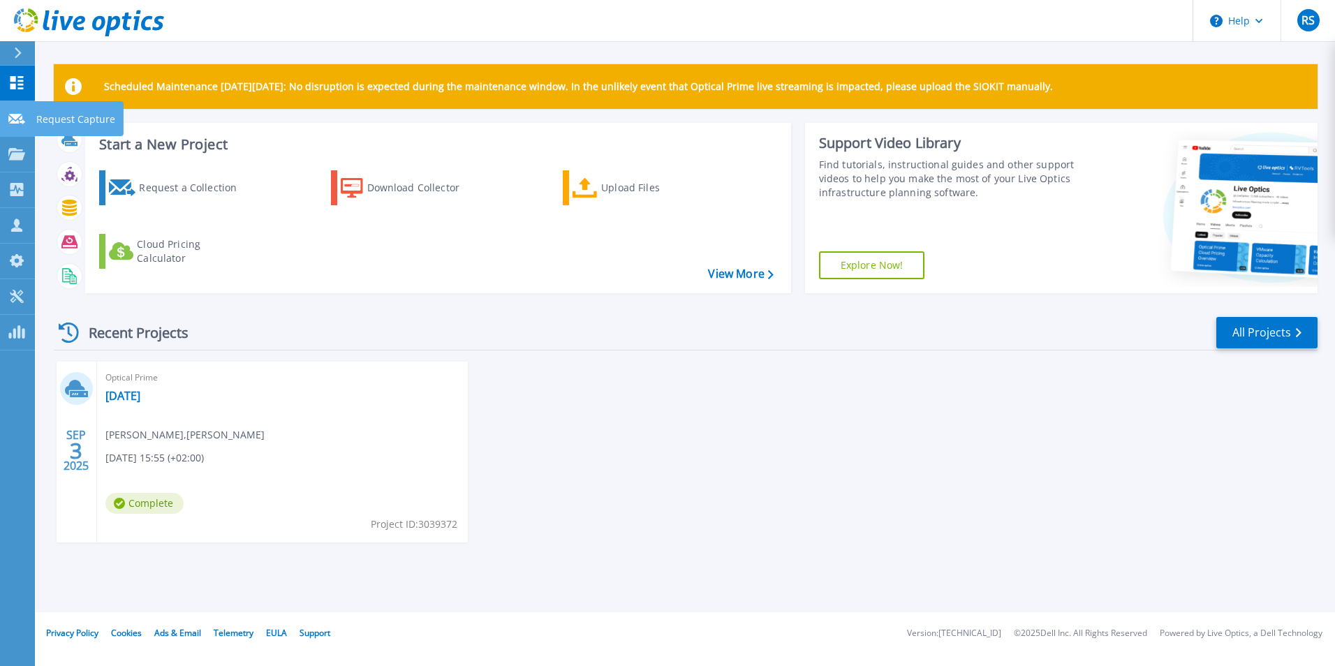
click at [19, 119] on icon at bounding box center [16, 119] width 17 height 10
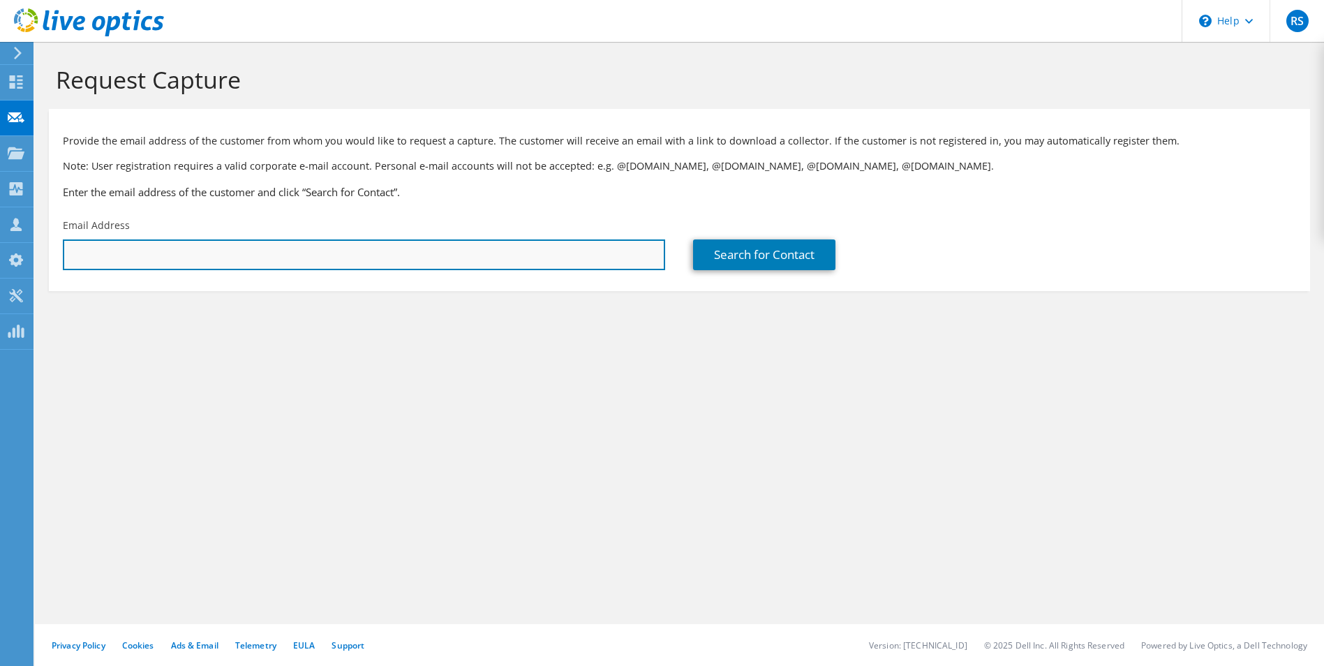
drag, startPoint x: 104, startPoint y: 256, endPoint x: 140, endPoint y: 258, distance: 35.6
click at [140, 258] on input "text" at bounding box center [364, 254] width 602 height 31
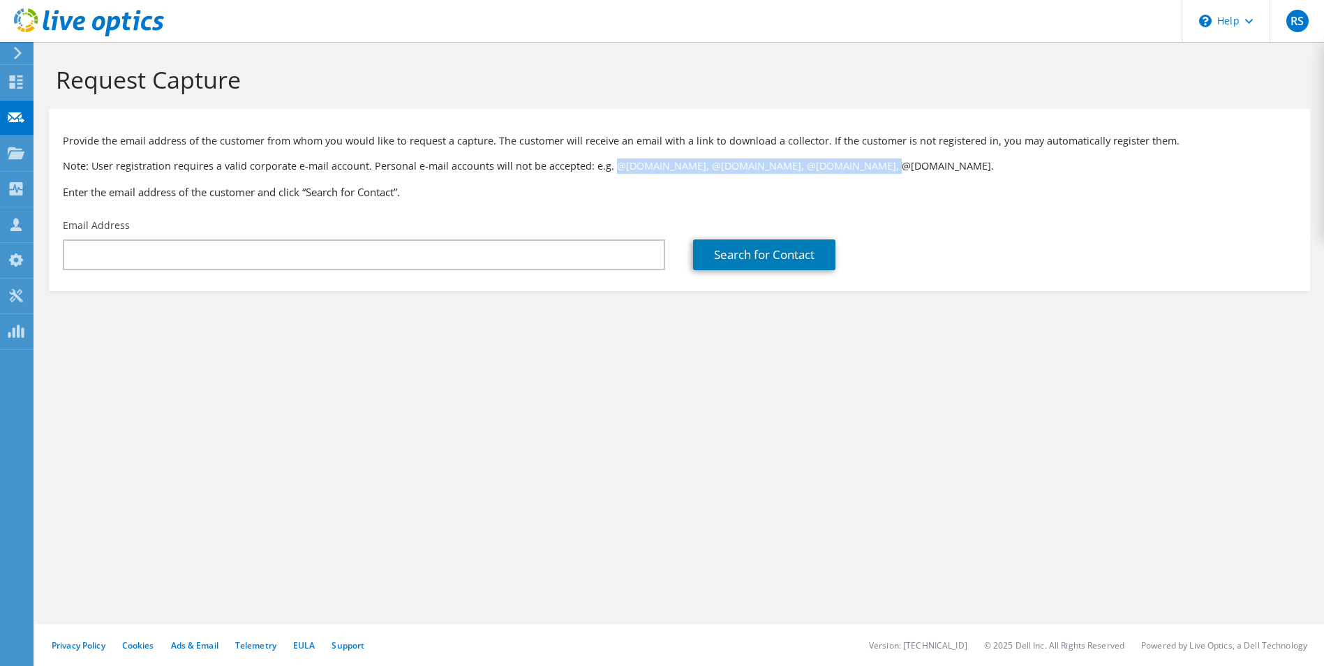
drag, startPoint x: 796, startPoint y: 165, endPoint x: 609, endPoint y: 160, distance: 187.8
click at [609, 160] on p "Note: User registration requires a valid corporate e-mail account. Personal e-m…" at bounding box center [679, 165] width 1233 height 15
drag, startPoint x: 609, startPoint y: 160, endPoint x: 637, endPoint y: 193, distance: 44.1
click at [637, 193] on h3 "Enter the email address of the customer and click “Search for Contact”." at bounding box center [679, 191] width 1233 height 15
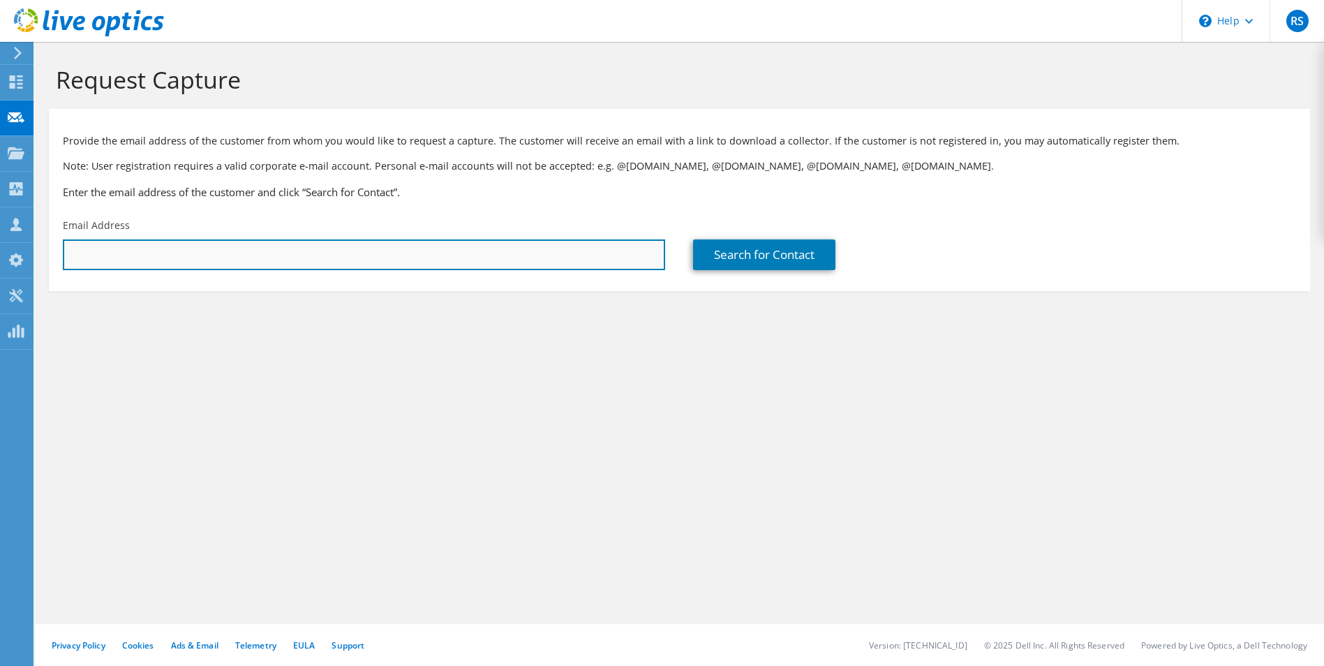
click at [270, 257] on input "text" at bounding box center [364, 254] width 602 height 31
click at [290, 252] on input "text" at bounding box center [364, 254] width 602 height 31
click at [168, 257] on input "text" at bounding box center [364, 254] width 602 height 31
type input "Kees@Waldschmit.nl"
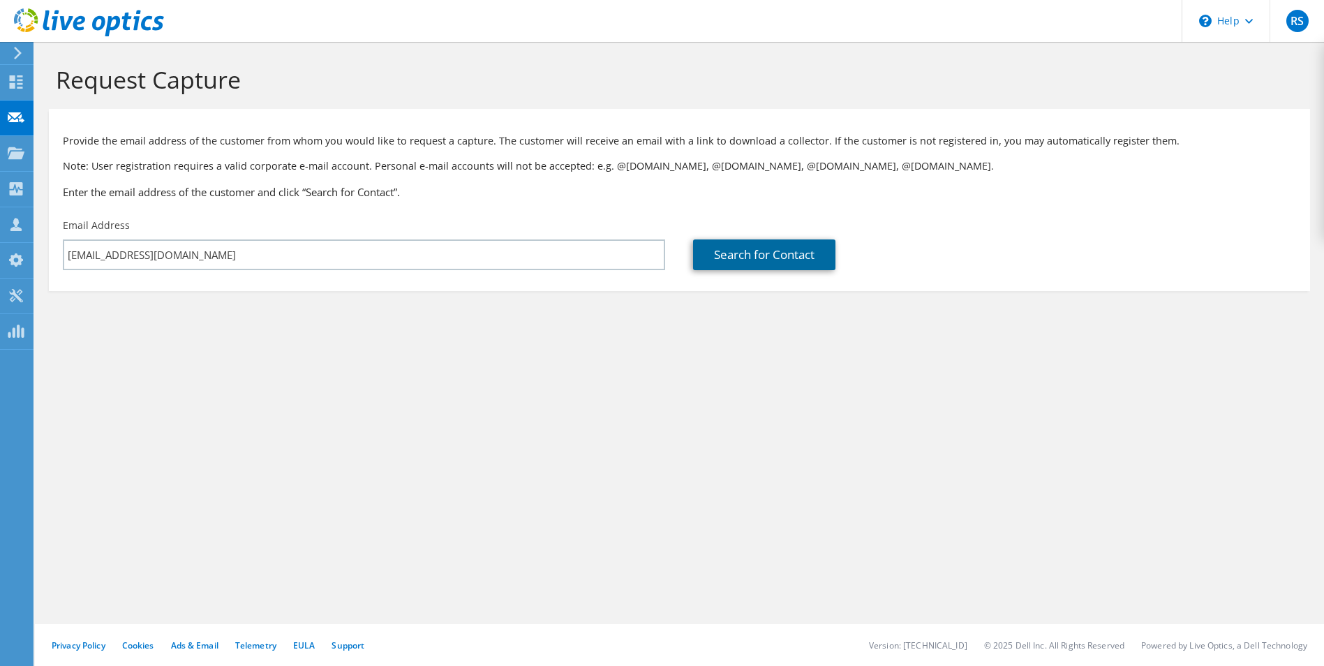
click at [747, 254] on link "Search for Contact" at bounding box center [764, 254] width 142 height 31
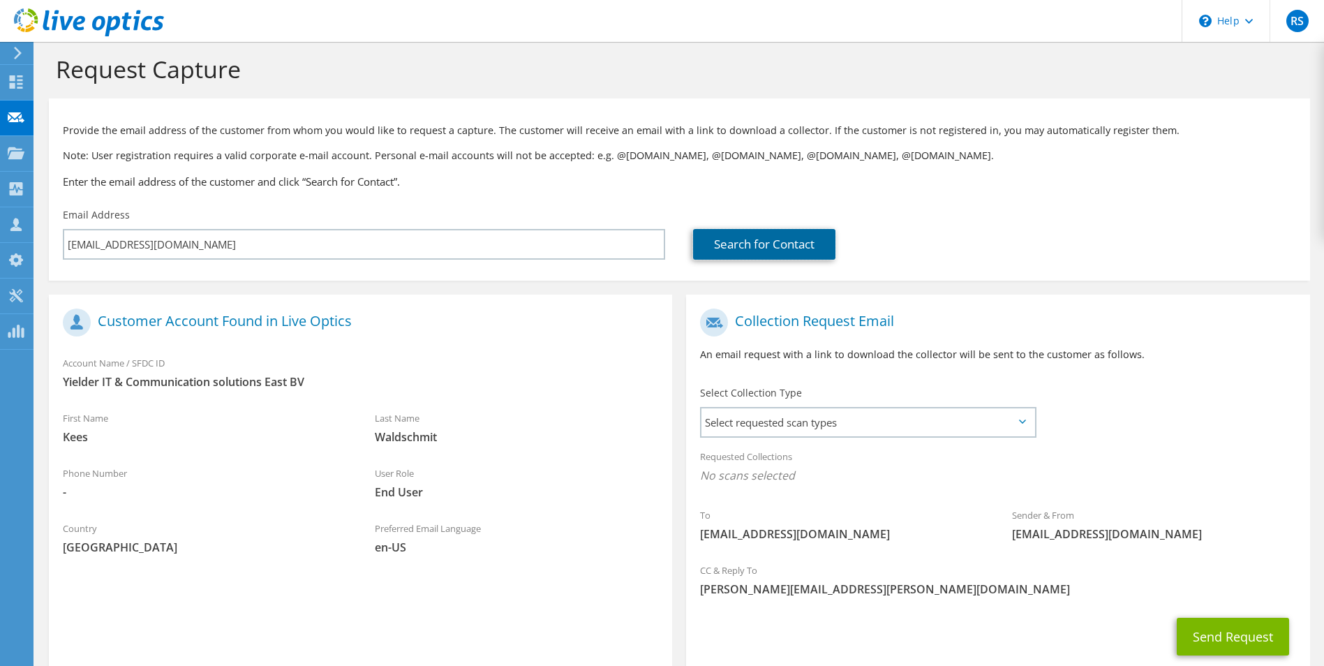
scroll to position [70, 0]
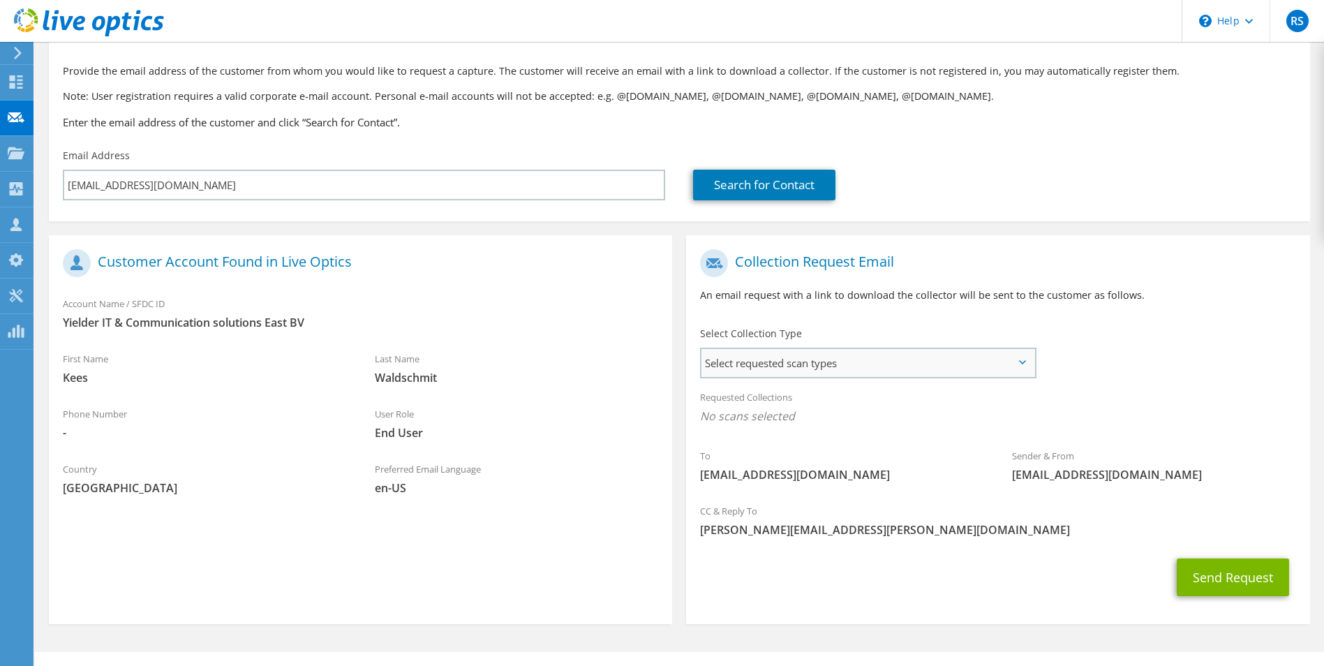
click at [821, 369] on span "Select requested scan types" at bounding box center [868, 363] width 332 height 28
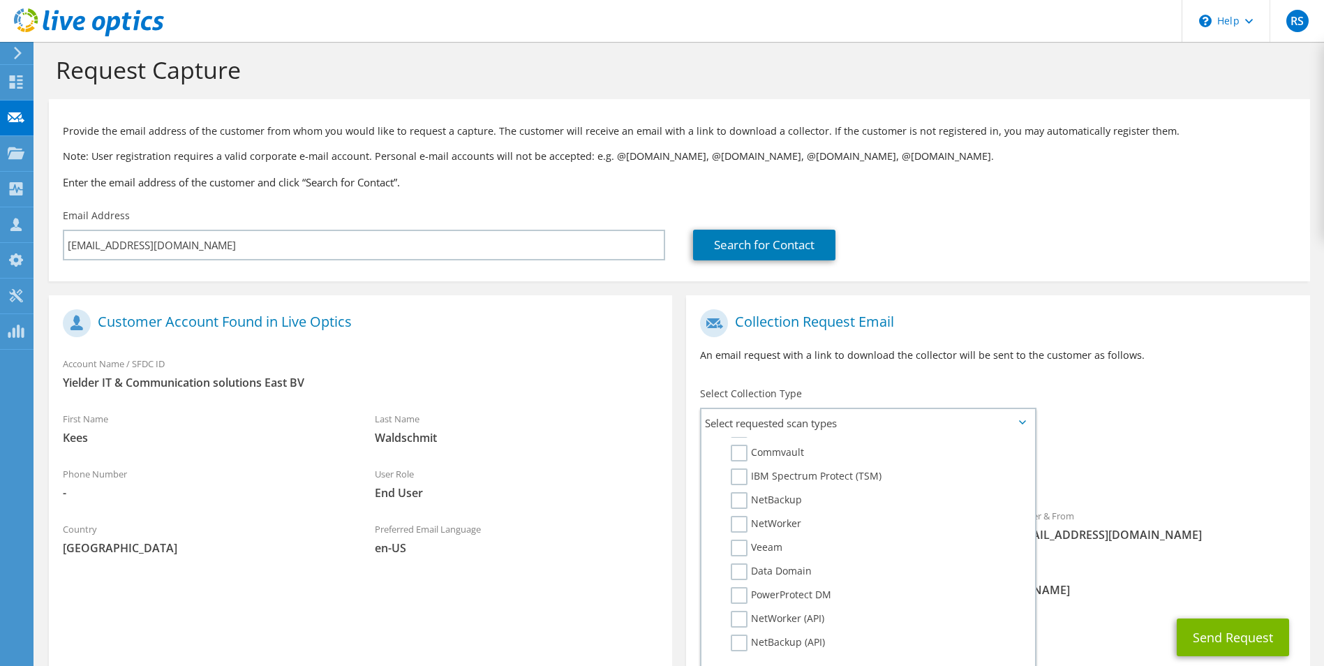
scroll to position [0, 0]
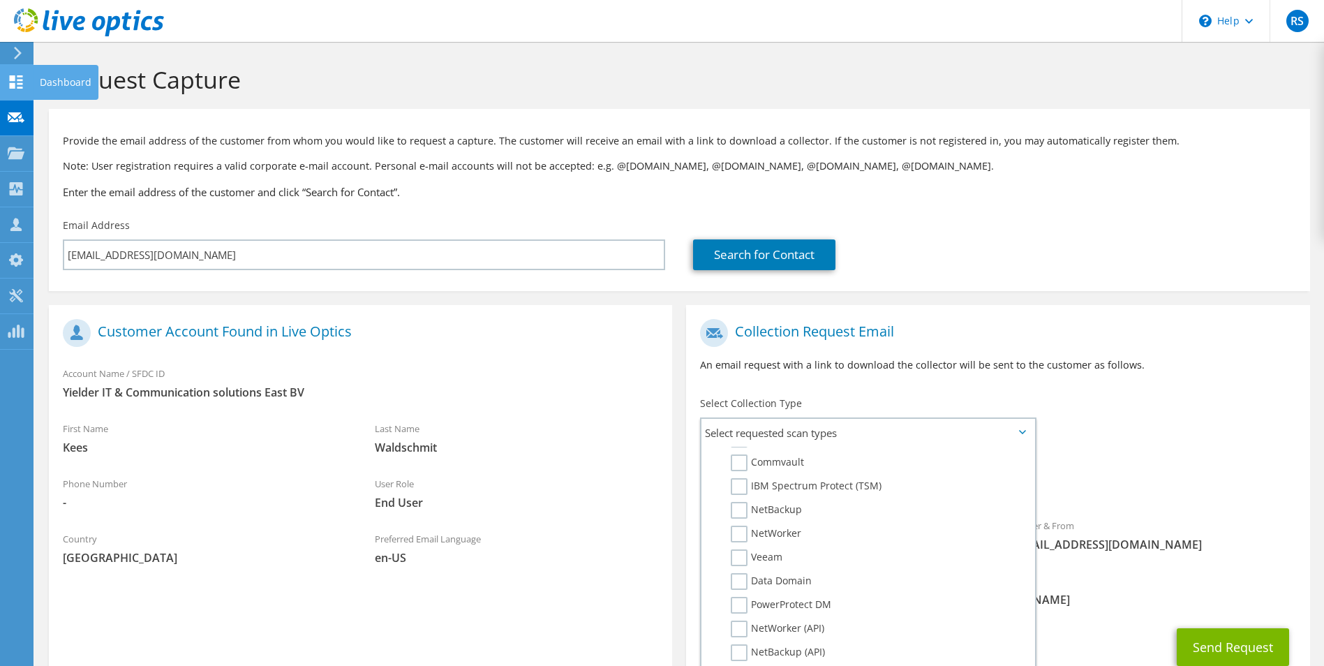
click at [12, 80] on use at bounding box center [16, 81] width 13 height 13
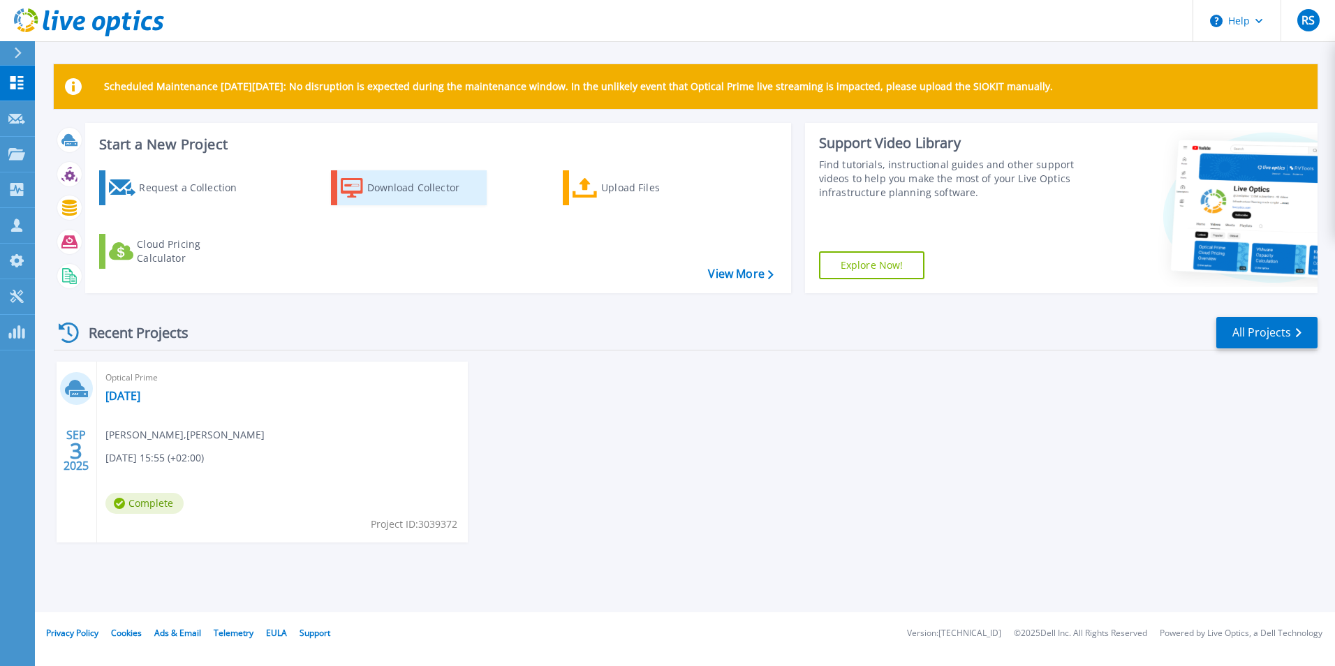
click at [387, 188] on div "Download Collector" at bounding box center [423, 188] width 112 height 28
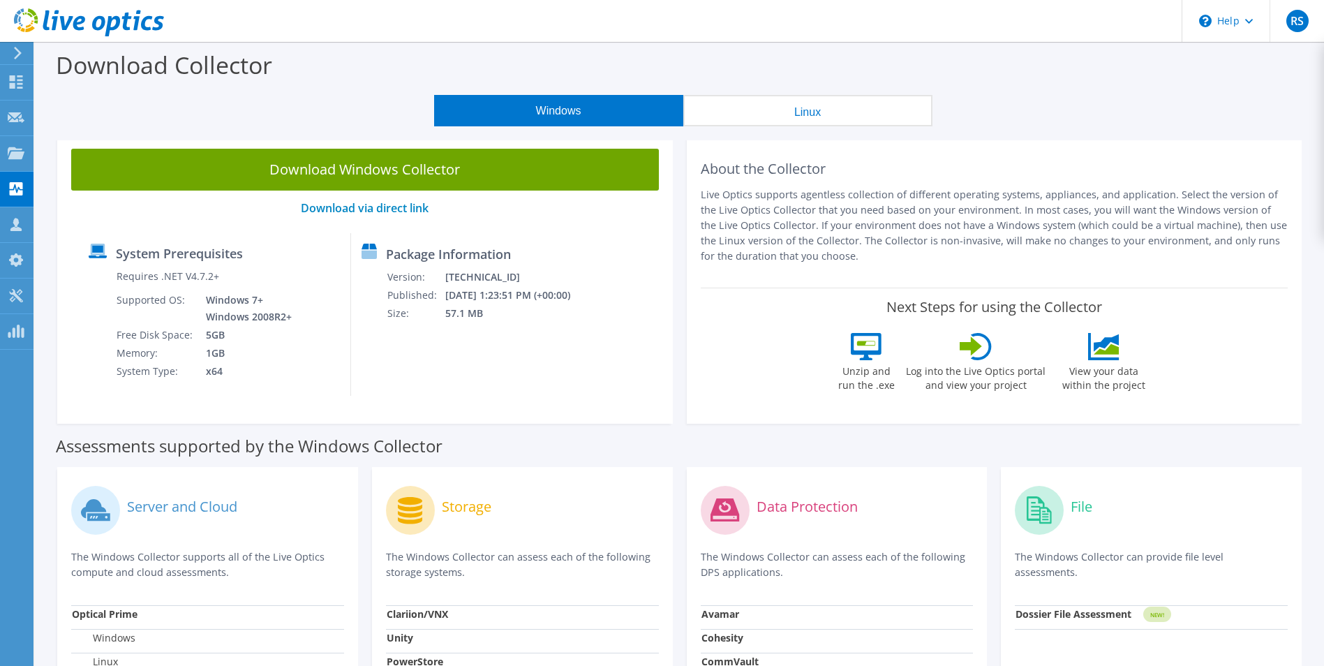
click at [771, 118] on button "Linux" at bounding box center [807, 110] width 249 height 31
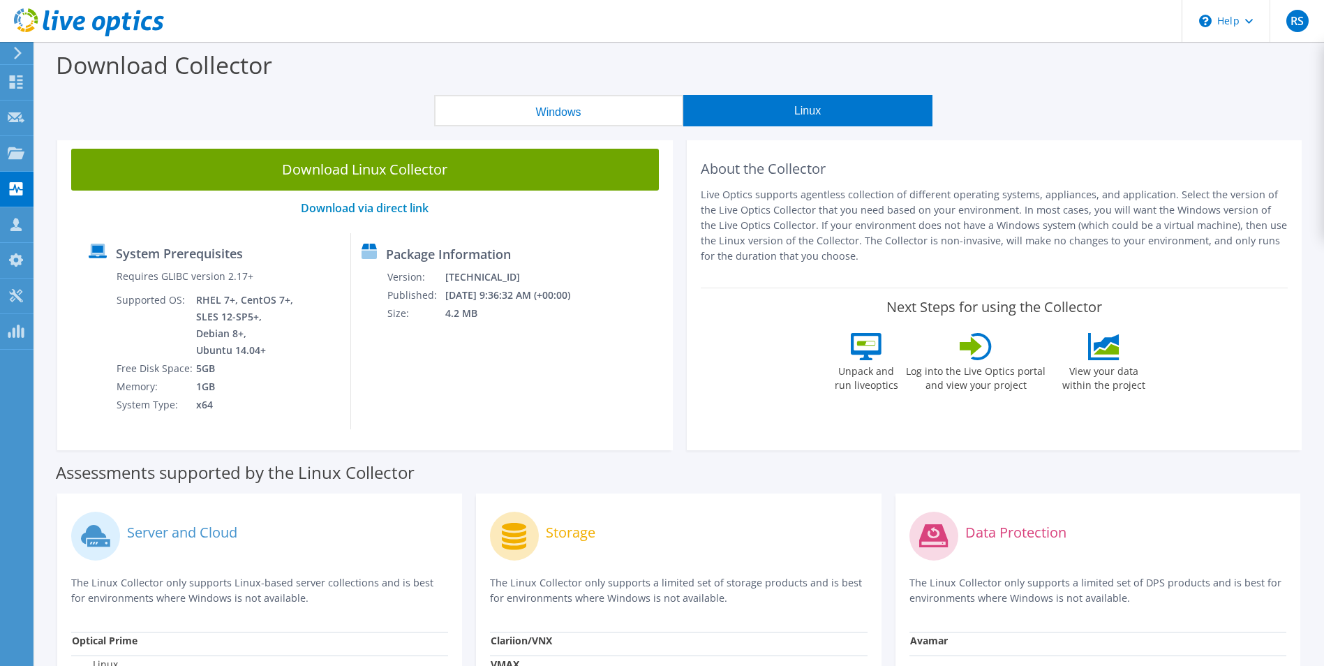
click at [572, 114] on button "Windows" at bounding box center [558, 110] width 249 height 31
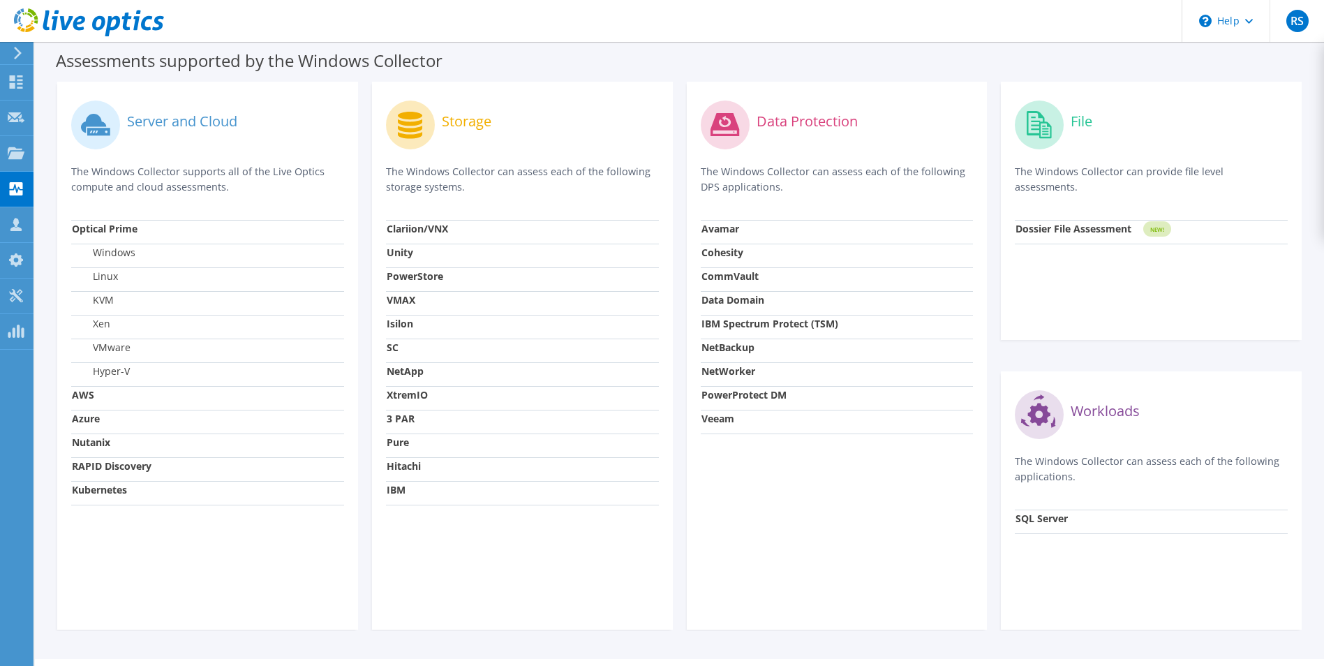
scroll to position [350, 0]
